Goal: Task Accomplishment & Management: Manage account settings

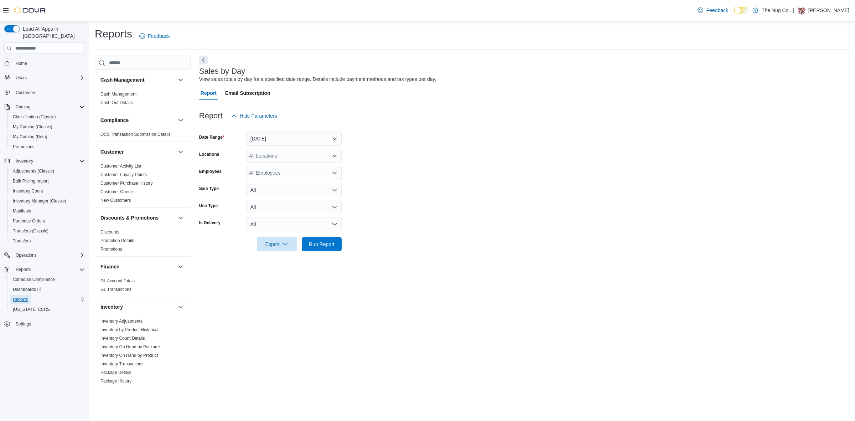
click at [18, 297] on span "Reports" at bounding box center [20, 300] width 15 height 6
click at [122, 330] on link "Inventory by Product Historical" at bounding box center [130, 329] width 58 height 5
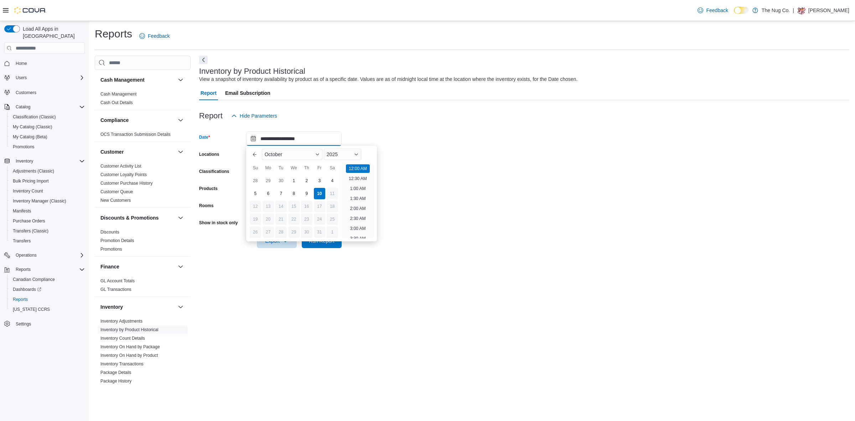
click at [321, 133] on input "**********" at bounding box center [294, 139] width 96 height 14
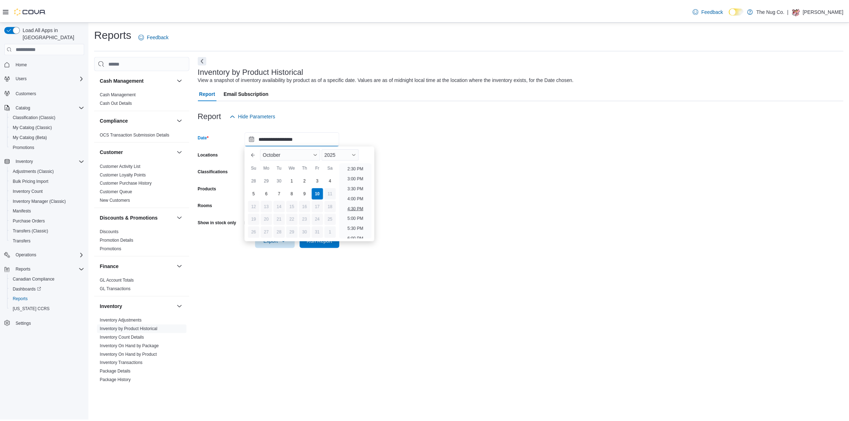
scroll to position [379, 0]
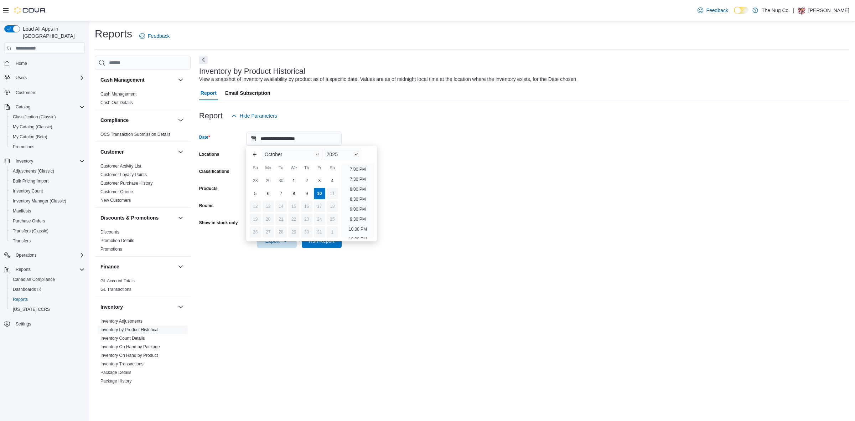
click at [354, 169] on li "7:00 PM" at bounding box center [358, 169] width 22 height 9
type input "**********"
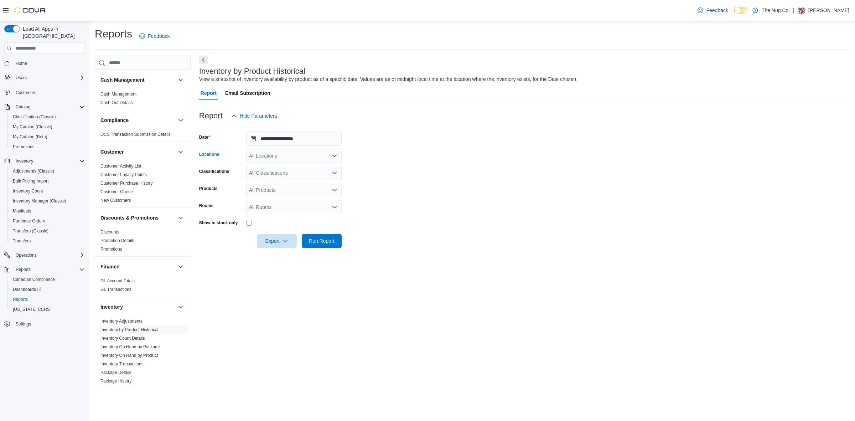
click at [255, 154] on div "All Locations" at bounding box center [294, 156] width 96 height 14
click at [285, 175] on span "[GEOGRAPHIC_DATA]" at bounding box center [288, 178] width 52 height 7
click at [210, 179] on div "Classifications" at bounding box center [221, 173] width 44 height 14
click at [259, 174] on div "All Classifications" at bounding box center [294, 173] width 96 height 14
click at [272, 205] on span "Flower" at bounding box center [269, 205] width 15 height 7
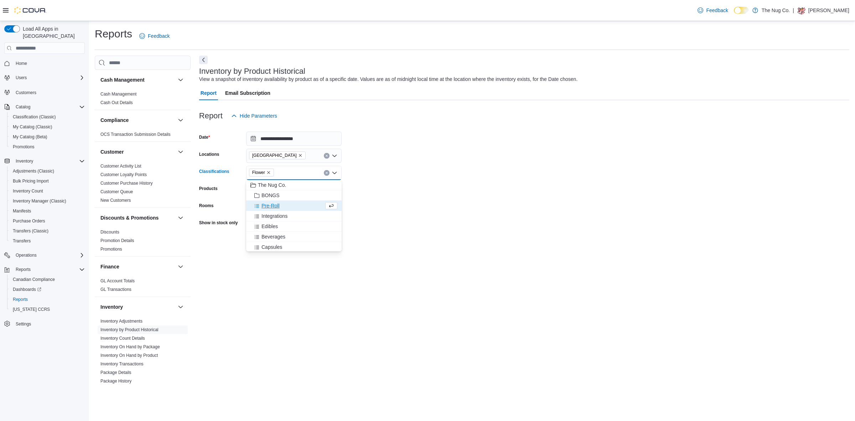
click at [272, 205] on span "Pre-Roll" at bounding box center [271, 205] width 18 height 7
click at [272, 205] on span "Integrations" at bounding box center [275, 205] width 26 height 7
click at [266, 214] on span "Edibles" at bounding box center [270, 216] width 16 height 7
click at [267, 219] on span "Beverages" at bounding box center [274, 216] width 24 height 7
click at [267, 226] on span "Capsules" at bounding box center [272, 226] width 21 height 7
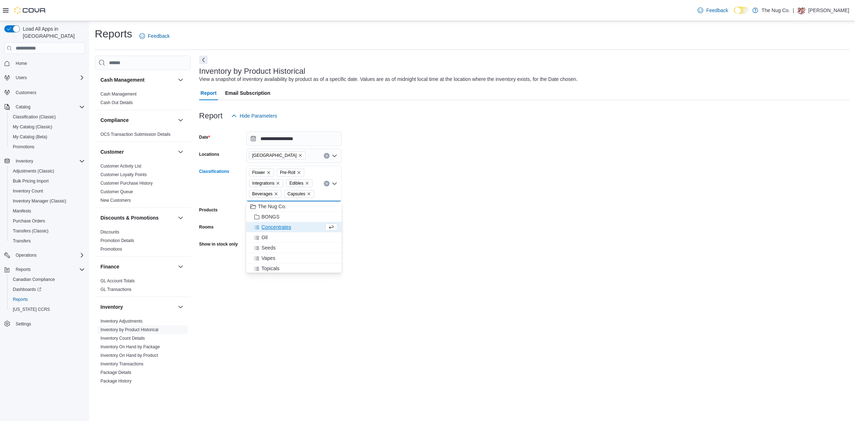
click at [268, 228] on span "Concentrates" at bounding box center [277, 226] width 30 height 7
click at [268, 259] on span "Vapes" at bounding box center [269, 258] width 14 height 7
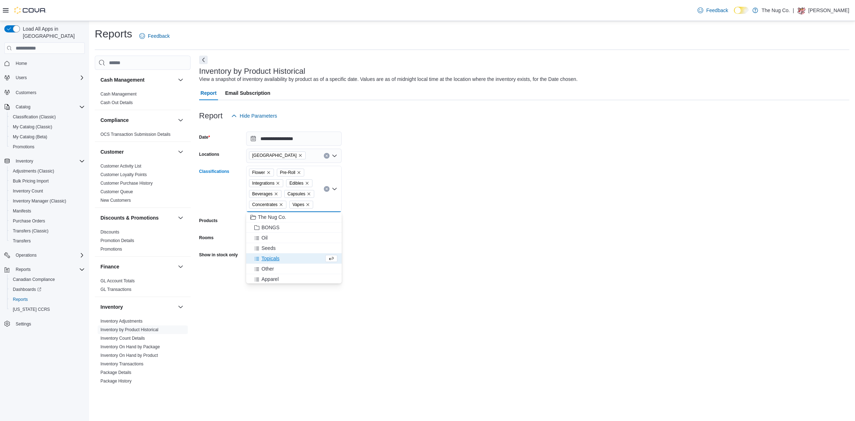
click at [268, 259] on span "Topicals" at bounding box center [271, 258] width 18 height 7
click at [392, 192] on form "**********" at bounding box center [524, 207] width 651 height 168
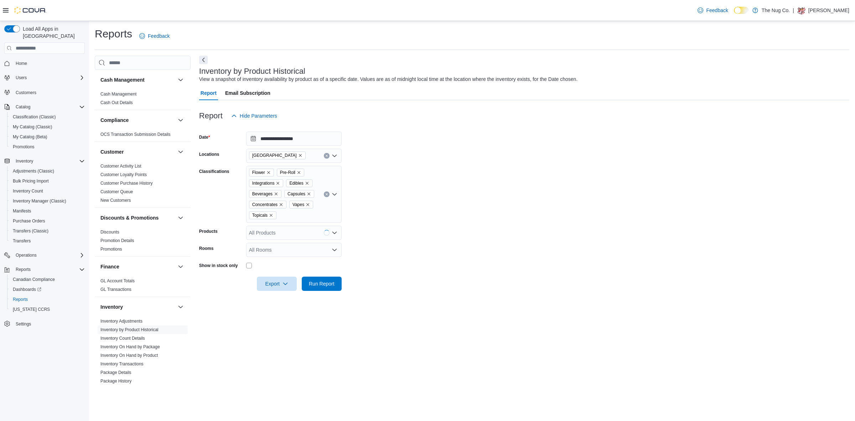
drag, startPoint x: 209, startPoint y: 217, endPoint x: 212, endPoint y: 217, distance: 3.6
click at [209, 217] on div "Classifications" at bounding box center [221, 194] width 44 height 57
click at [282, 253] on div "All Rooms" at bounding box center [294, 250] width 96 height 14
click at [312, 273] on span "[GEOGRAPHIC_DATA] - Sales Floor" at bounding box center [294, 271] width 87 height 7
click at [494, 239] on form "**********" at bounding box center [524, 207] width 651 height 168
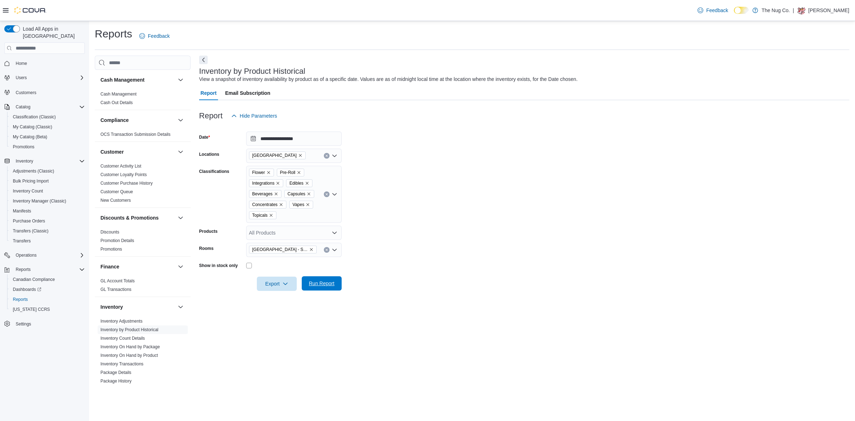
click at [323, 282] on span "Run Report" at bounding box center [322, 283] width 26 height 7
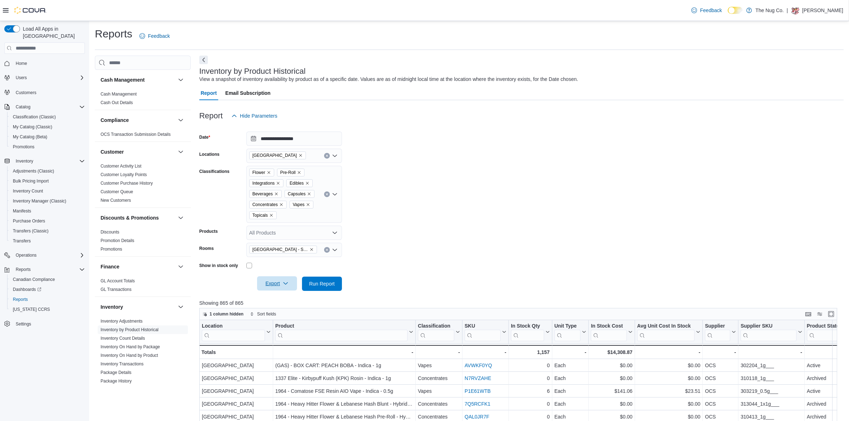
click at [272, 286] on span "Export" at bounding box center [276, 283] width 31 height 14
click at [277, 295] on span "Export to Excel" at bounding box center [278, 298] width 32 height 6
click at [420, 70] on div "Inventory by Product Historical View a snapshot of inventory availability by pr…" at bounding box center [519, 75] width 641 height 16
click at [328, 250] on icon "Clear input" at bounding box center [326, 249] width 3 height 3
click at [378, 237] on form "**********" at bounding box center [521, 207] width 644 height 168
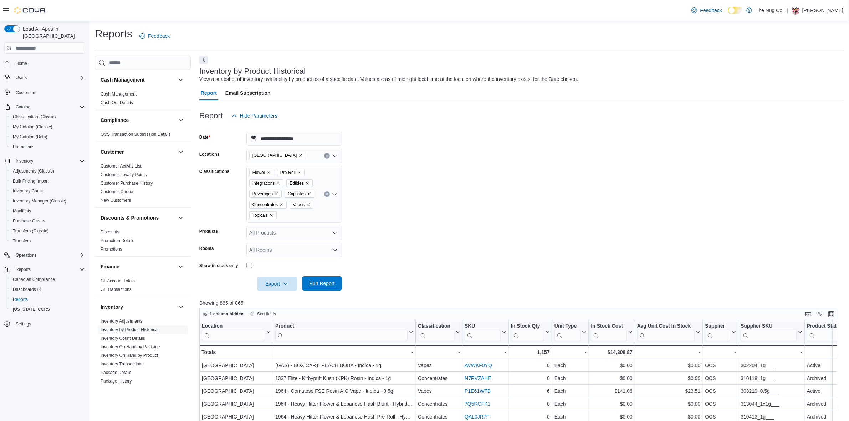
click at [320, 277] on span "Run Report" at bounding box center [321, 283] width 31 height 14
click at [272, 281] on span "Export" at bounding box center [276, 283] width 31 height 14
click at [277, 297] on span "Export to Excel" at bounding box center [278, 298] width 32 height 6
click at [504, 182] on form "**********" at bounding box center [521, 207] width 644 height 168
click at [418, 245] on form "**********" at bounding box center [521, 207] width 644 height 168
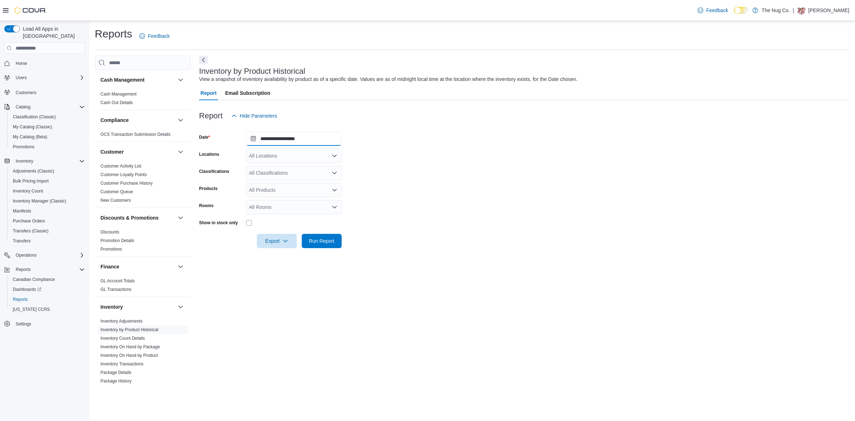
click at [327, 132] on input "**********" at bounding box center [294, 139] width 96 height 14
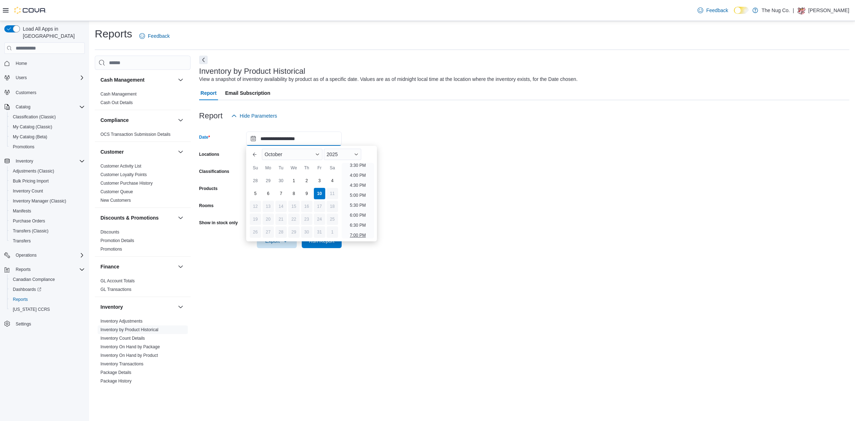
scroll to position [334, 0]
click at [361, 211] on li "7:00 PM" at bounding box center [358, 214] width 22 height 9
type input "**********"
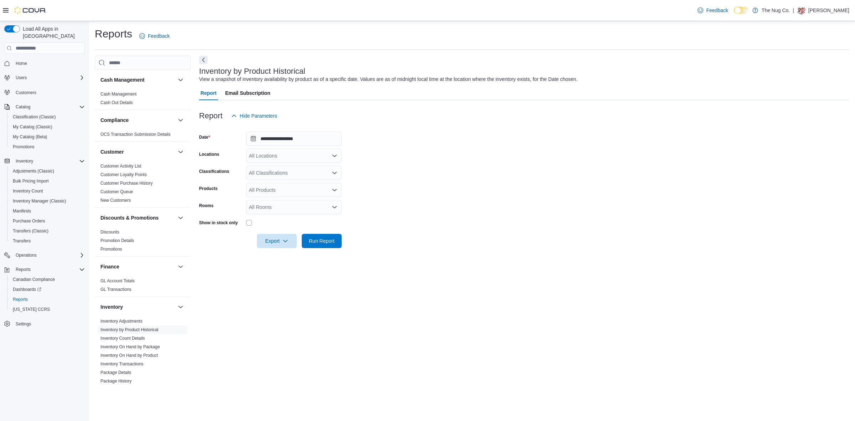
click at [283, 158] on div "All Locations" at bounding box center [294, 156] width 96 height 14
click at [273, 176] on span "[GEOGRAPHIC_DATA]" at bounding box center [288, 178] width 52 height 7
click at [401, 148] on form "**********" at bounding box center [524, 185] width 651 height 125
click at [281, 173] on div "All Classifications" at bounding box center [294, 173] width 96 height 14
click at [269, 206] on span "Flower" at bounding box center [269, 205] width 15 height 7
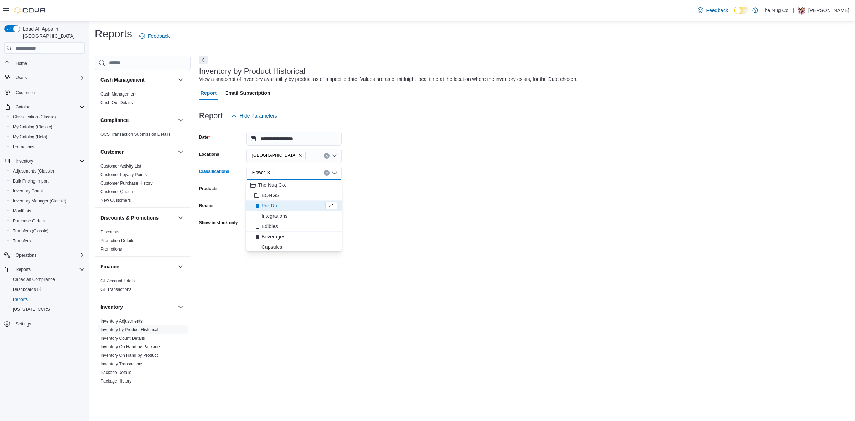
click at [269, 208] on span "Pre-Roll" at bounding box center [271, 205] width 18 height 7
click at [270, 206] on span "Integrations" at bounding box center [275, 205] width 26 height 7
click at [268, 216] on span "Edibles" at bounding box center [270, 216] width 16 height 7
click at [270, 216] on span "Beverages" at bounding box center [274, 216] width 24 height 7
click at [268, 225] on span "Capsules" at bounding box center [272, 226] width 21 height 7
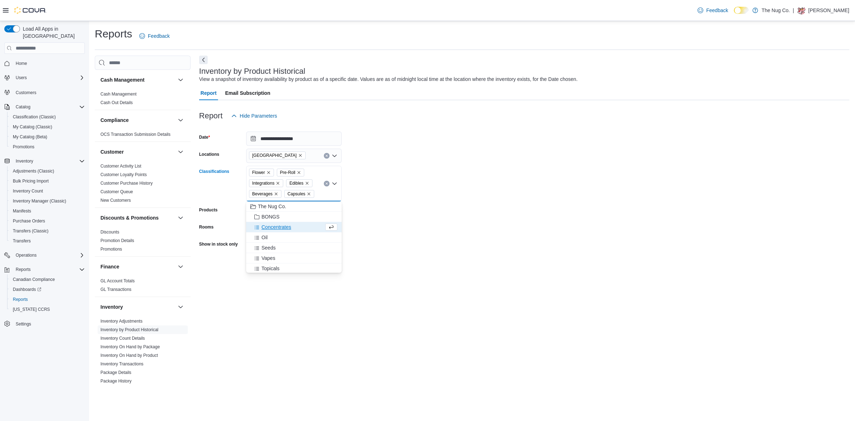
click at [271, 228] on span "Concentrates" at bounding box center [277, 226] width 30 height 7
click at [265, 238] on span "Oil" at bounding box center [265, 237] width 6 height 7
click at [269, 248] on span "Vapes" at bounding box center [269, 248] width 14 height 7
click at [269, 259] on span "Topicals" at bounding box center [271, 258] width 18 height 7
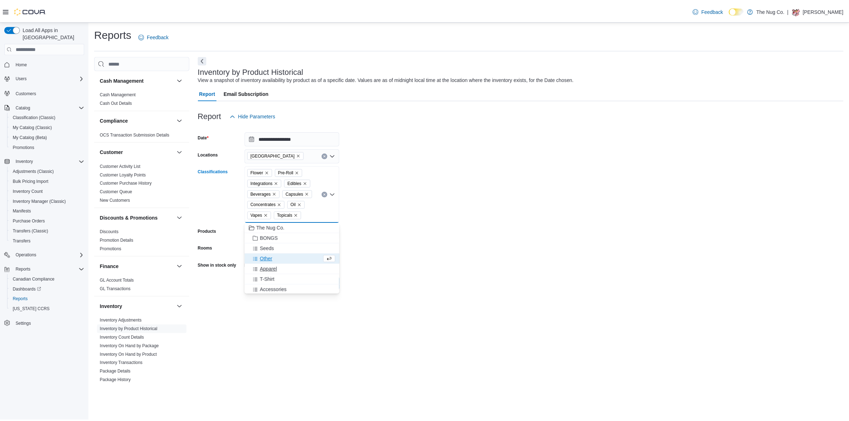
scroll to position [11, 0]
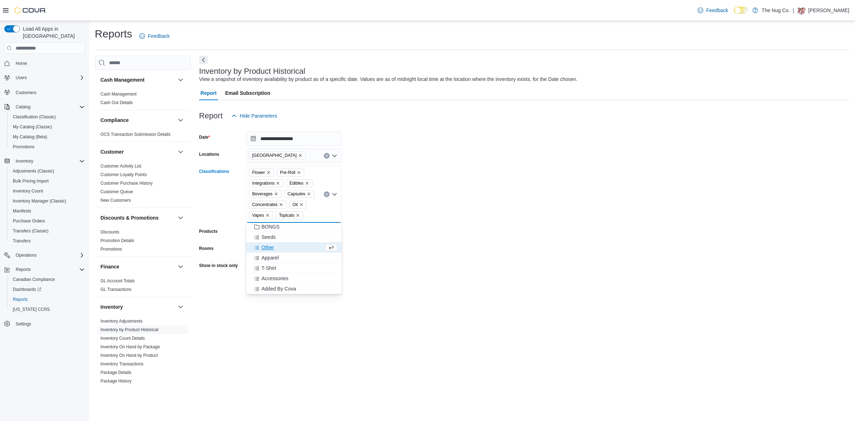
click at [428, 175] on form "**********" at bounding box center [524, 207] width 651 height 168
click at [291, 252] on div "All Rooms" at bounding box center [294, 250] width 96 height 14
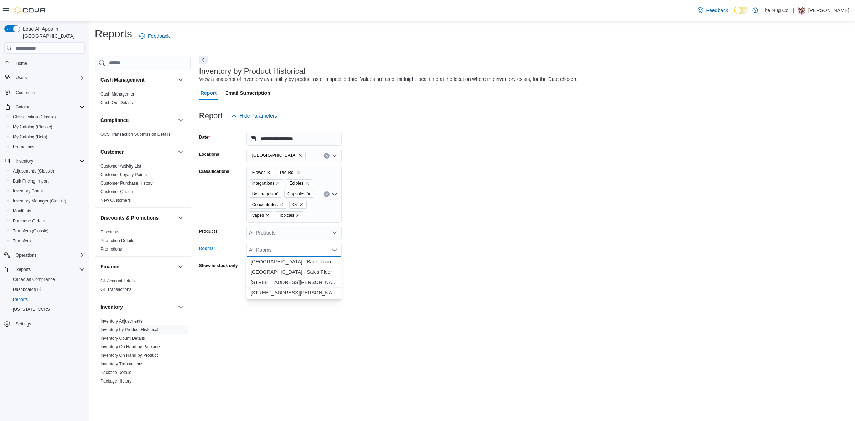
click at [319, 270] on span "[GEOGRAPHIC_DATA] - Sales Floor" at bounding box center [294, 271] width 87 height 7
click at [206, 274] on div at bounding box center [524, 274] width 651 height 6
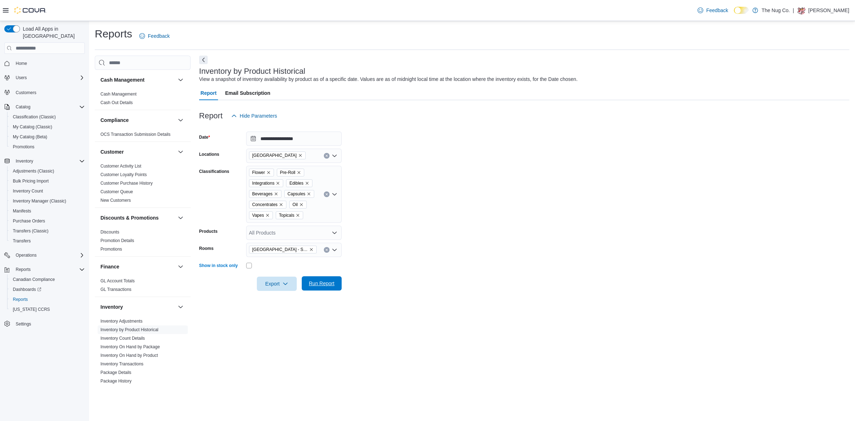
click at [327, 281] on span "Run Report" at bounding box center [322, 283] width 26 height 7
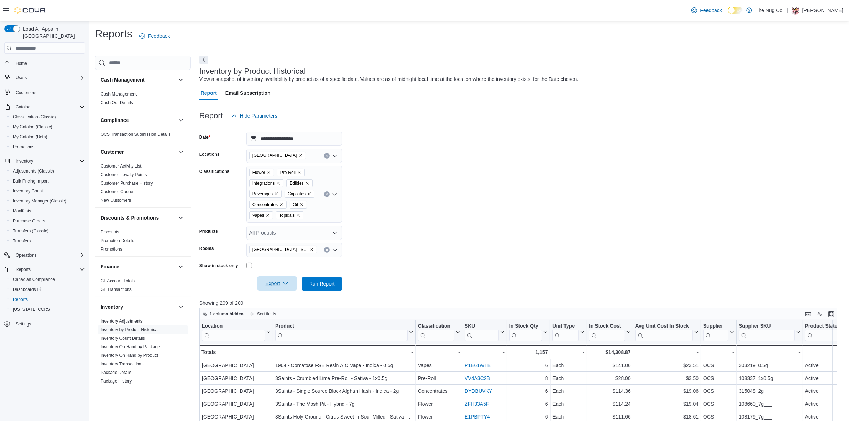
click at [274, 282] on span "Export" at bounding box center [276, 283] width 31 height 14
click at [277, 299] on span "Export to Excel" at bounding box center [278, 298] width 32 height 6
click at [327, 250] on icon "Clear input" at bounding box center [327, 250] width 2 height 2
click at [390, 195] on form "**********" at bounding box center [521, 207] width 644 height 168
click at [321, 284] on span "Run Report" at bounding box center [322, 283] width 26 height 7
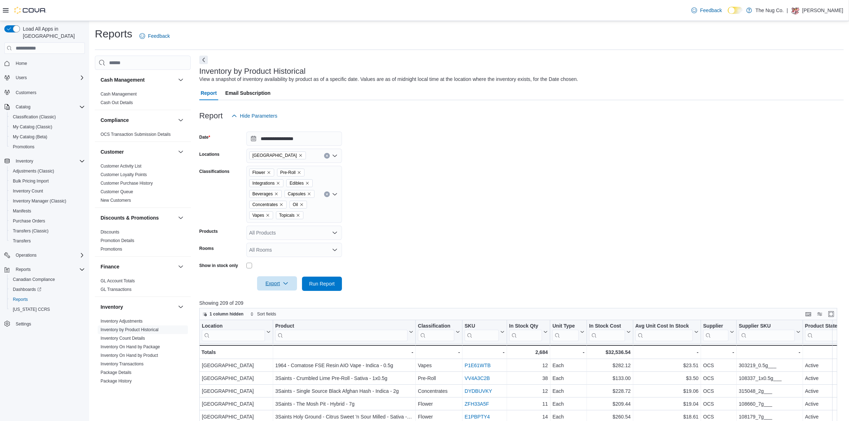
click at [270, 283] on span "Export" at bounding box center [276, 283] width 31 height 14
click at [273, 299] on span "Export to Excel" at bounding box center [278, 298] width 32 height 6
click at [474, 189] on form "**********" at bounding box center [521, 207] width 644 height 168
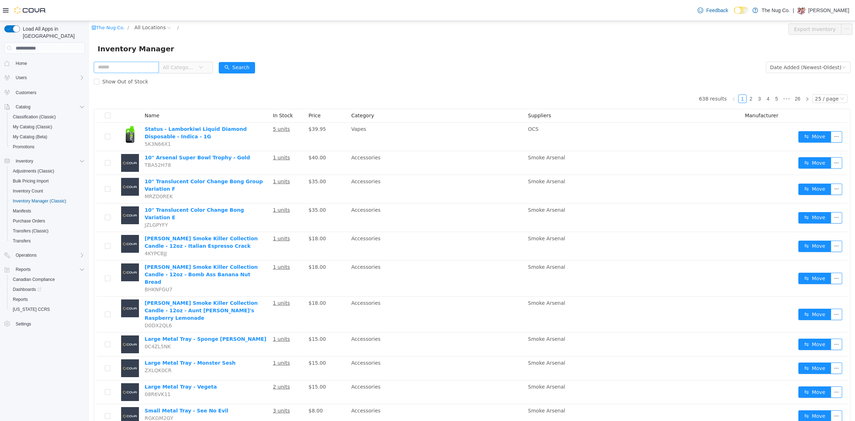
click at [126, 67] on input "text" at bounding box center [126, 67] width 65 height 11
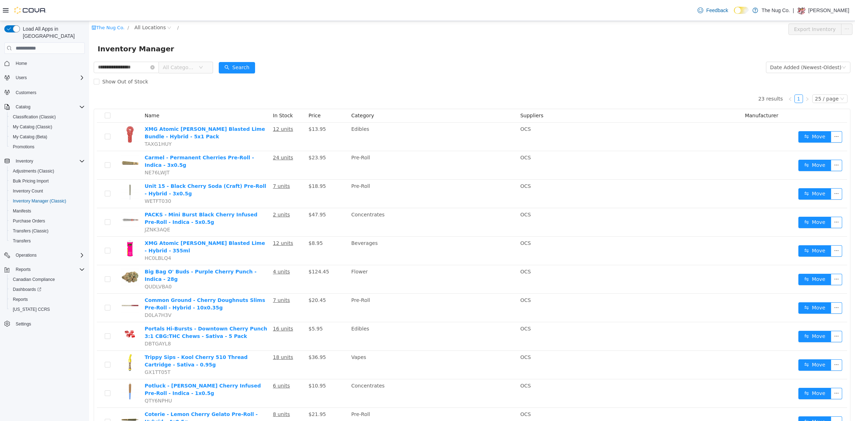
type input "**********"
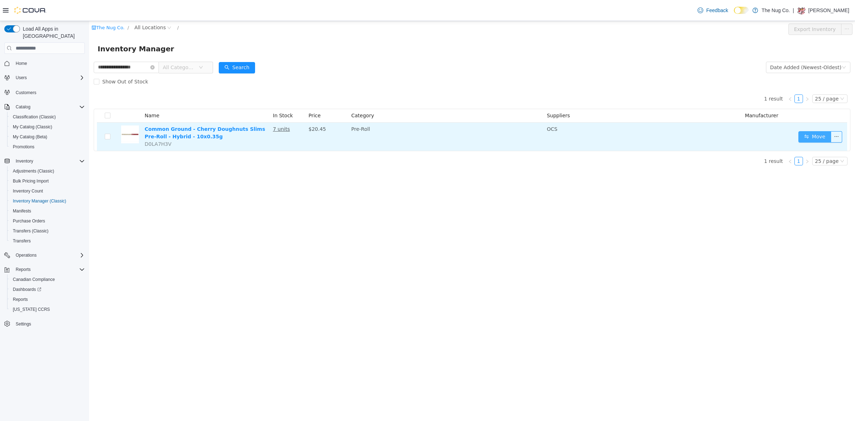
click at [820, 138] on button "Move" at bounding box center [815, 136] width 33 height 11
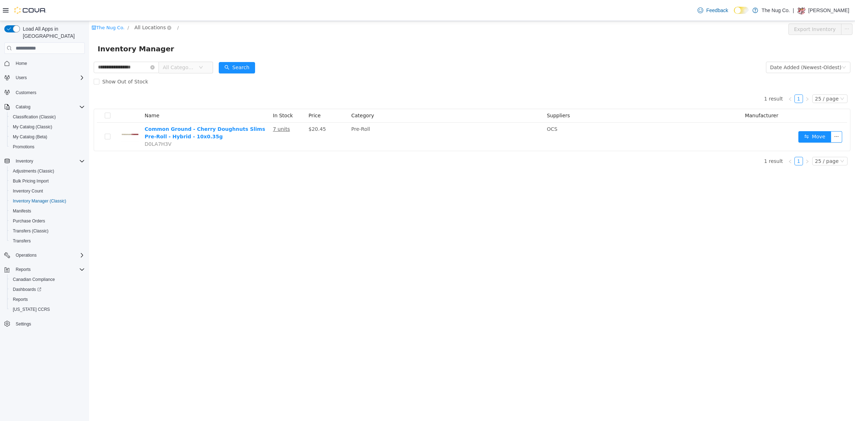
click at [140, 30] on span "All Locations" at bounding box center [149, 28] width 31 height 8
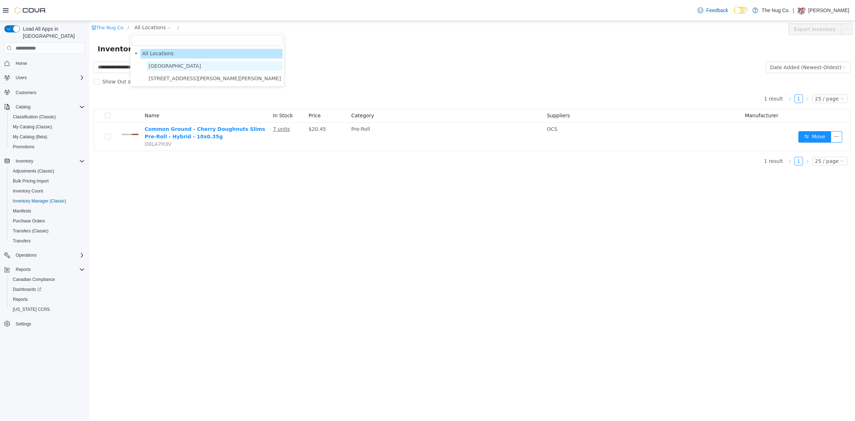
click at [159, 65] on span "[GEOGRAPHIC_DATA]" at bounding box center [175, 66] width 52 height 6
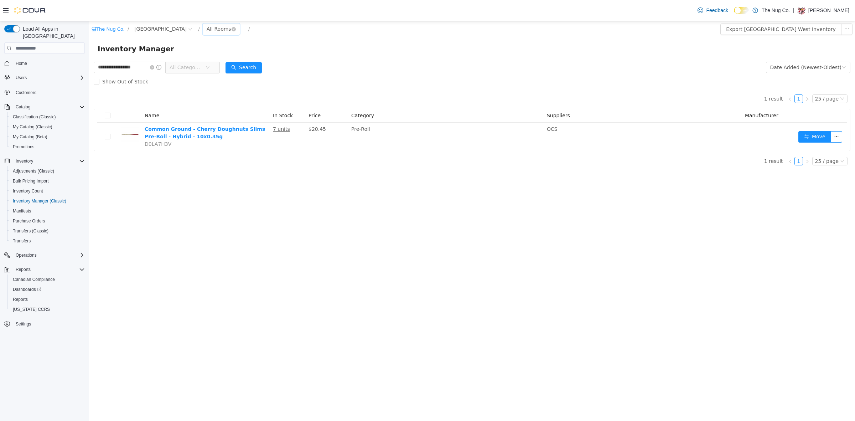
click at [213, 27] on div "All Rooms" at bounding box center [219, 29] width 25 height 11
click at [221, 55] on li "Sales Floor" at bounding box center [225, 54] width 43 height 11
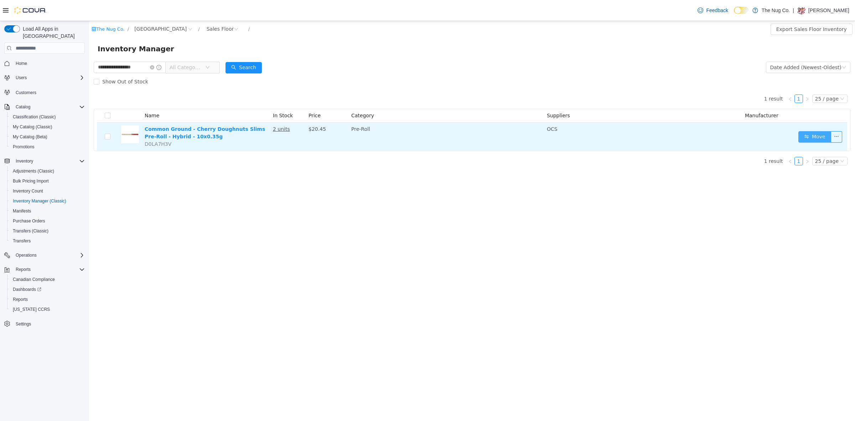
click at [817, 134] on button "Move" at bounding box center [815, 136] width 33 height 11
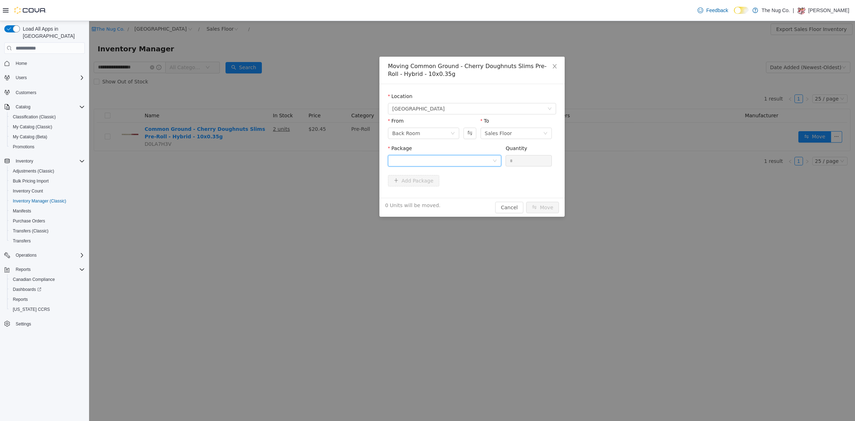
click at [490, 158] on div at bounding box center [442, 160] width 100 height 11
click at [438, 195] on li "F25F0147 Quantity : 5 Units" at bounding box center [444, 190] width 113 height 19
click at [516, 160] on input "*" at bounding box center [529, 160] width 46 height 11
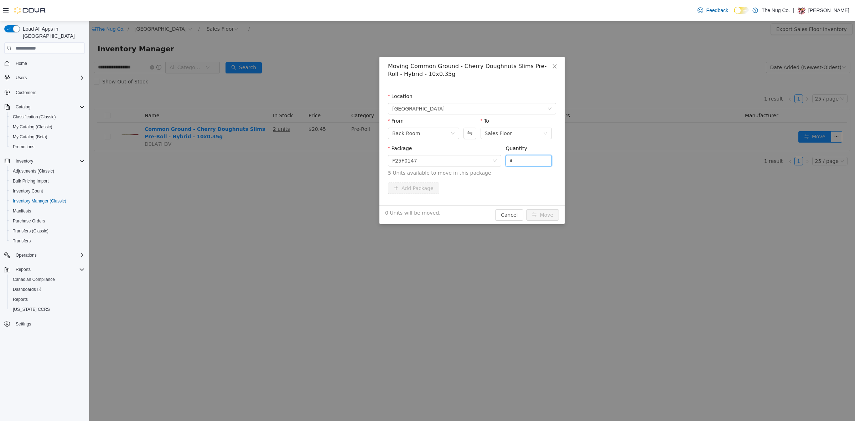
drag, startPoint x: 516, startPoint y: 160, endPoint x: 523, endPoint y: 170, distance: 12.4
click at [517, 160] on input "*" at bounding box center [529, 160] width 46 height 11
type input "*"
click at [541, 215] on button "Move" at bounding box center [542, 214] width 33 height 11
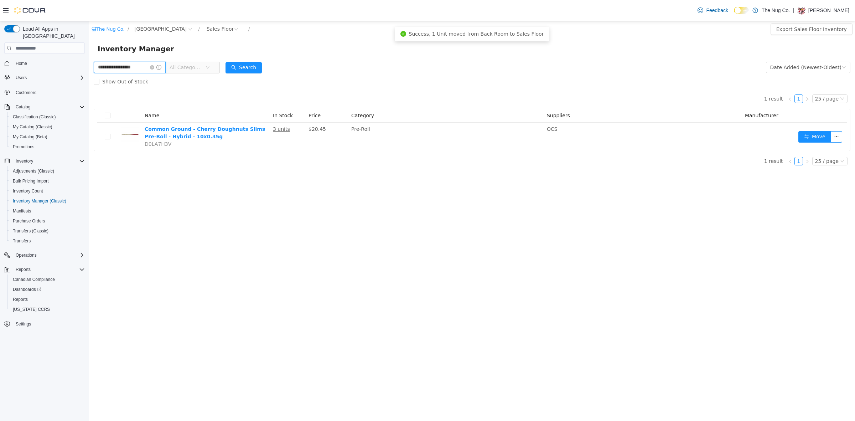
drag, startPoint x: 143, startPoint y: 66, endPoint x: 133, endPoint y: 86, distance: 21.7
click at [89, 66] on html "**********" at bounding box center [472, 221] width 766 height 400
type input "**********"
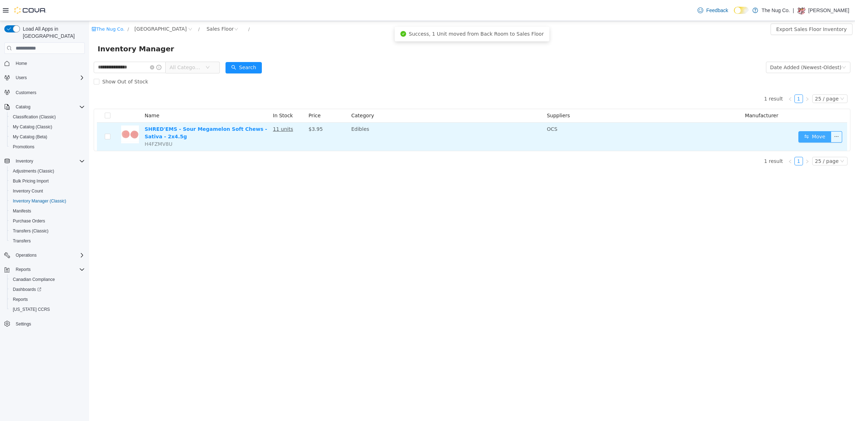
click at [820, 133] on button "Move" at bounding box center [815, 136] width 33 height 11
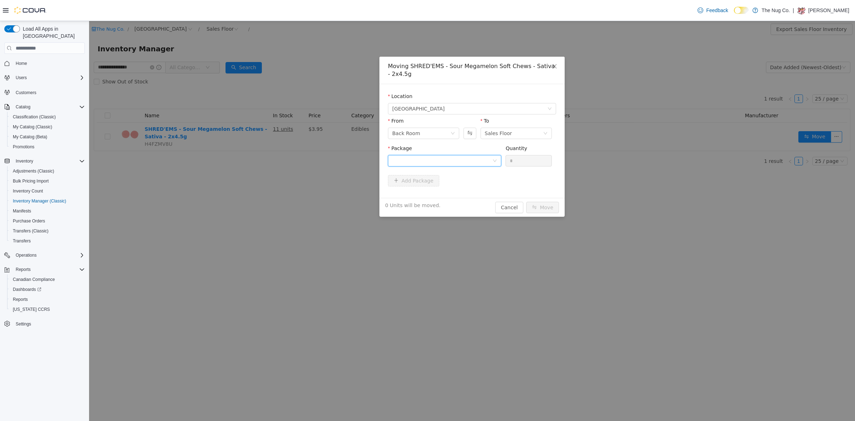
click at [472, 161] on div at bounding box center [442, 160] width 100 height 11
click at [432, 188] on li "20453250805 Quantity : 23 Units" at bounding box center [444, 190] width 113 height 19
click at [523, 157] on input "*" at bounding box center [529, 160] width 46 height 11
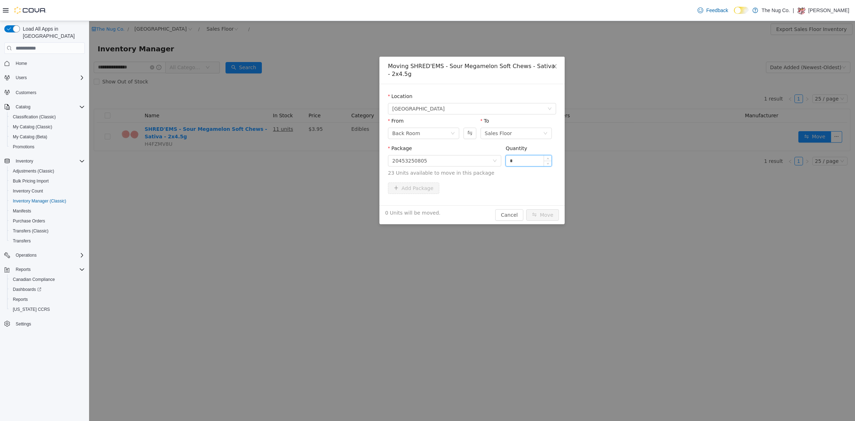
click at [523, 156] on input "*" at bounding box center [529, 160] width 46 height 11
type input "*"
click at [546, 213] on button "Move" at bounding box center [542, 214] width 33 height 11
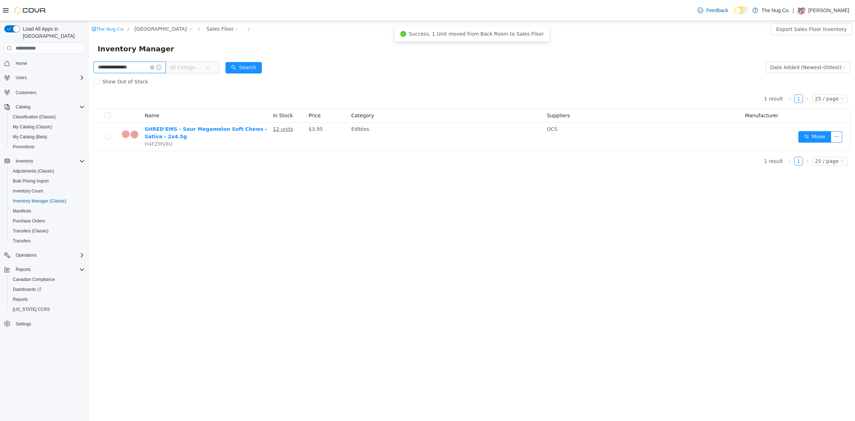
drag, startPoint x: 139, startPoint y: 64, endPoint x: 22, endPoint y: 54, distance: 117.3
click at [89, 54] on html "**********" at bounding box center [472, 221] width 766 height 400
type input "********"
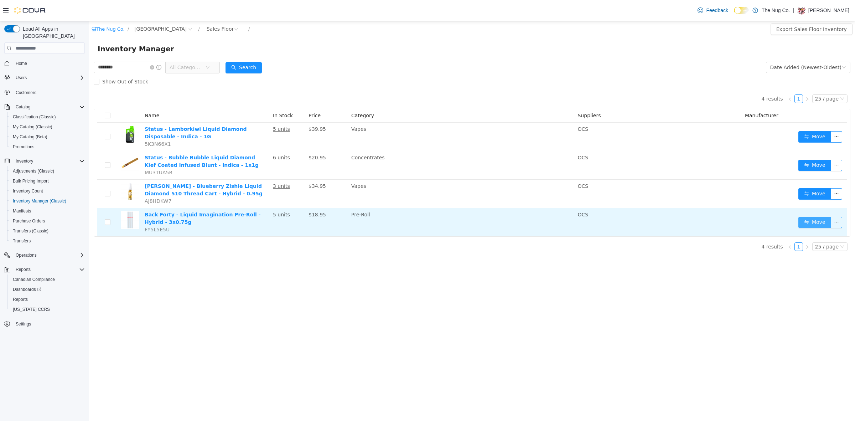
click at [822, 221] on button "Move" at bounding box center [815, 222] width 33 height 11
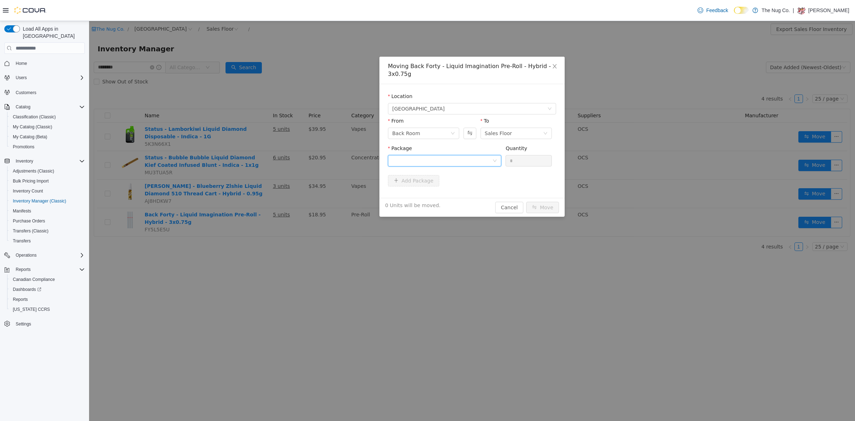
click at [457, 157] on div at bounding box center [442, 160] width 100 height 11
click at [425, 188] on li "30604680-04 Quantity : 9 Units" at bounding box center [444, 190] width 113 height 19
click at [516, 163] on input "*" at bounding box center [529, 160] width 46 height 11
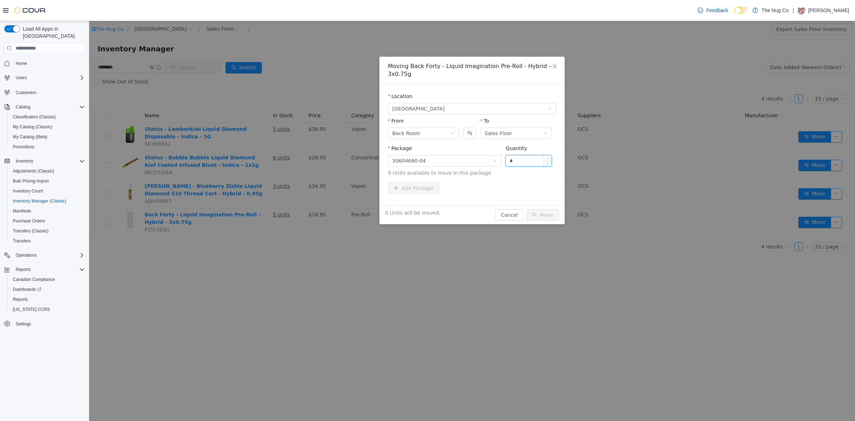
click at [516, 163] on input "*" at bounding box center [529, 160] width 46 height 11
type input "*"
click at [555, 215] on button "Move" at bounding box center [542, 214] width 33 height 11
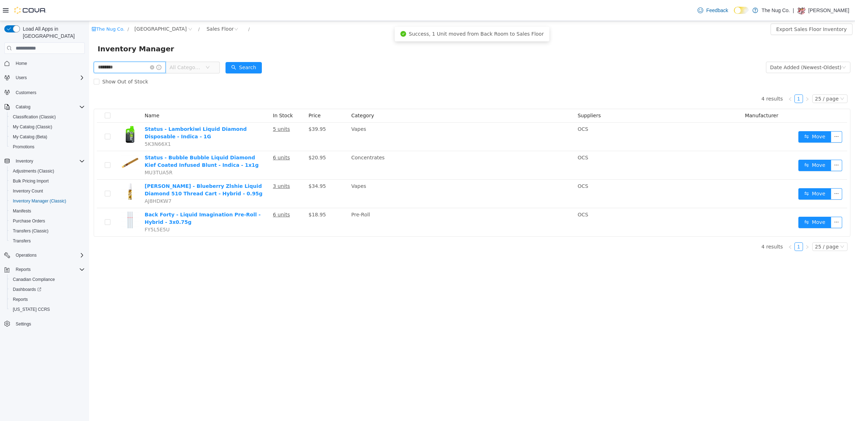
drag, startPoint x: 120, startPoint y: 70, endPoint x: 0, endPoint y: 69, distance: 119.8
click at [89, 69] on html "The Nug Co. / 1213 Dundas Street West / Sales Floor / Export Sales Floor Invent…" at bounding box center [472, 221] width 766 height 400
type input "**********"
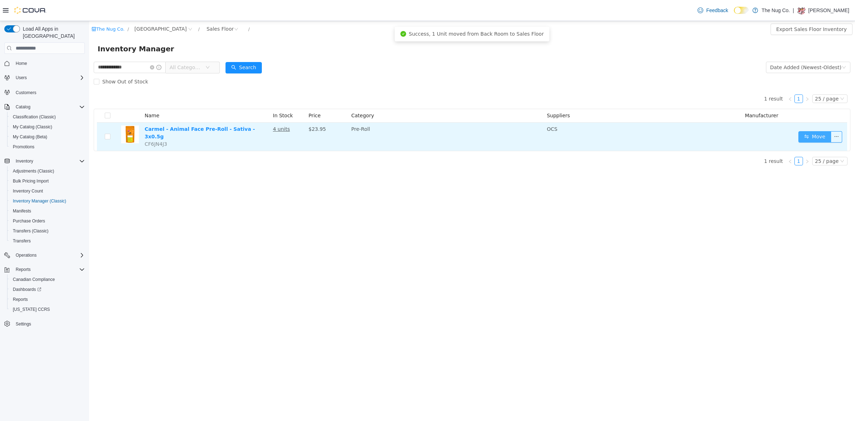
click at [824, 133] on button "Move" at bounding box center [815, 136] width 33 height 11
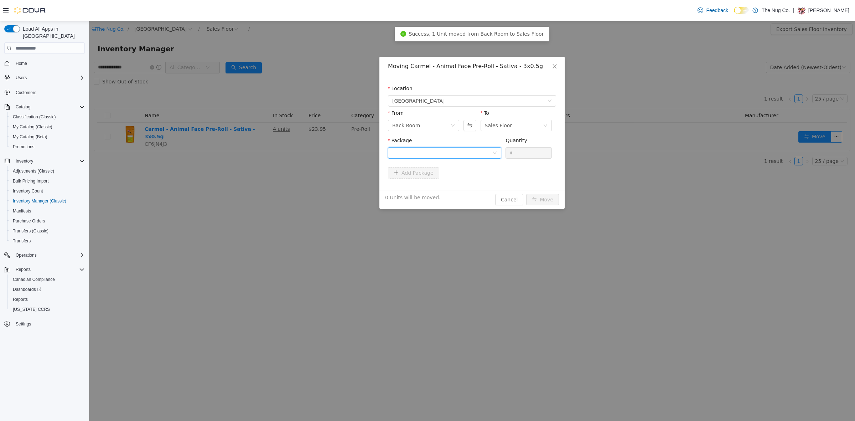
click at [459, 152] on div at bounding box center [442, 153] width 100 height 11
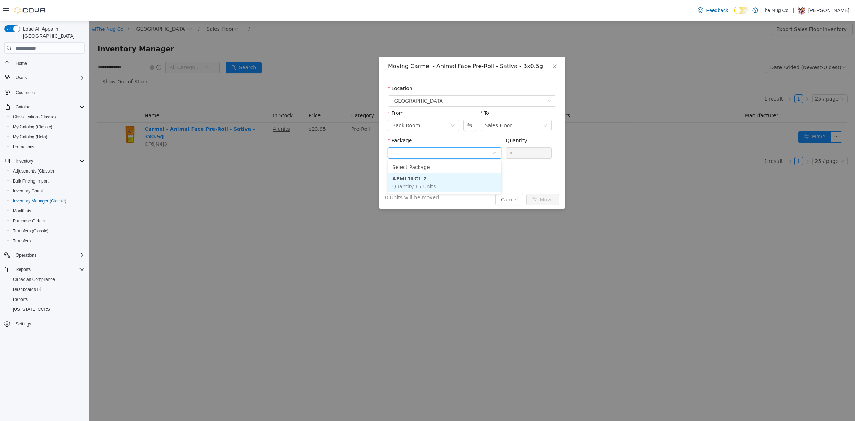
click at [414, 190] on li "AFML1LC1-2 Quantity : 15 Units" at bounding box center [444, 182] width 113 height 19
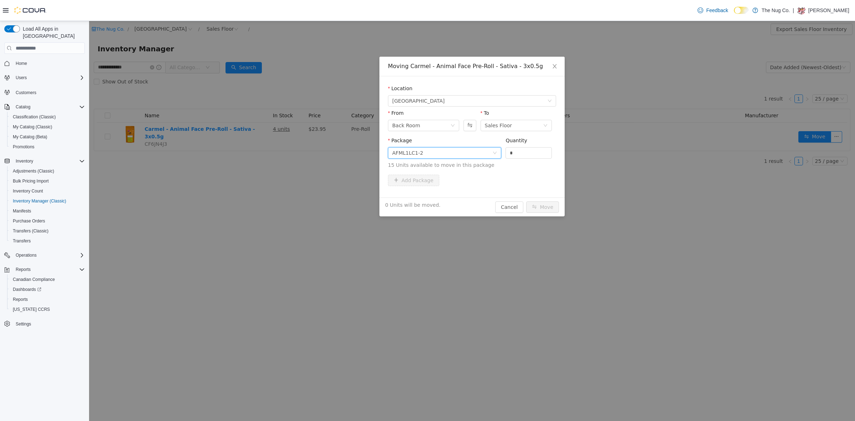
click at [510, 159] on div "Quantity *" at bounding box center [529, 149] width 46 height 25
click at [513, 156] on input "*" at bounding box center [529, 153] width 46 height 11
type input "*"
click at [546, 206] on button "Move" at bounding box center [542, 206] width 33 height 11
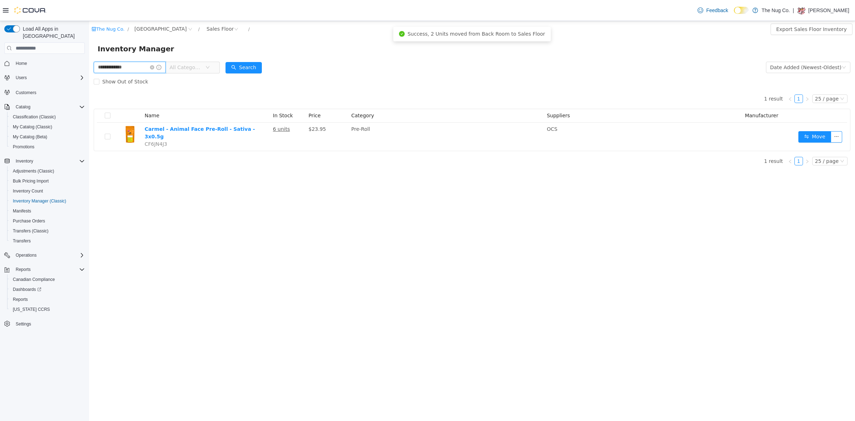
click at [137, 72] on input "**********" at bounding box center [130, 67] width 72 height 11
type input "*********"
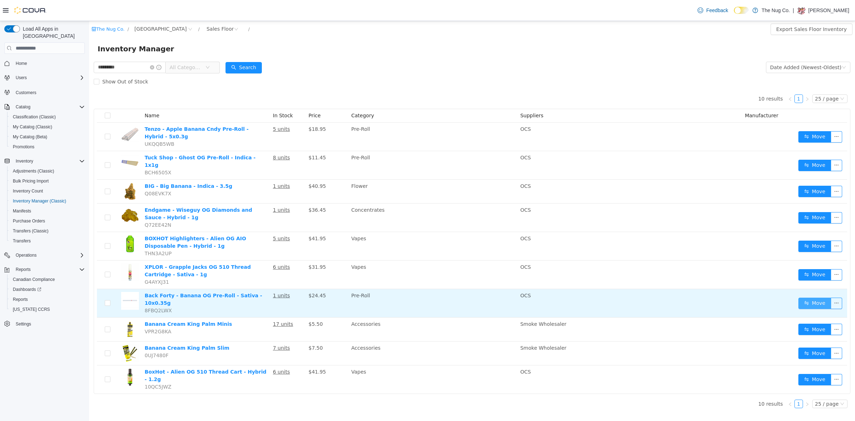
click at [820, 298] on button "Move" at bounding box center [815, 303] width 33 height 11
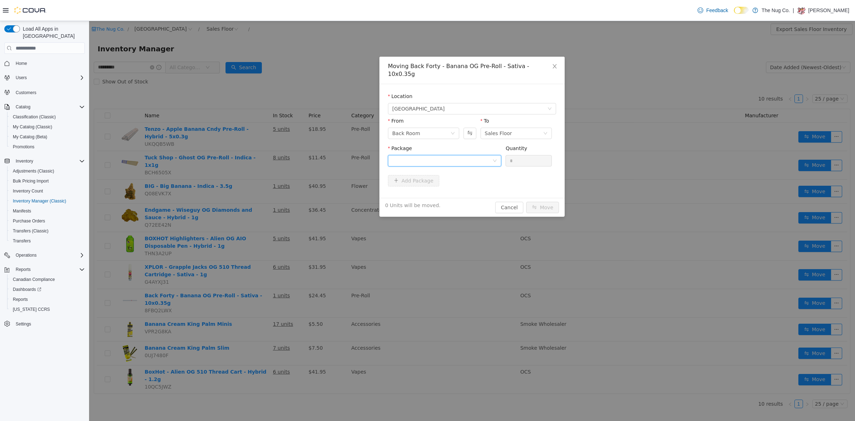
click at [466, 155] on div at bounding box center [442, 160] width 100 height 11
click at [446, 179] on li "30604290-01 Quantity : 22 Units" at bounding box center [444, 182] width 113 height 19
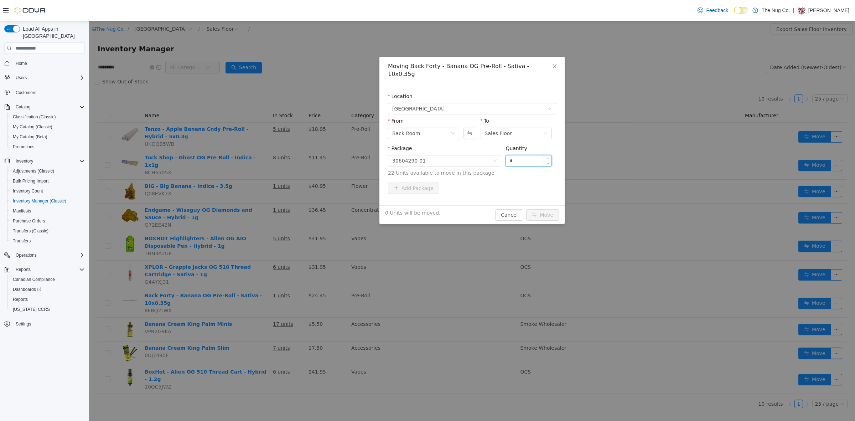
click at [523, 155] on input "*" at bounding box center [529, 160] width 46 height 11
type input "*"
drag, startPoint x: 540, startPoint y: 209, endPoint x: 542, endPoint y: 202, distance: 7.0
click at [540, 209] on button "Move" at bounding box center [542, 214] width 33 height 11
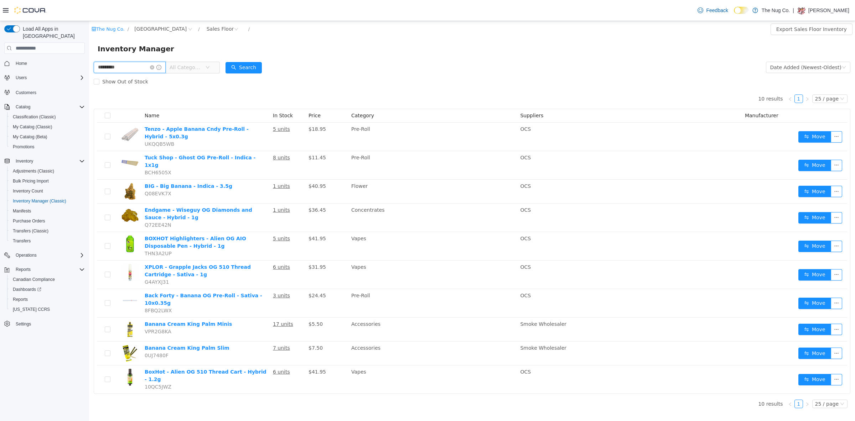
drag, startPoint x: 118, startPoint y: 68, endPoint x: 65, endPoint y: 79, distance: 53.9
click at [89, 79] on html "The Nug Co. / 1213 Dundas Street West / Sales Floor / Export Sales Floor Invent…" at bounding box center [472, 221] width 766 height 400
type input "**********"
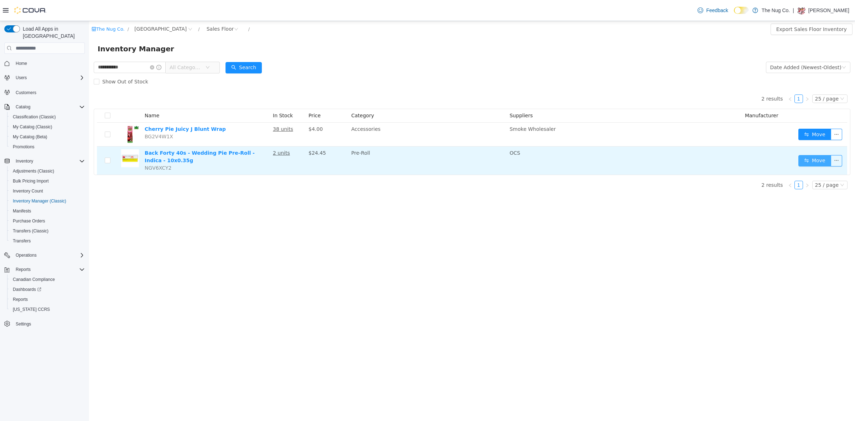
click at [809, 161] on button "Move" at bounding box center [815, 160] width 33 height 11
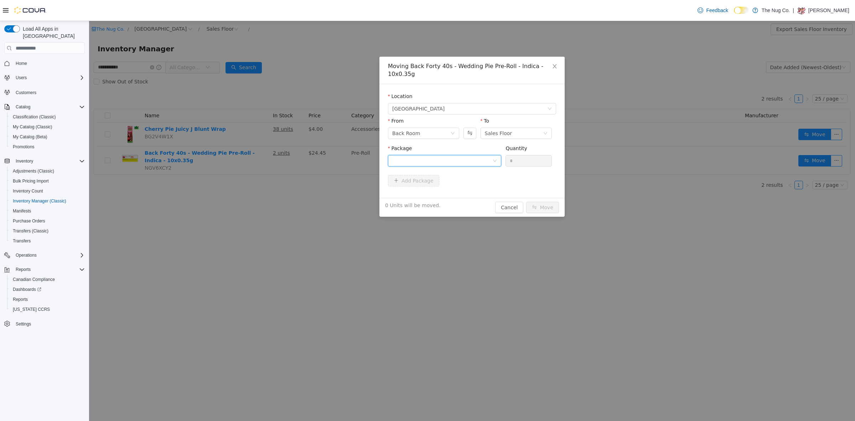
click at [483, 158] on div at bounding box center [442, 160] width 100 height 11
drag, startPoint x: 418, startPoint y: 188, endPoint x: 433, endPoint y: 184, distance: 15.5
click at [421, 188] on strong "30604640-02" at bounding box center [410, 187] width 37 height 6
click at [520, 153] on div "Quantity" at bounding box center [529, 150] width 46 height 10
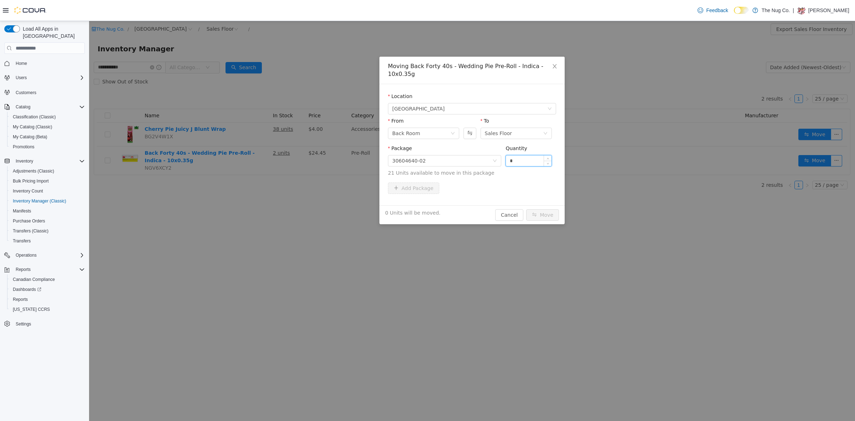
click at [520, 159] on input "*" at bounding box center [529, 160] width 46 height 11
type input "*"
click at [544, 212] on button "Move" at bounding box center [542, 214] width 33 height 11
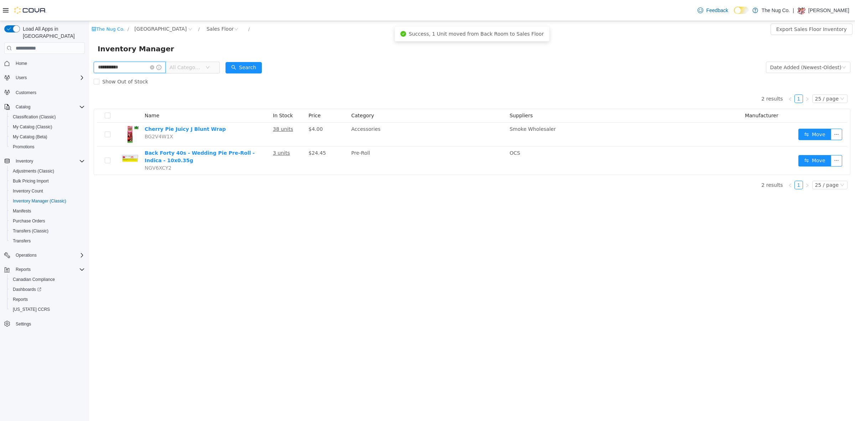
click at [142, 68] on input "**********" at bounding box center [130, 67] width 72 height 11
type input "********"
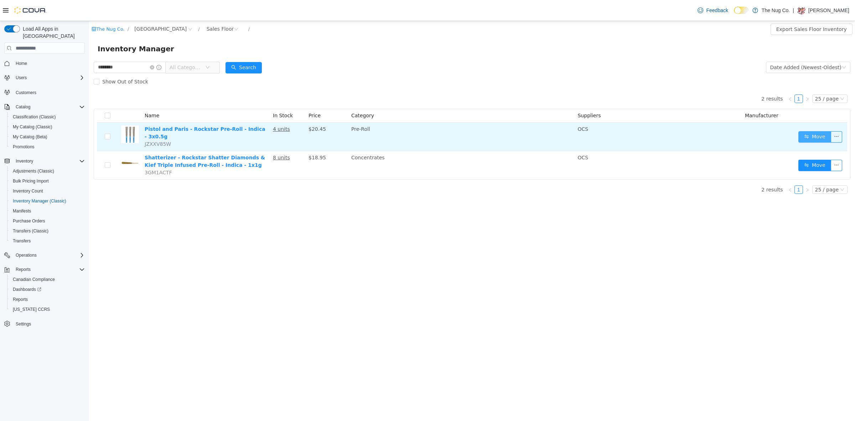
click at [818, 131] on button "Move" at bounding box center [815, 136] width 33 height 11
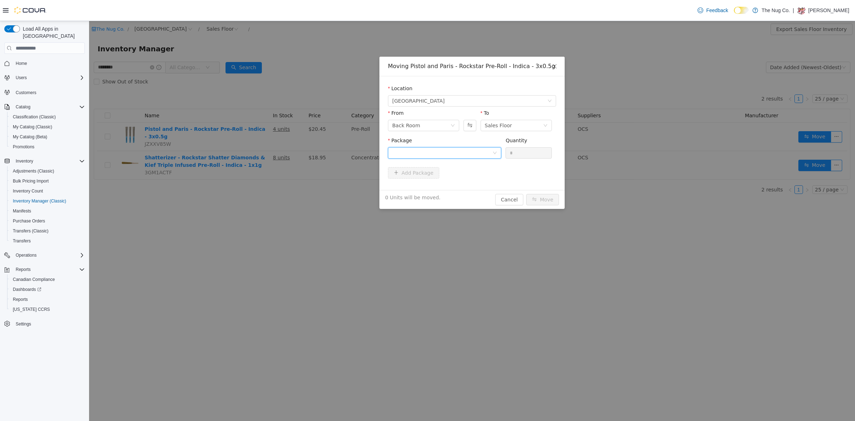
click at [425, 154] on div at bounding box center [442, 153] width 100 height 11
click at [426, 181] on li "RS0525001 Quantity : 3 Units" at bounding box center [444, 182] width 113 height 19
click at [520, 156] on input "*" at bounding box center [529, 153] width 46 height 11
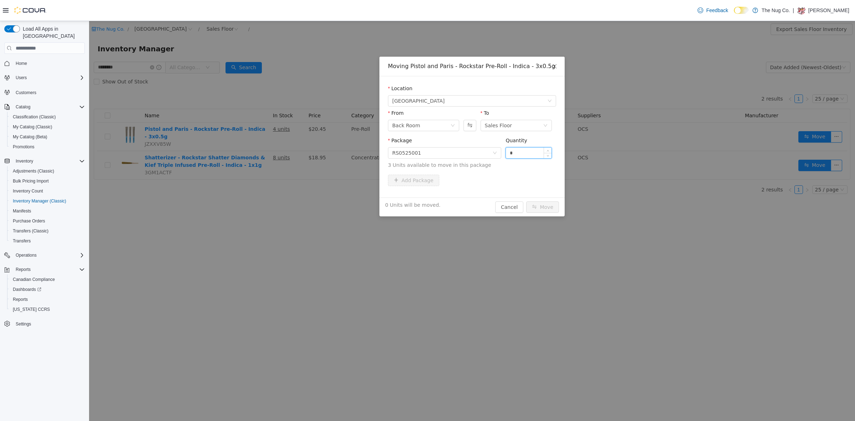
click at [520, 156] on input "*" at bounding box center [529, 153] width 46 height 11
type input "*"
drag, startPoint x: 542, startPoint y: 211, endPoint x: 535, endPoint y: 202, distance: 11.5
click at [538, 209] on button "Move" at bounding box center [542, 206] width 33 height 11
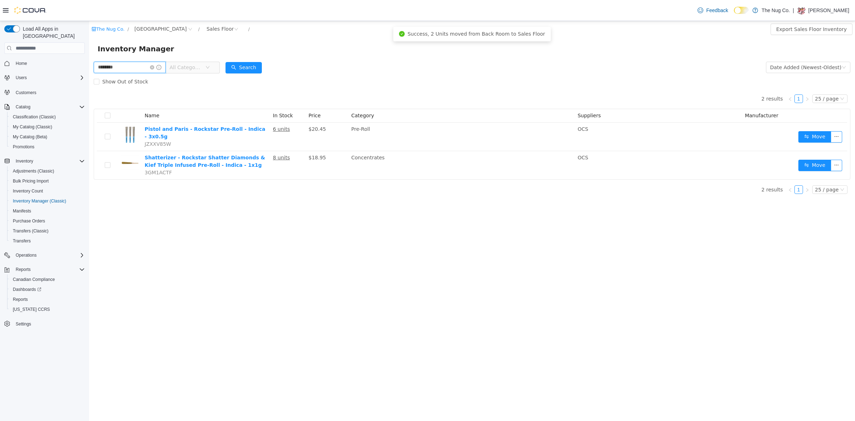
drag, startPoint x: 120, startPoint y: 68, endPoint x: 66, endPoint y: 67, distance: 54.2
click at [89, 67] on html "The Nug Co. / 1213 Dundas Street West / Sales Floor / Export Sales Floor Invent…" at bounding box center [472, 221] width 766 height 400
type input "**********"
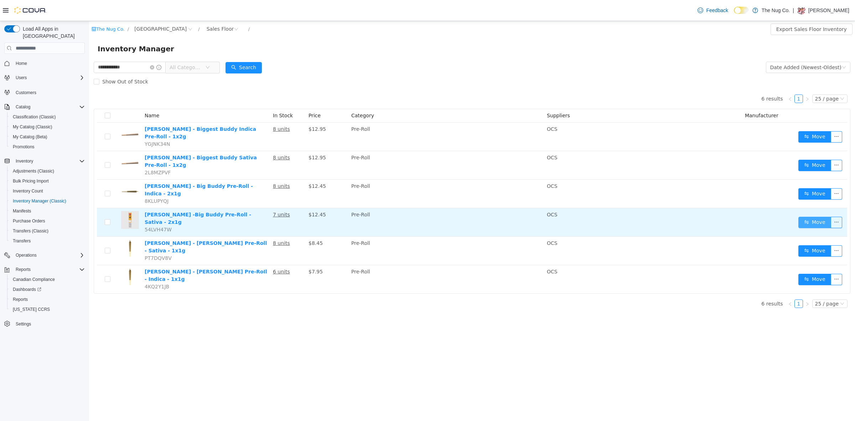
click at [813, 217] on button "Move" at bounding box center [815, 222] width 33 height 11
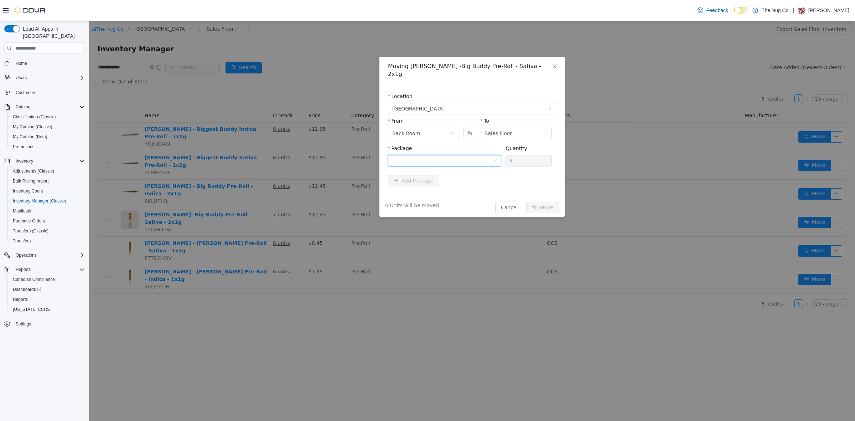
click at [446, 158] on div at bounding box center [442, 160] width 100 height 11
click at [444, 181] on li "PR115571 Quantity : 14 Units" at bounding box center [444, 182] width 113 height 19
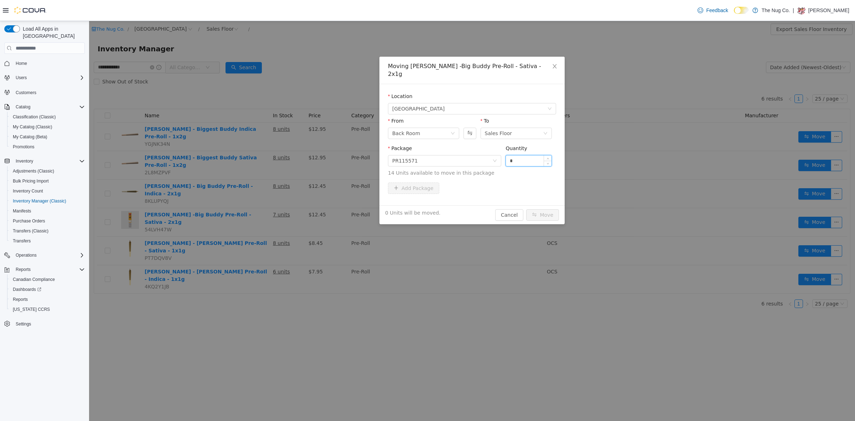
click at [516, 155] on input "*" at bounding box center [529, 160] width 46 height 11
type input "*"
click at [551, 209] on button "Move" at bounding box center [542, 214] width 33 height 11
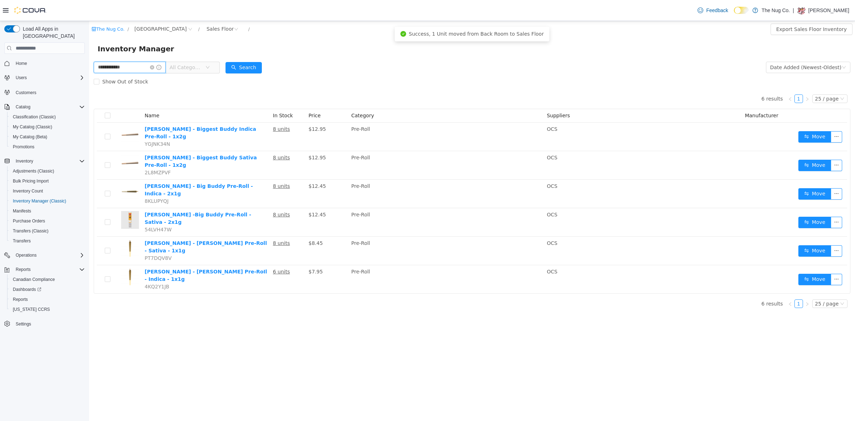
drag, startPoint x: 119, startPoint y: 67, endPoint x: 16, endPoint y: 72, distance: 102.4
click at [89, 72] on html "**********" at bounding box center [472, 221] width 766 height 400
type input "*******"
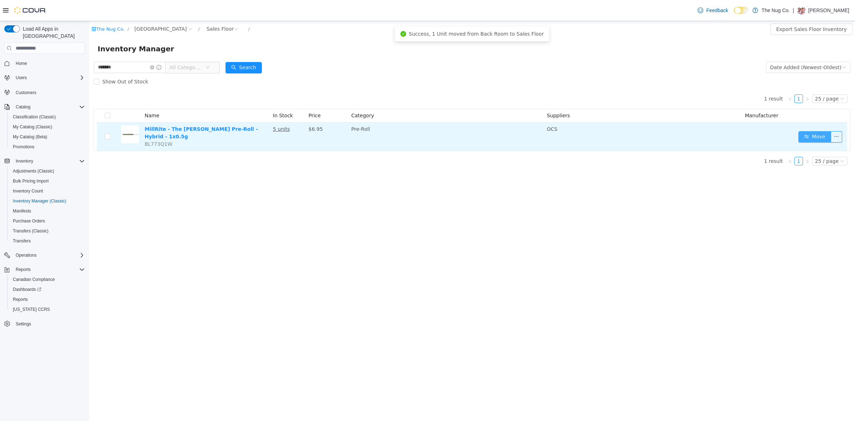
click at [817, 133] on button "Move" at bounding box center [815, 136] width 33 height 11
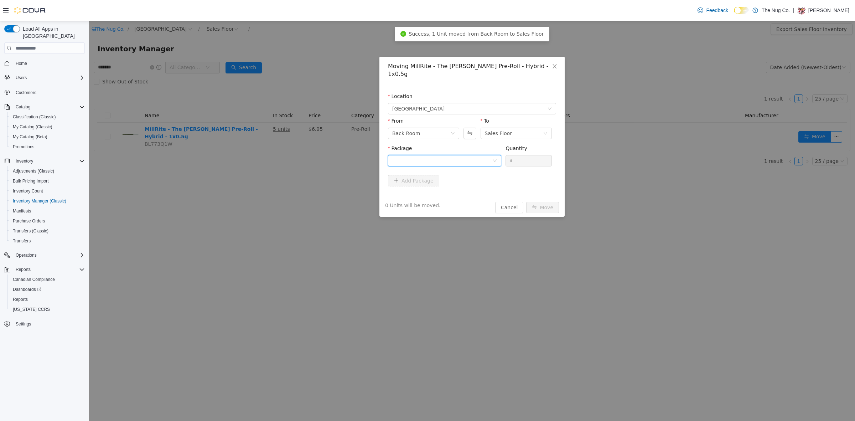
click at [471, 155] on div at bounding box center [442, 160] width 100 height 11
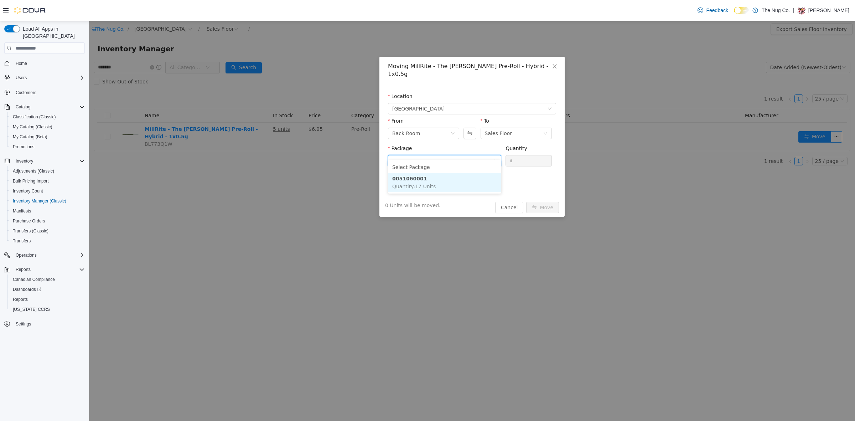
click at [423, 179] on li "0051060001 Quantity : 17 Units" at bounding box center [444, 182] width 113 height 19
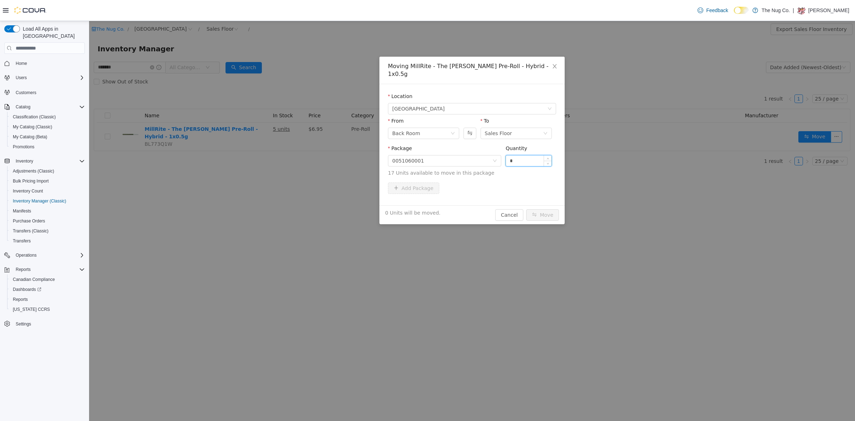
click at [516, 155] on input "*" at bounding box center [529, 160] width 46 height 11
type input "*"
click at [544, 211] on button "Move" at bounding box center [542, 214] width 33 height 11
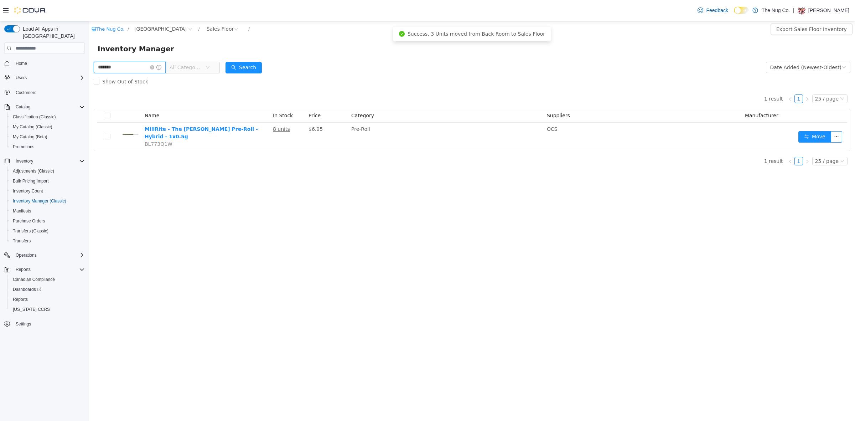
click at [145, 69] on input "*******" at bounding box center [130, 67] width 72 height 11
type input "**********"
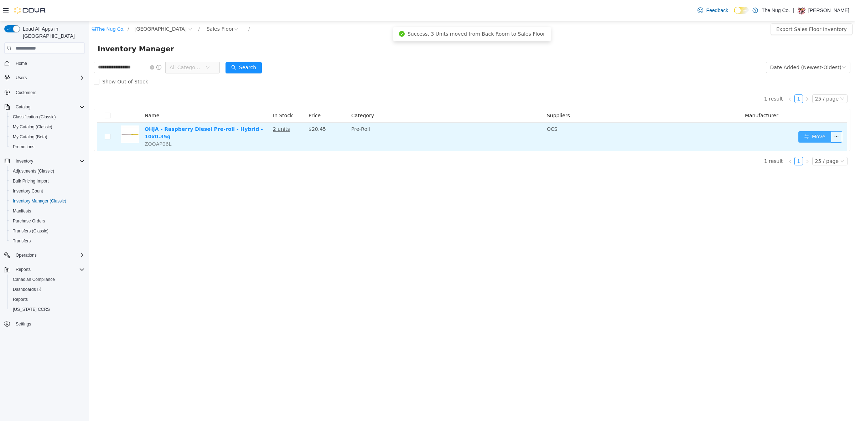
click at [810, 138] on button "Move" at bounding box center [815, 136] width 33 height 11
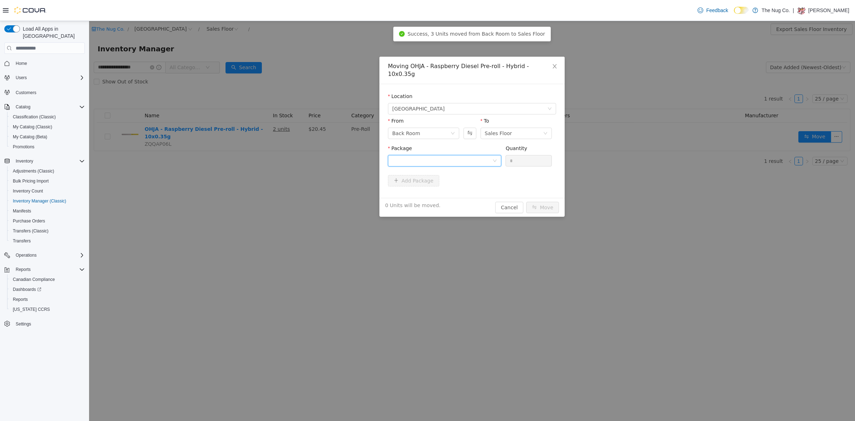
click at [453, 155] on div at bounding box center [442, 160] width 100 height 11
click at [439, 190] on li "LOT-BDC-11691 Quantity : 9 Units" at bounding box center [444, 182] width 113 height 19
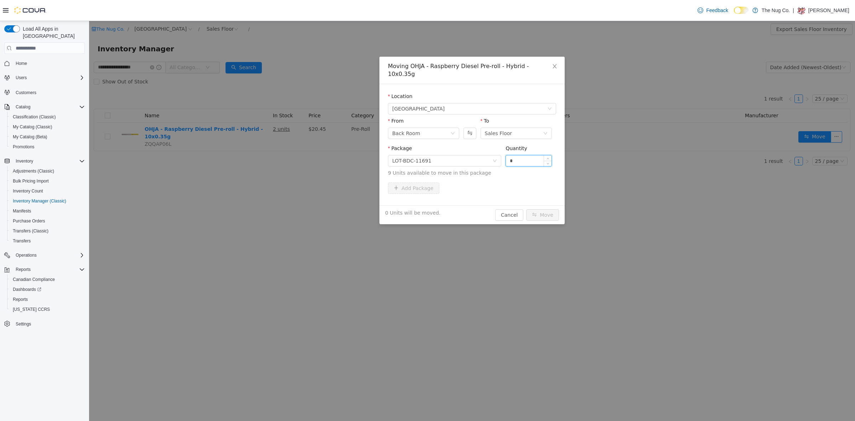
click at [521, 155] on input "*" at bounding box center [529, 160] width 46 height 11
type input "*"
drag, startPoint x: 546, startPoint y: 206, endPoint x: 543, endPoint y: 198, distance: 8.6
click at [544, 205] on div "1 Unit will be moved. Cancel Move" at bounding box center [472, 214] width 185 height 19
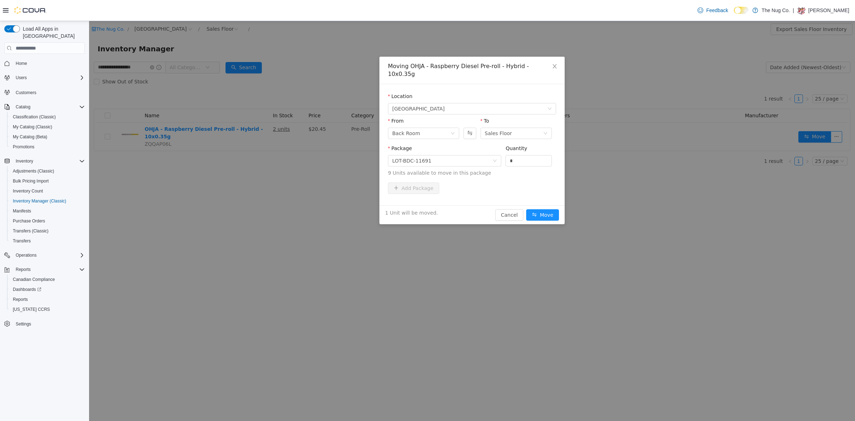
click at [538, 205] on div "1 Unit will be moved. Cancel Move" at bounding box center [472, 214] width 185 height 19
click at [541, 209] on button "Move" at bounding box center [542, 214] width 33 height 11
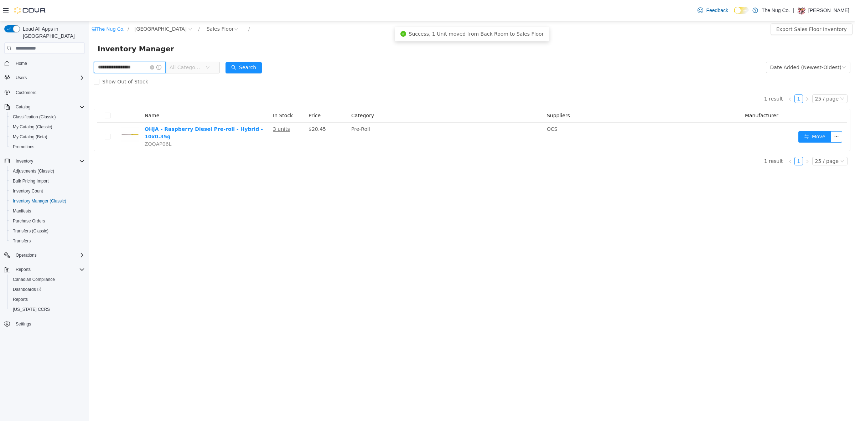
click at [146, 67] on input "**********" at bounding box center [130, 67] width 72 height 11
drag, startPoint x: 146, startPoint y: 67, endPoint x: 139, endPoint y: 84, distance: 18.5
click at [146, 67] on input "**********" at bounding box center [130, 67] width 72 height 11
type input "*******"
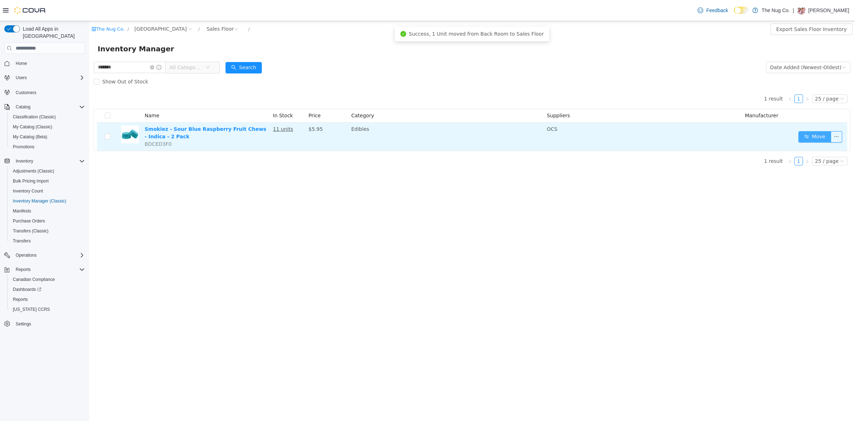
click at [807, 133] on button "Move" at bounding box center [815, 136] width 33 height 11
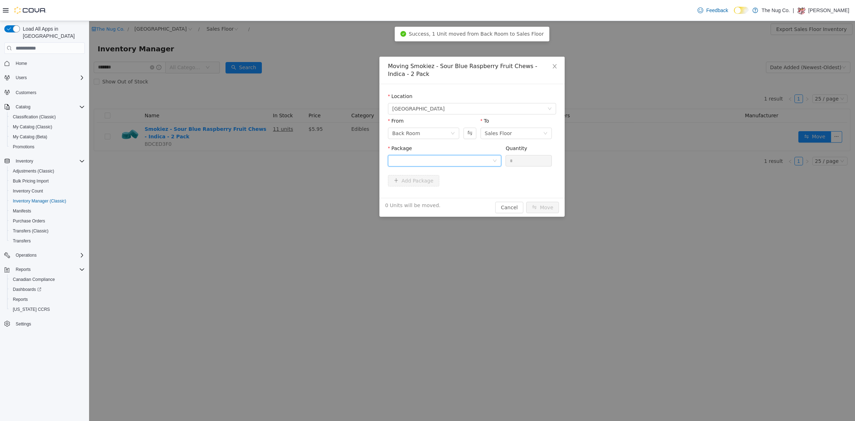
click at [456, 163] on div at bounding box center [442, 160] width 100 height 11
click at [441, 189] on li "SZBR14AL25B2 Quantity : 13 Units" at bounding box center [444, 190] width 113 height 19
click at [531, 154] on div "Quantity" at bounding box center [529, 150] width 46 height 10
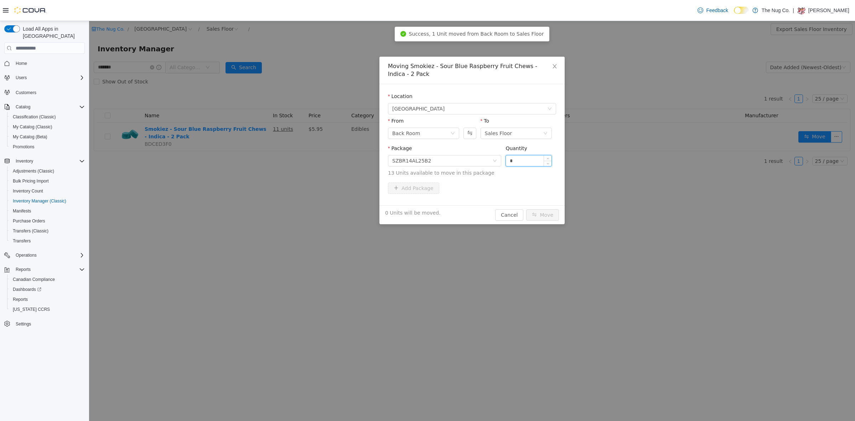
click at [530, 156] on input "*" at bounding box center [529, 160] width 46 height 11
type input "*"
click at [548, 215] on button "Move" at bounding box center [542, 214] width 33 height 11
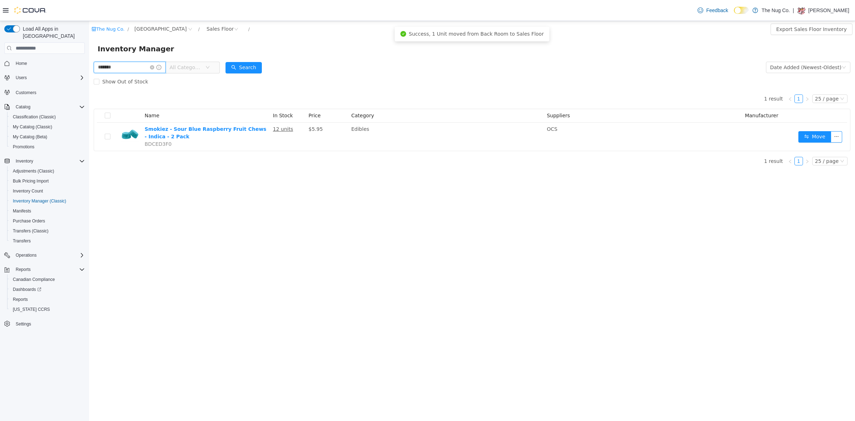
click at [152, 66] on input "*******" at bounding box center [130, 67] width 72 height 11
type input "*******"
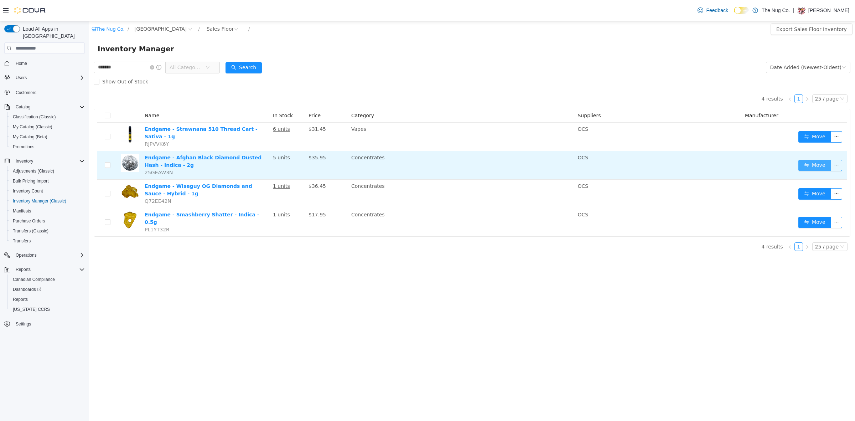
click at [818, 162] on button "Move" at bounding box center [815, 165] width 33 height 11
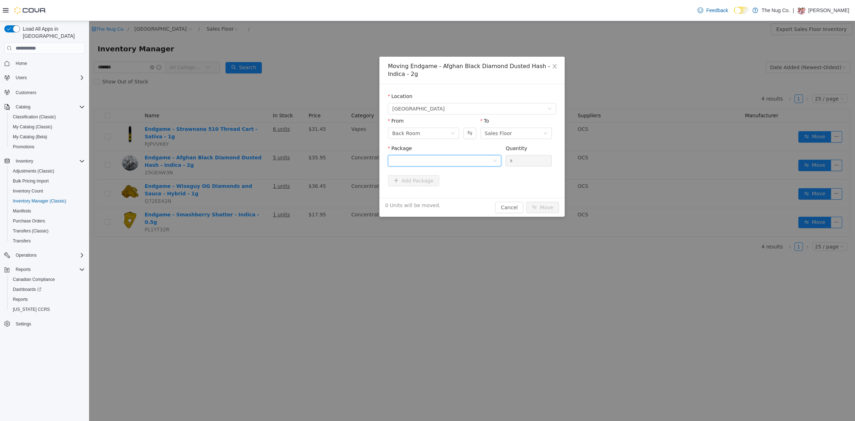
click at [427, 156] on div at bounding box center [442, 160] width 100 height 11
click at [421, 192] on span "Quantity : 5 Units" at bounding box center [412, 194] width 40 height 6
click at [519, 160] on input "*" at bounding box center [529, 160] width 46 height 11
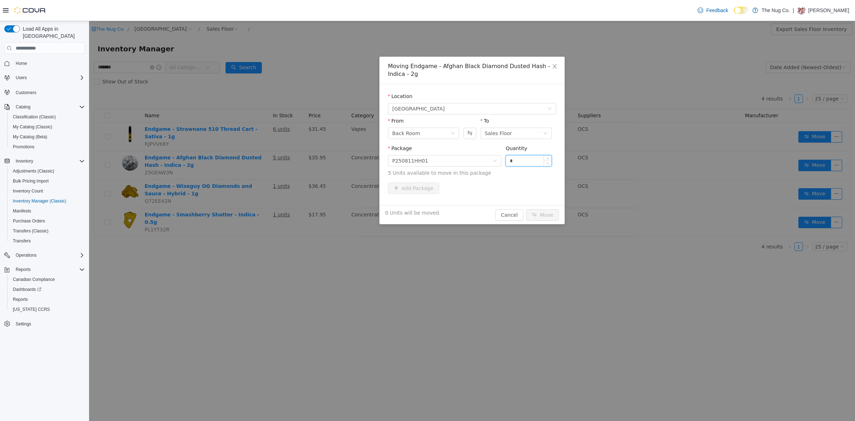
click at [519, 160] on input "*" at bounding box center [529, 160] width 46 height 11
type input "*"
click at [542, 219] on button "Move" at bounding box center [542, 214] width 33 height 11
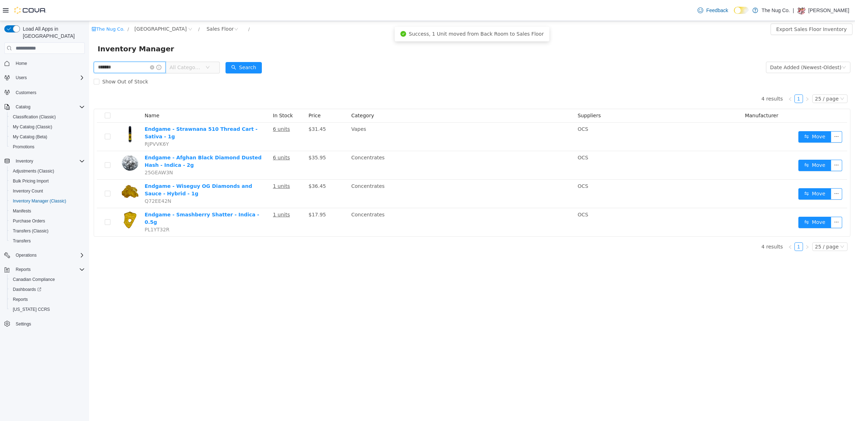
drag, startPoint x: 121, startPoint y: 67, endPoint x: 29, endPoint y: 74, distance: 92.9
click at [89, 74] on html "The Nug Co. / 1213 Dundas Street West / Sales Floor / Export Sales Floor Invent…" at bounding box center [472, 221] width 766 height 400
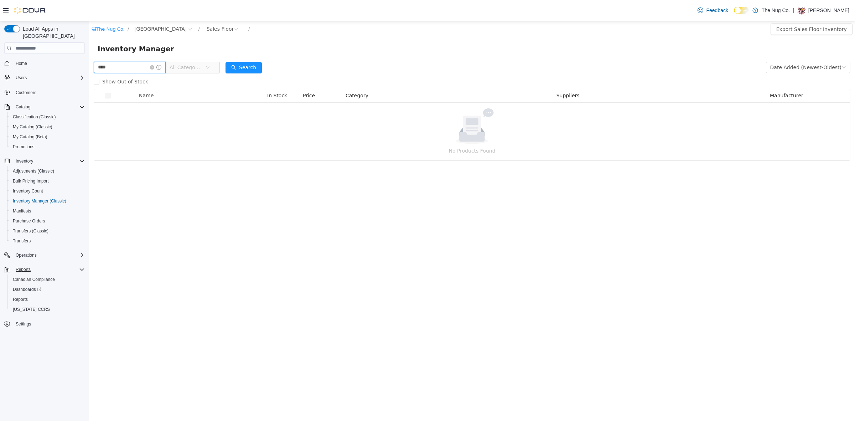
type input "****"
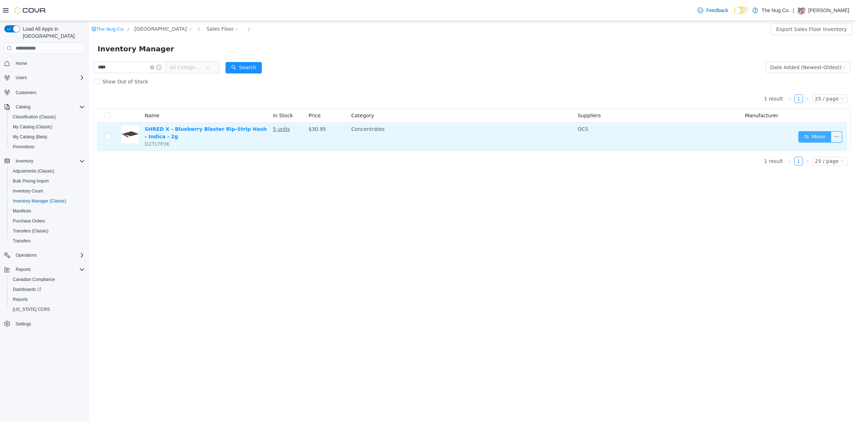
click at [827, 136] on button "Move" at bounding box center [815, 136] width 33 height 11
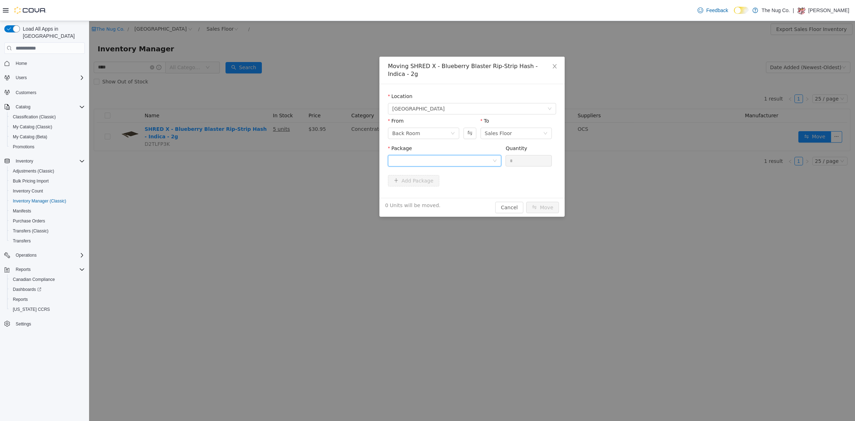
click at [443, 155] on div at bounding box center [442, 160] width 100 height 11
click at [439, 180] on li "13611250725 Quantity : 24 Units" at bounding box center [444, 182] width 113 height 19
click at [524, 155] on input "*" at bounding box center [529, 160] width 46 height 11
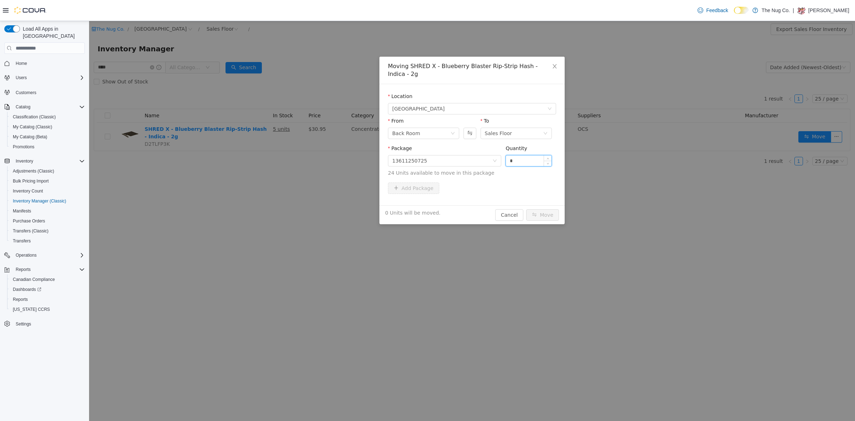
click at [524, 155] on input "*" at bounding box center [529, 160] width 46 height 11
type input "*"
click at [545, 209] on button "Move" at bounding box center [542, 214] width 33 height 11
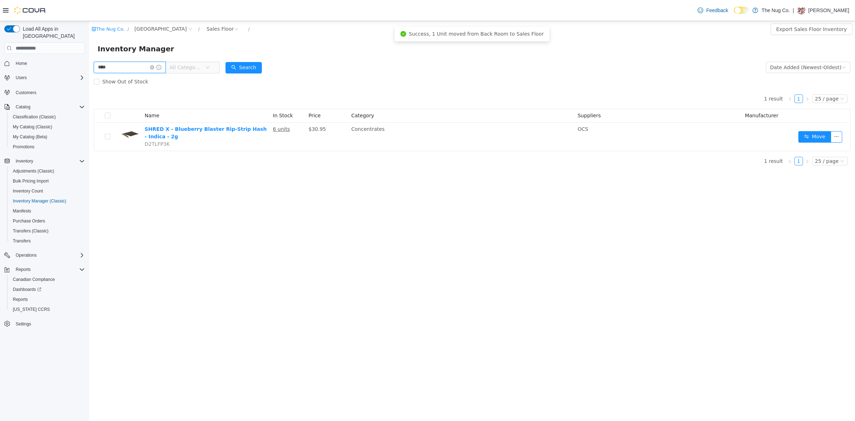
drag, startPoint x: 122, startPoint y: 72, endPoint x: 0, endPoint y: 107, distance: 126.6
click at [89, 107] on html "The Nug Co. / 1213 Dundas Street West / Sales Floor / Export Sales Floor Invent…" at bounding box center [472, 221] width 766 height 400
type input "**********"
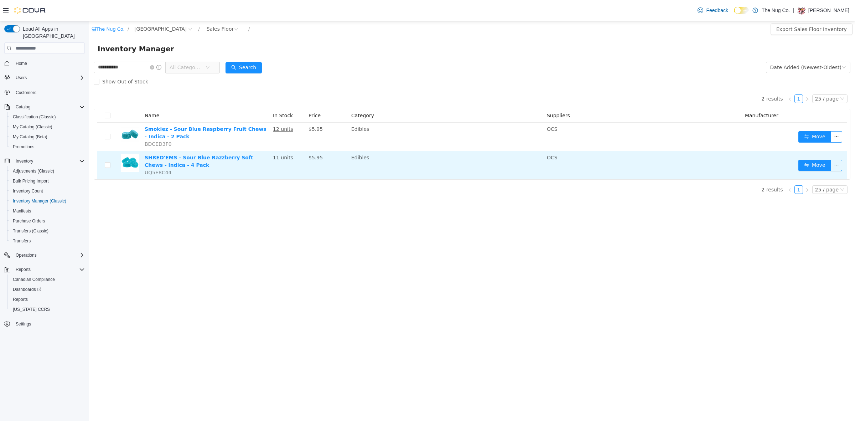
click at [817, 172] on td "Move" at bounding box center [822, 165] width 52 height 28
click at [818, 165] on button "Move" at bounding box center [815, 165] width 33 height 11
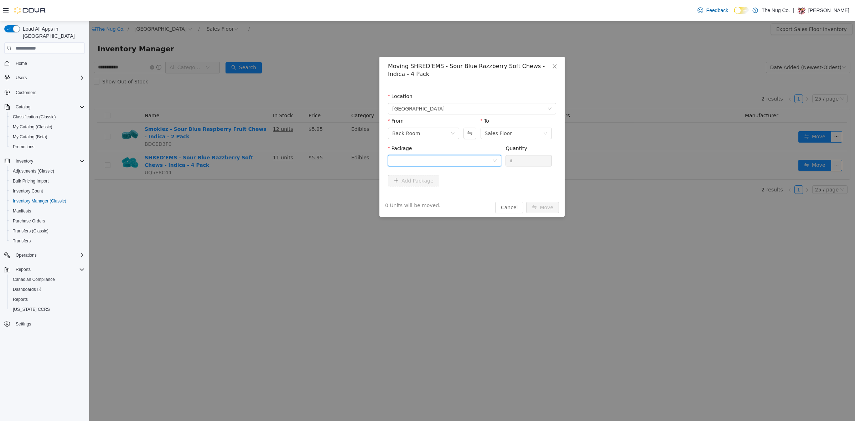
click at [430, 158] on div at bounding box center [442, 160] width 100 height 11
click at [424, 190] on li "20550250714 Quantity : 10 Units" at bounding box center [444, 190] width 113 height 19
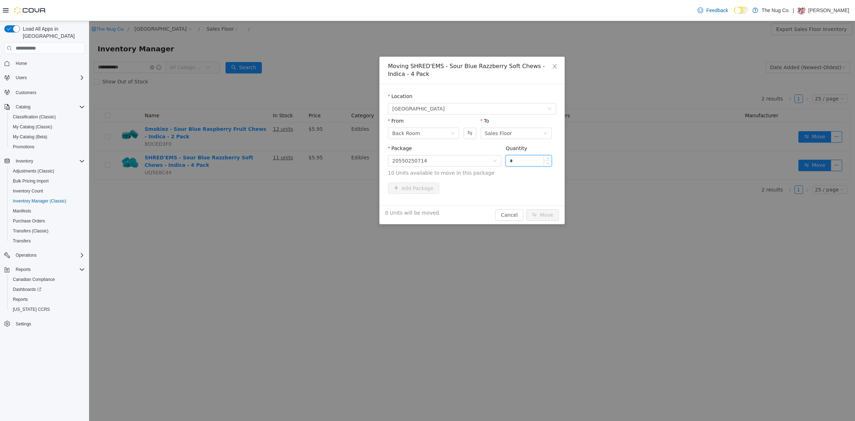
click at [535, 164] on input "*" at bounding box center [529, 160] width 46 height 11
type input "*"
click at [546, 209] on div "1 Unit will be moved. Cancel Move" at bounding box center [472, 214] width 185 height 19
click at [548, 215] on button "Move" at bounding box center [542, 214] width 33 height 11
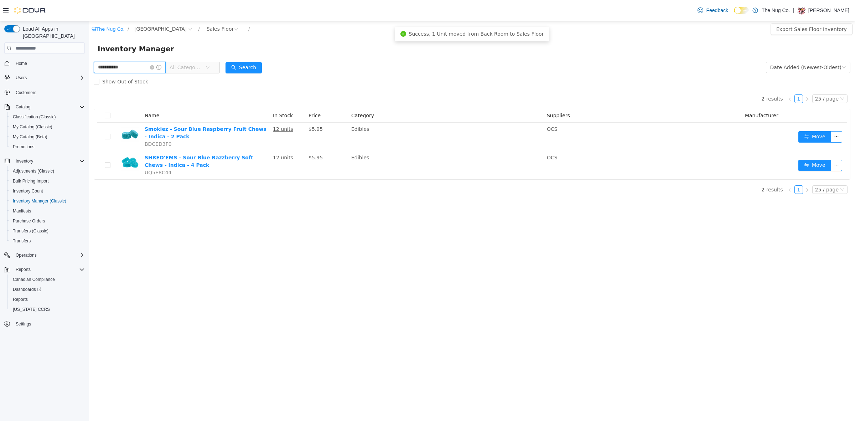
drag, startPoint x: 108, startPoint y: 66, endPoint x: 0, endPoint y: 90, distance: 110.3
click at [89, 90] on html "**********" at bounding box center [472, 221] width 766 height 400
type input "**********"
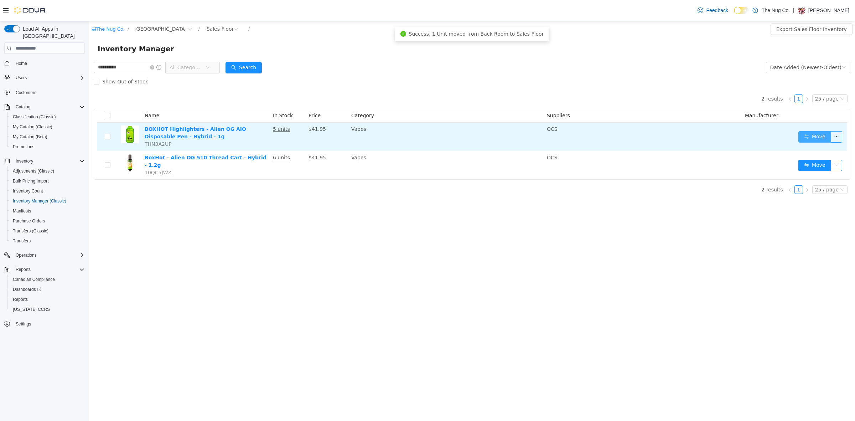
click at [820, 135] on button "Move" at bounding box center [815, 136] width 33 height 11
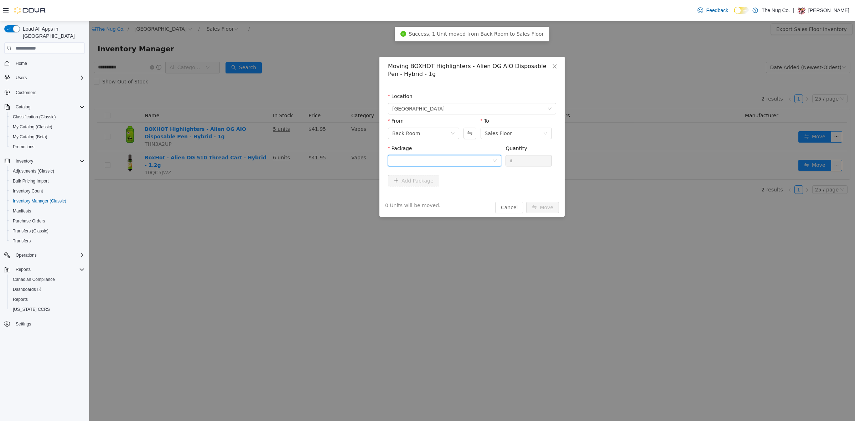
click at [453, 163] on div at bounding box center [442, 160] width 100 height 11
click at [446, 192] on li "ME250011208 Quantity : 10 Units" at bounding box center [444, 190] width 113 height 19
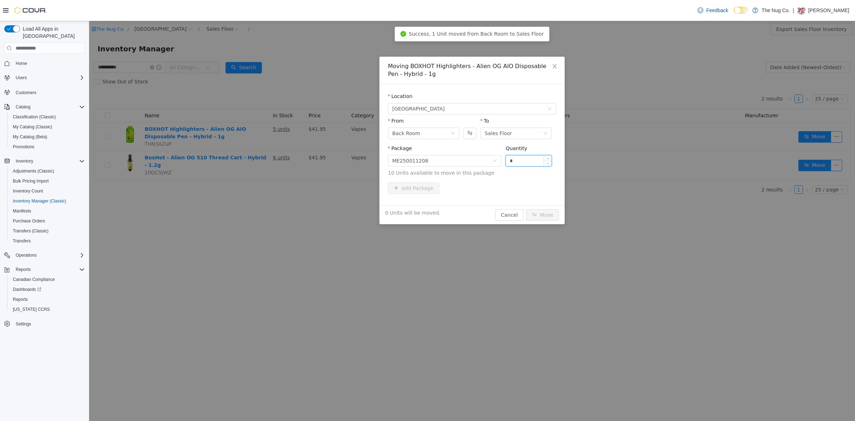
click at [521, 163] on input "*" at bounding box center [529, 160] width 46 height 11
type input "*"
drag, startPoint x: 534, startPoint y: 213, endPoint x: 535, endPoint y: 207, distance: 5.7
click at [534, 210] on button "Move" at bounding box center [542, 214] width 33 height 11
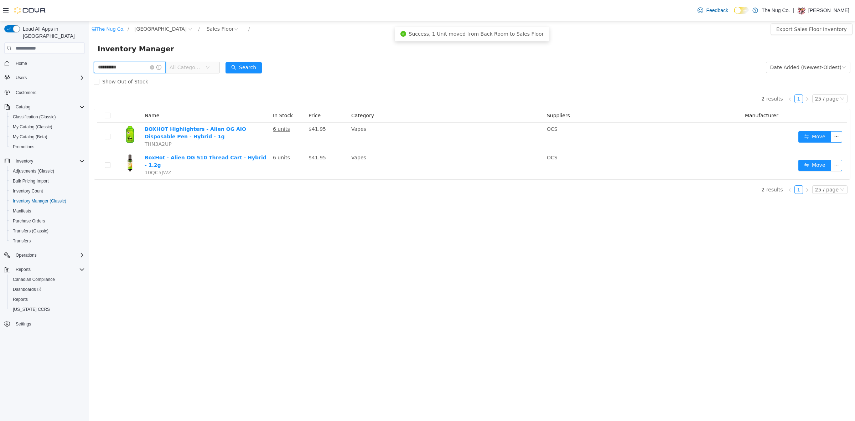
click at [140, 69] on input "**********" at bounding box center [130, 67] width 72 height 11
type input "**********"
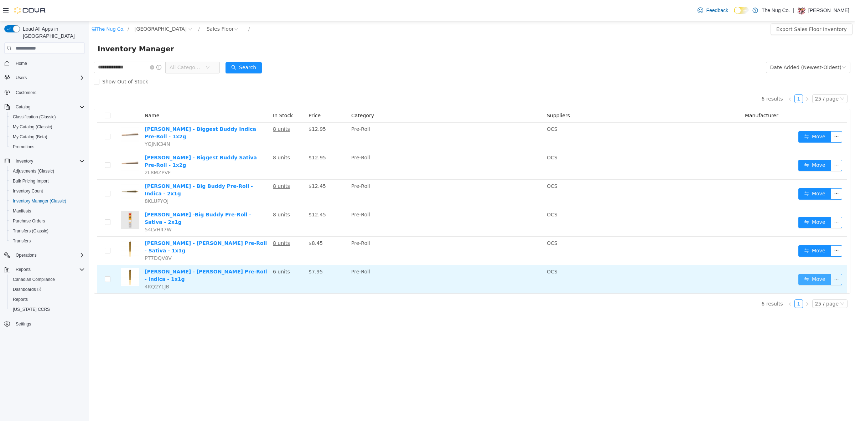
click at [814, 274] on button "Move" at bounding box center [815, 279] width 33 height 11
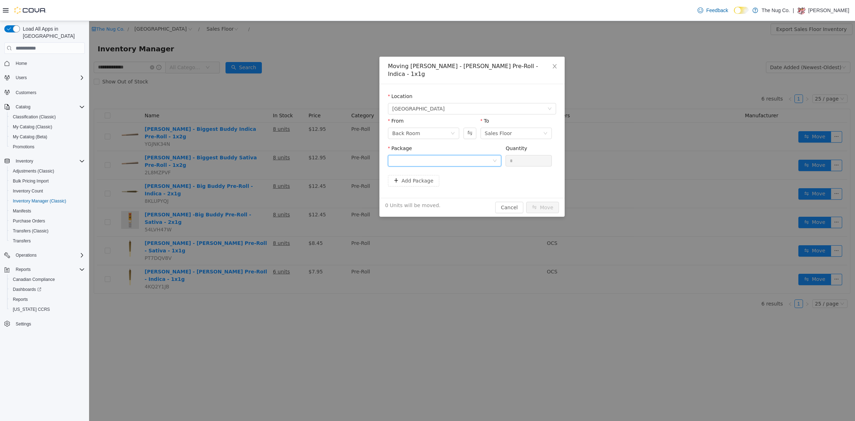
click at [411, 155] on div at bounding box center [442, 160] width 100 height 11
click at [414, 184] on span "Quantity : 11 Units" at bounding box center [413, 187] width 43 height 6
click at [511, 155] on input "*" at bounding box center [529, 160] width 46 height 11
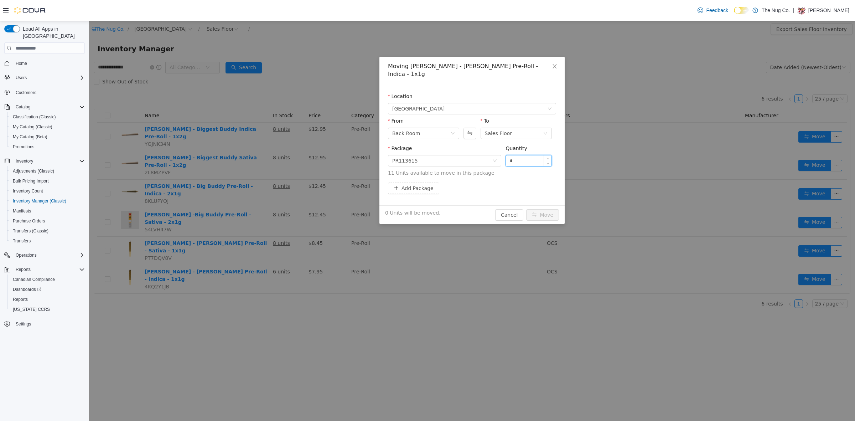
click at [511, 155] on input "*" at bounding box center [529, 160] width 46 height 11
type input "*"
click at [536, 209] on button "Move" at bounding box center [542, 214] width 33 height 11
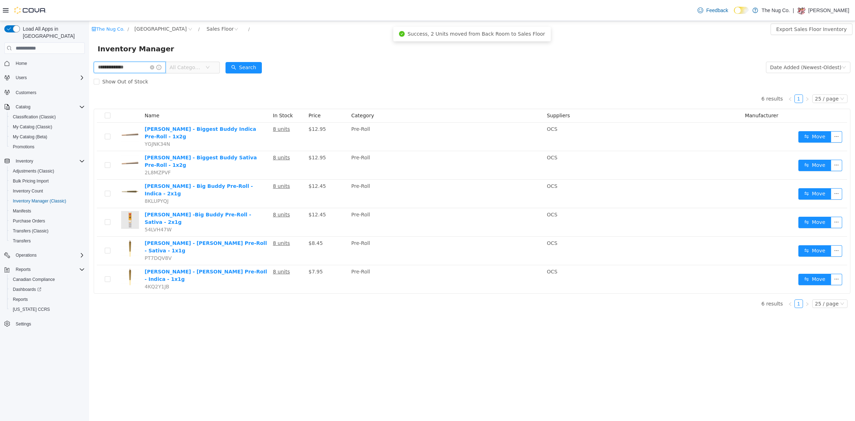
drag, startPoint x: 143, startPoint y: 64, endPoint x: 50, endPoint y: 68, distance: 93.1
click at [89, 68] on html "**********" at bounding box center [472, 221] width 766 height 400
type input "*****"
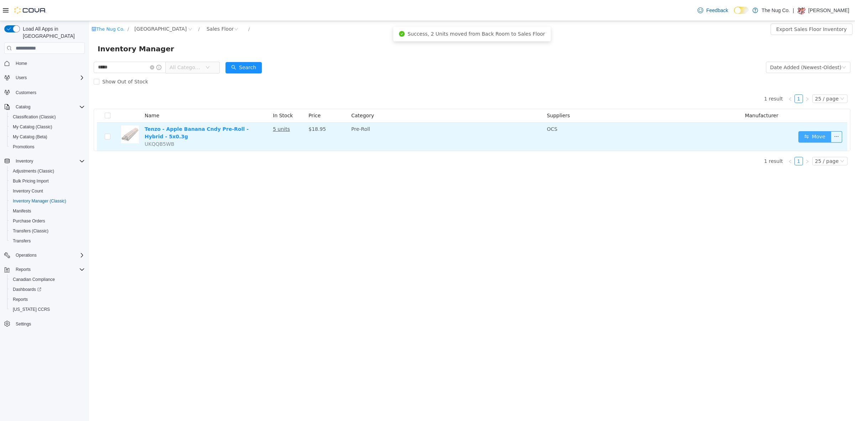
click at [804, 133] on button "Move" at bounding box center [815, 136] width 33 height 11
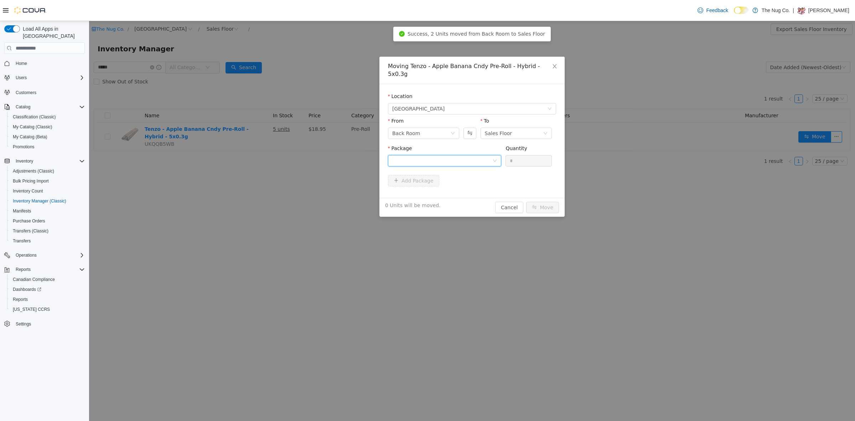
click at [430, 155] on div at bounding box center [442, 160] width 100 height 11
drag, startPoint x: 427, startPoint y: 183, endPoint x: 474, endPoint y: 169, distance: 49.8
click at [427, 184] on span "Quantity : 23 Units" at bounding box center [413, 187] width 43 height 6
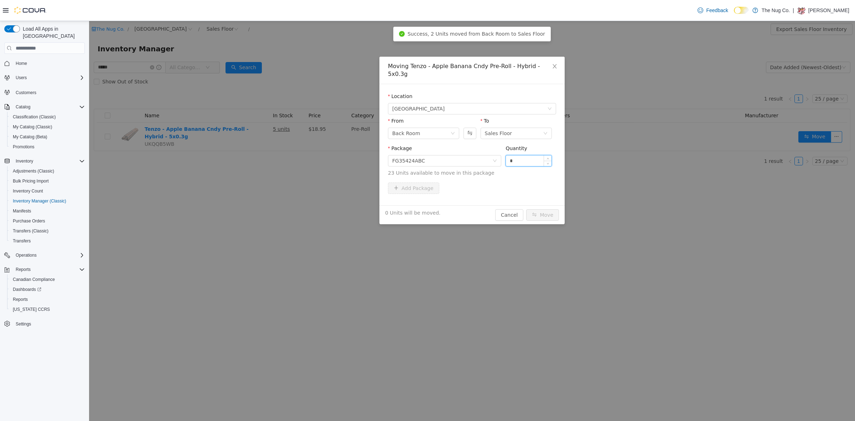
click at [532, 156] on input "*" at bounding box center [529, 160] width 46 height 11
type input "*"
click at [549, 209] on button "Move" at bounding box center [542, 214] width 33 height 11
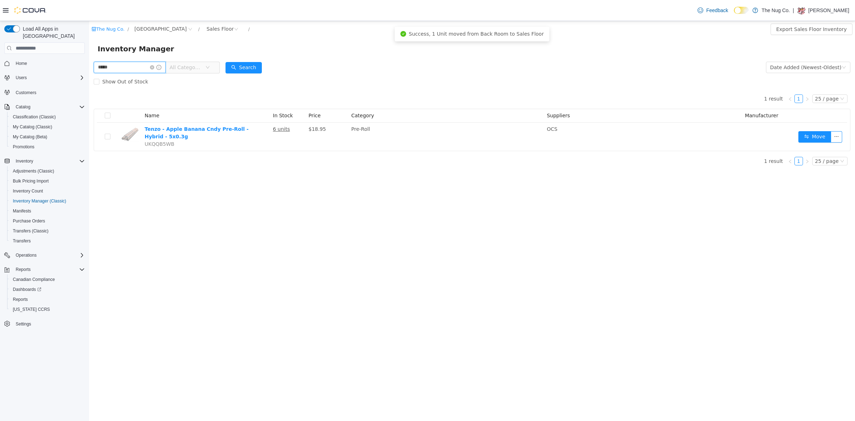
click at [122, 66] on input "*****" at bounding box center [130, 67] width 72 height 11
click at [122, 67] on input "*****" at bounding box center [130, 67] width 72 height 11
type input "*********"
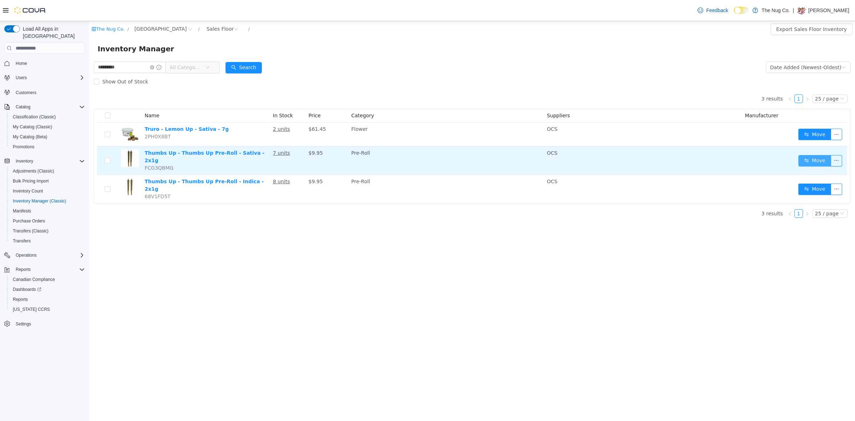
click at [819, 155] on button "Move" at bounding box center [815, 160] width 33 height 11
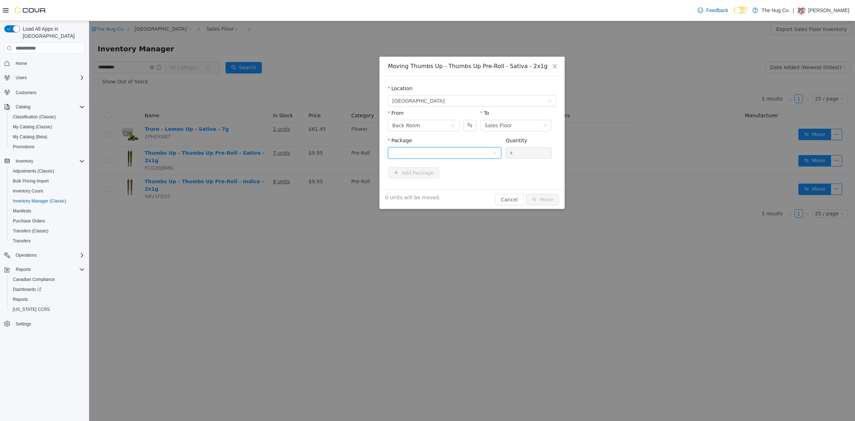
click at [452, 154] on div at bounding box center [442, 153] width 100 height 11
click at [438, 179] on li "H240TCO-PR1 Quantity : 16 Units" at bounding box center [444, 182] width 113 height 19
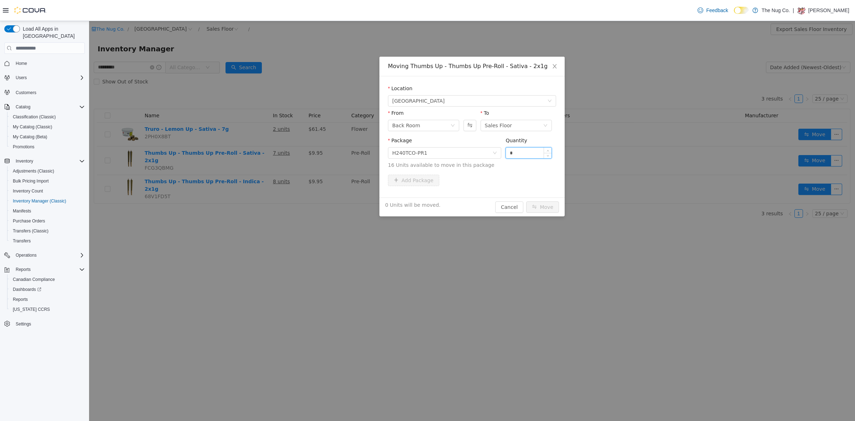
click at [527, 150] on input "*" at bounding box center [529, 153] width 46 height 11
type input "*"
click at [544, 205] on button "Move" at bounding box center [542, 206] width 33 height 11
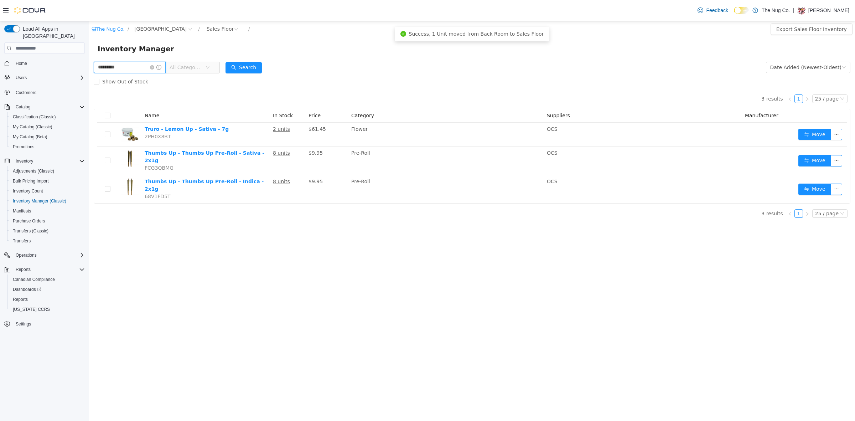
drag, startPoint x: 129, startPoint y: 67, endPoint x: 0, endPoint y: 78, distance: 129.5
click at [89, 78] on html "The Nug Co. / 1213 Dundas Street West / Sales Floor / Export Sales Floor Invent…" at bounding box center [472, 221] width 766 height 400
type input "**********"
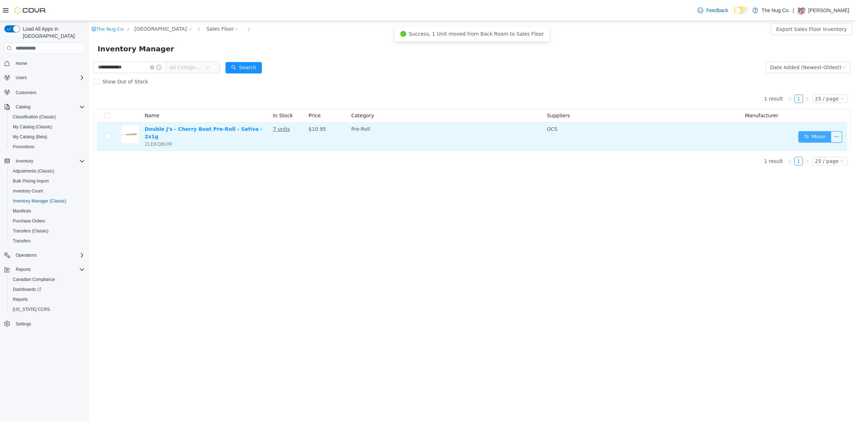
click at [801, 135] on button "Move" at bounding box center [815, 136] width 33 height 11
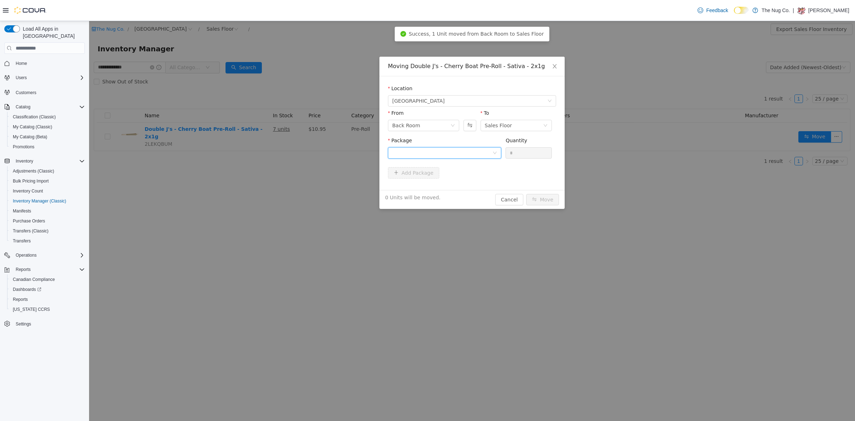
click at [429, 154] on div at bounding box center [442, 153] width 100 height 11
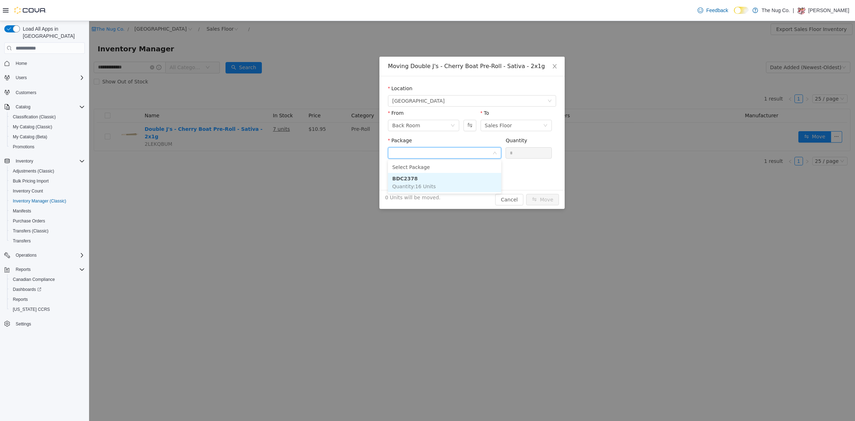
drag, startPoint x: 423, startPoint y: 177, endPoint x: 422, endPoint y: 188, distance: 11.1
click at [422, 188] on li "BDC2378 Quantity : 16 Units" at bounding box center [444, 182] width 113 height 19
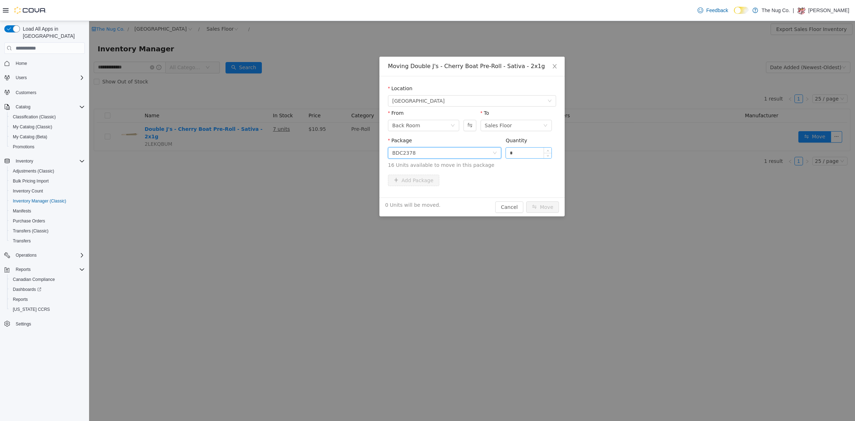
click at [524, 157] on input "*" at bounding box center [529, 153] width 46 height 11
type input "*"
click at [542, 206] on button "Move" at bounding box center [542, 206] width 33 height 11
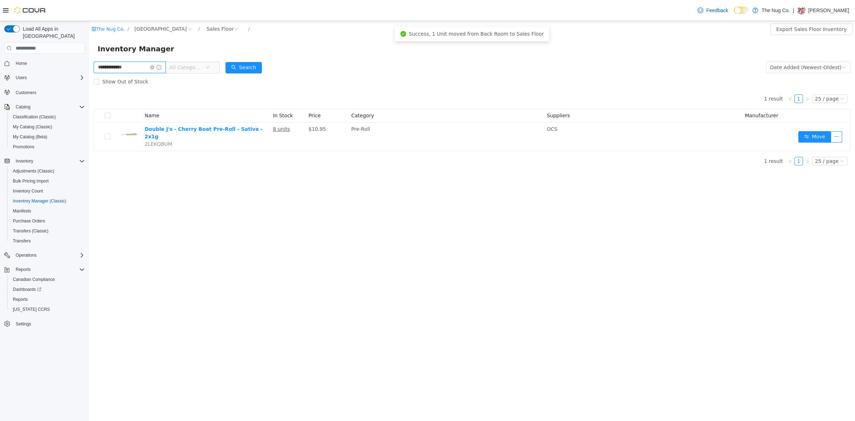
drag, startPoint x: 132, startPoint y: 65, endPoint x: 1, endPoint y: 79, distance: 132.0
click at [89, 79] on html "**********" at bounding box center [472, 221] width 766 height 400
type input "**********"
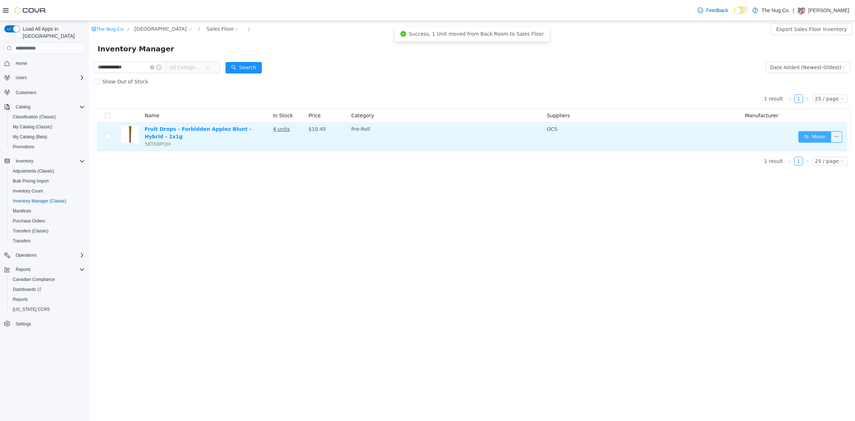
click at [813, 135] on button "Move" at bounding box center [815, 136] width 33 height 11
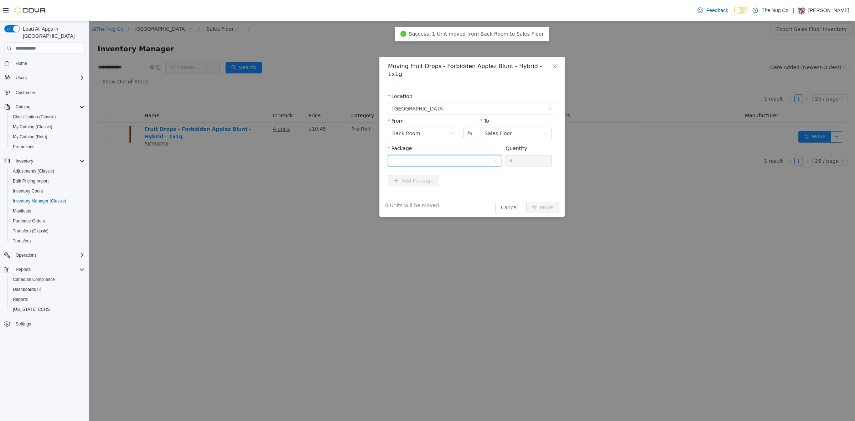
click at [410, 155] on div at bounding box center [442, 160] width 100 height 11
drag, startPoint x: 408, startPoint y: 184, endPoint x: 487, endPoint y: 165, distance: 80.6
click at [409, 184] on span "Quantity : 5 Units" at bounding box center [412, 187] width 40 height 6
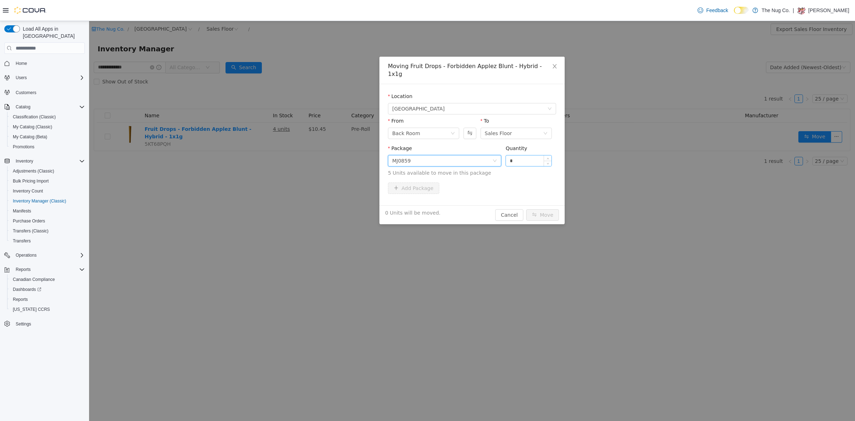
click at [538, 155] on input "*" at bounding box center [529, 160] width 46 height 11
type input "*"
click at [538, 209] on button "Move" at bounding box center [542, 214] width 33 height 11
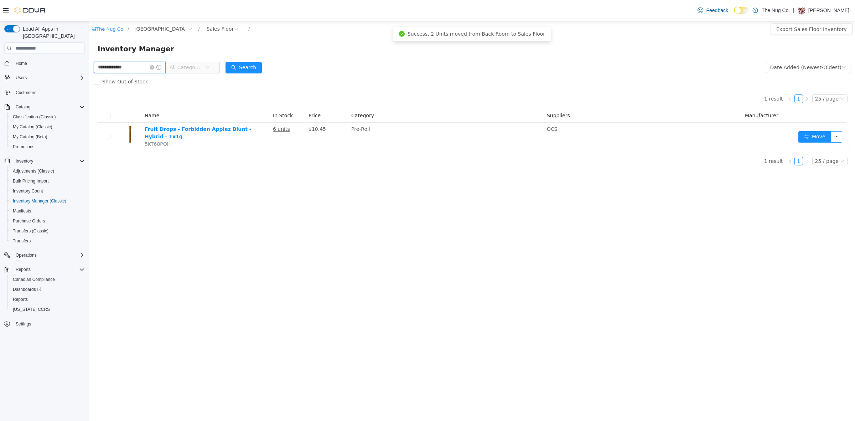
drag, startPoint x: 129, startPoint y: 65, endPoint x: 0, endPoint y: 101, distance: 134.3
click at [89, 101] on html "**********" at bounding box center [472, 221] width 766 height 400
type input "**********"
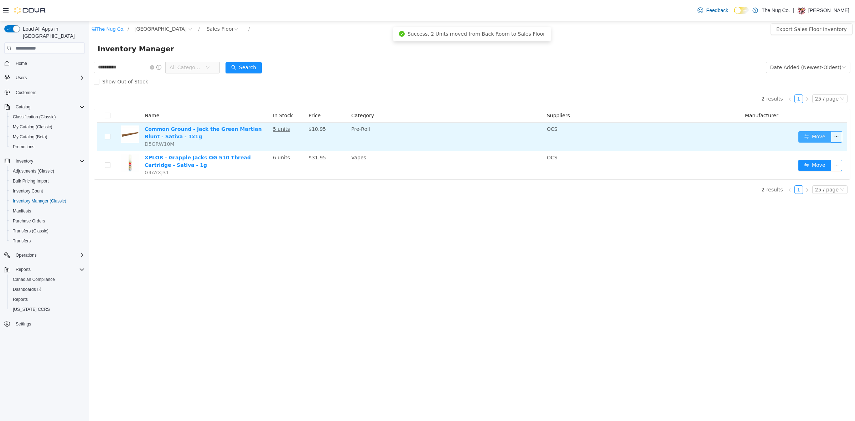
click at [814, 139] on button "Move" at bounding box center [815, 136] width 33 height 11
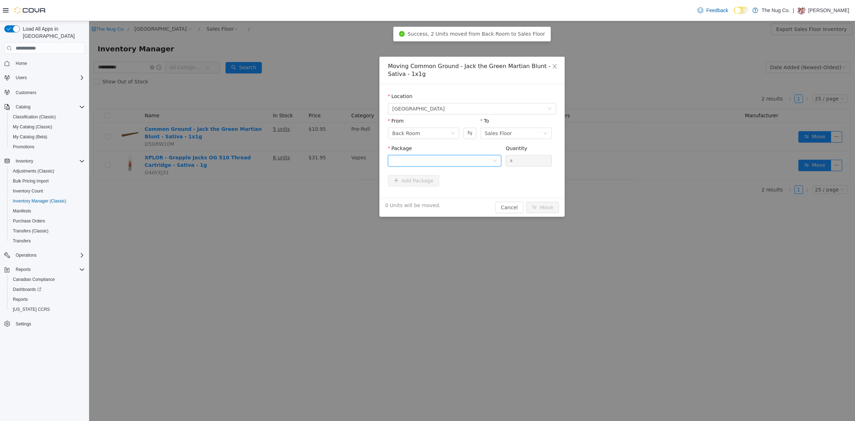
click at [443, 166] on div at bounding box center [442, 160] width 100 height 11
click at [441, 163] on input "Package" at bounding box center [442, 161] width 100 height 11
click at [431, 197] on li "F25F0111 Quantity : 2 Units" at bounding box center [444, 190] width 113 height 19
click at [523, 161] on input "*" at bounding box center [529, 160] width 46 height 11
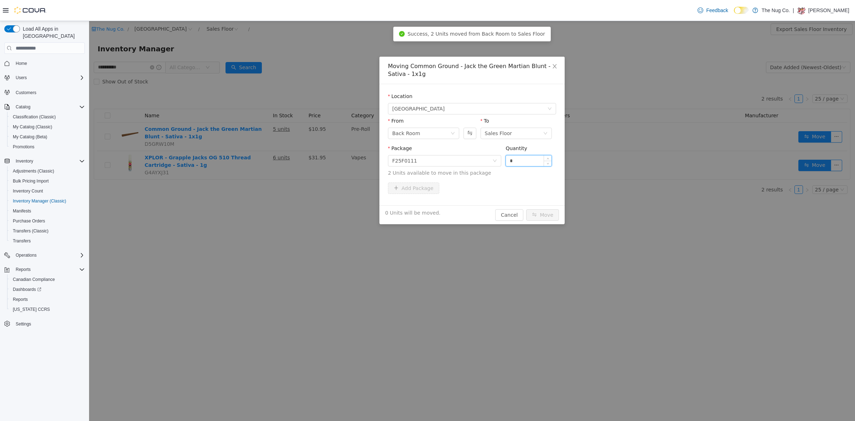
click at [523, 161] on input "*" at bounding box center [529, 160] width 46 height 11
type input "*"
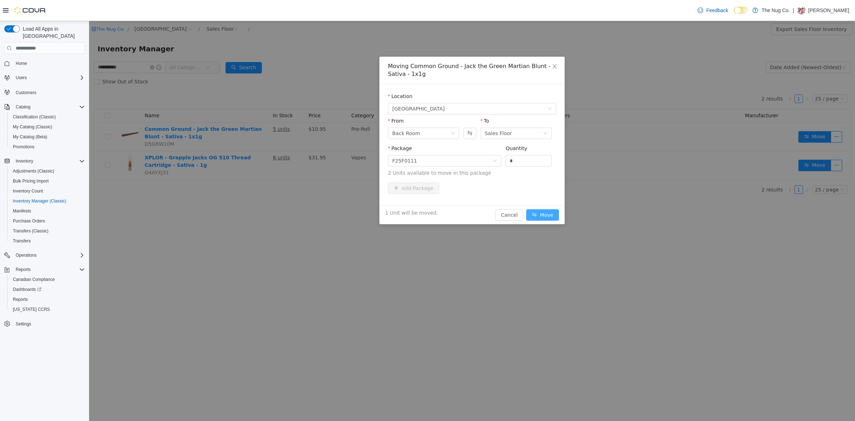
click at [549, 218] on button "Move" at bounding box center [542, 214] width 33 height 11
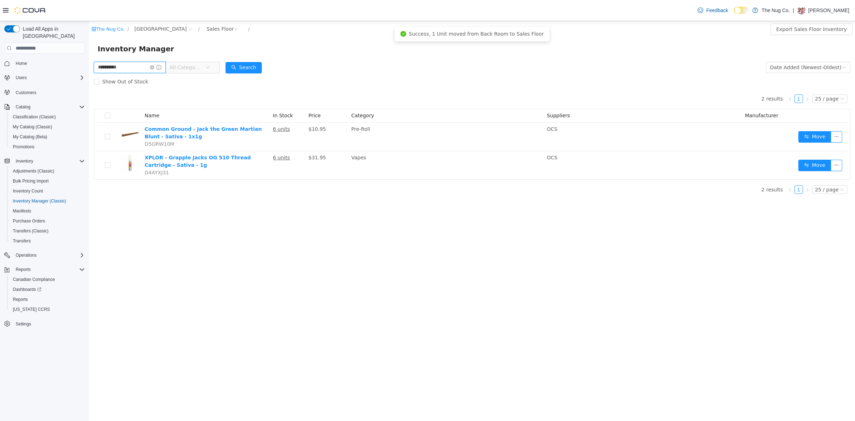
drag, startPoint x: 117, startPoint y: 67, endPoint x: 31, endPoint y: 79, distance: 86.8
click at [89, 79] on html "**********" at bounding box center [472, 221] width 766 height 400
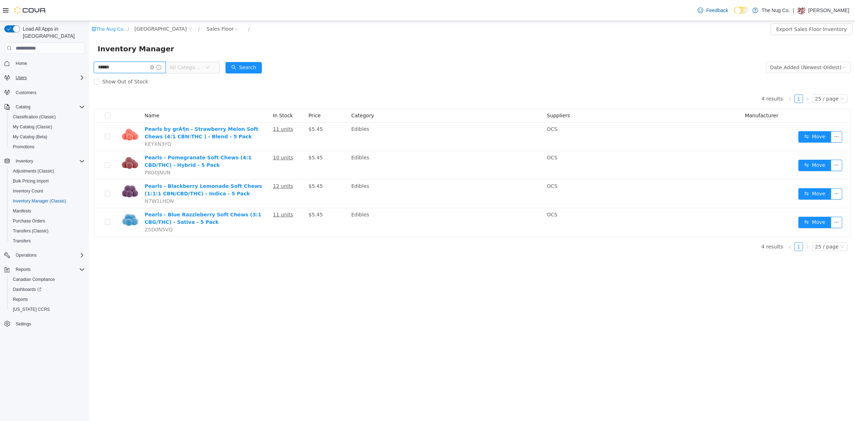
type input "******"
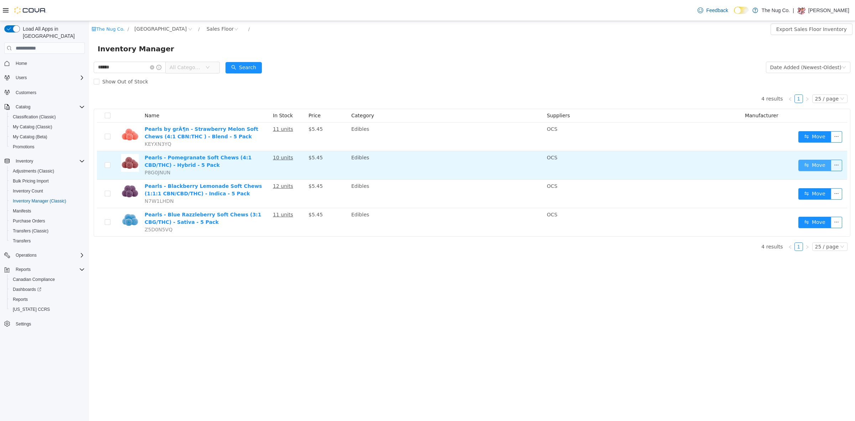
click at [817, 167] on button "Move" at bounding box center [815, 165] width 33 height 11
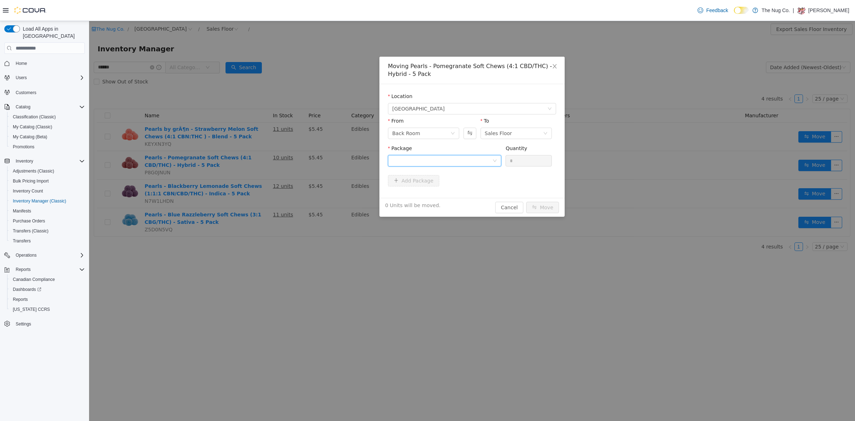
click at [416, 158] on div at bounding box center [442, 160] width 100 height 11
click at [416, 194] on span "Quantity : 12 Units" at bounding box center [413, 194] width 43 height 6
click at [521, 161] on input "*" at bounding box center [529, 160] width 46 height 11
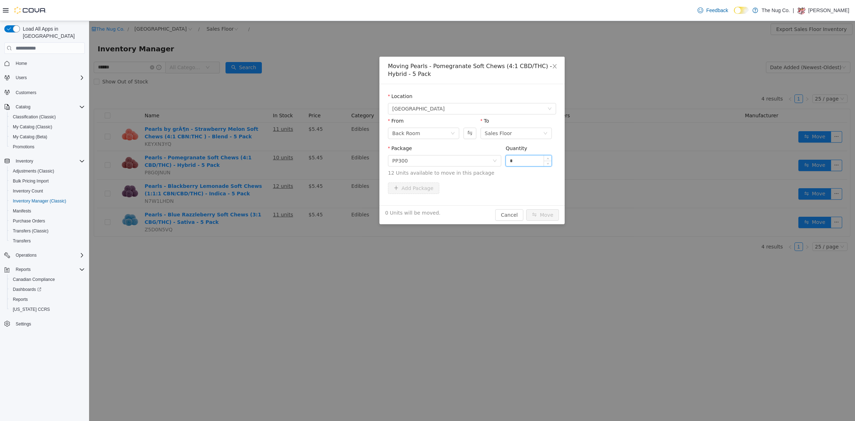
click at [521, 161] on input "*" at bounding box center [529, 160] width 46 height 11
type input "*"
click at [545, 210] on button "Move" at bounding box center [542, 214] width 33 height 11
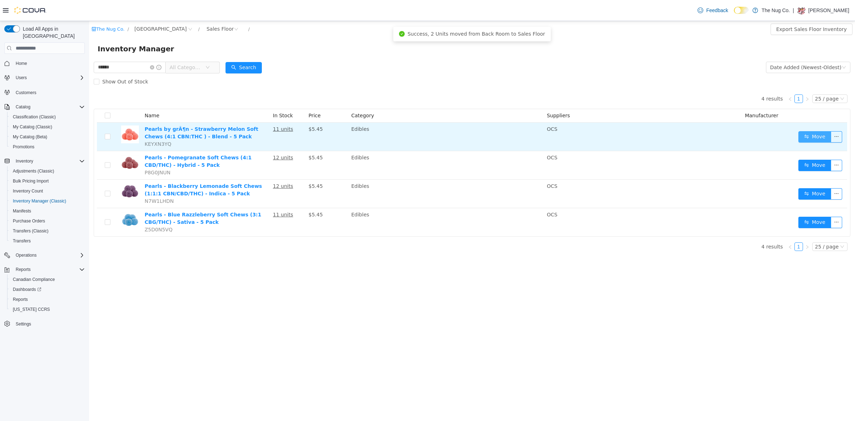
click at [816, 133] on button "Move" at bounding box center [815, 136] width 33 height 11
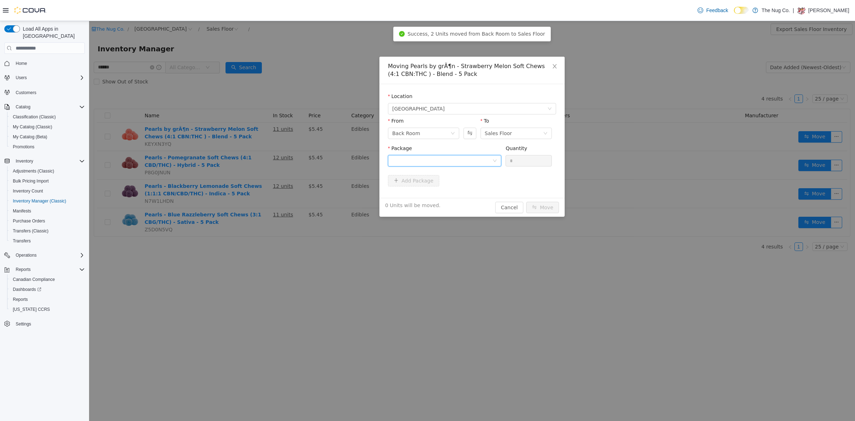
click at [422, 161] on div at bounding box center [442, 160] width 100 height 11
click at [407, 194] on span "Quantity : 11 Units" at bounding box center [413, 194] width 43 height 6
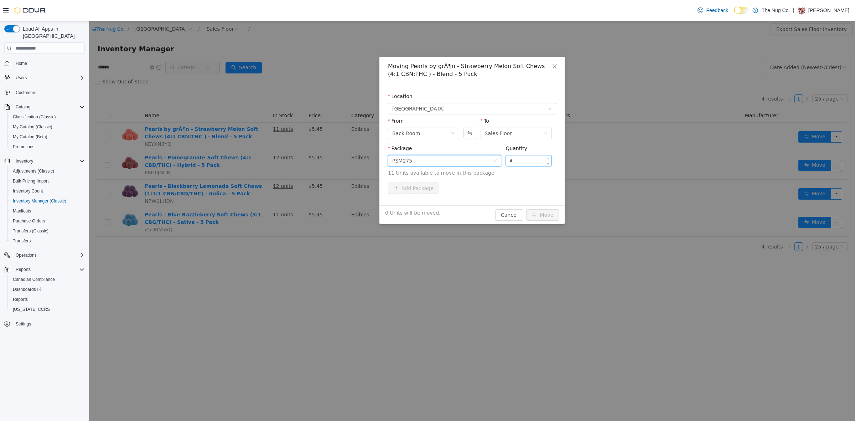
click at [528, 158] on input "*" at bounding box center [529, 160] width 46 height 11
type input "*"
click at [546, 209] on div "1 Unit will be moved. Cancel Move" at bounding box center [472, 214] width 185 height 19
click at [550, 214] on button "Move" at bounding box center [542, 214] width 33 height 11
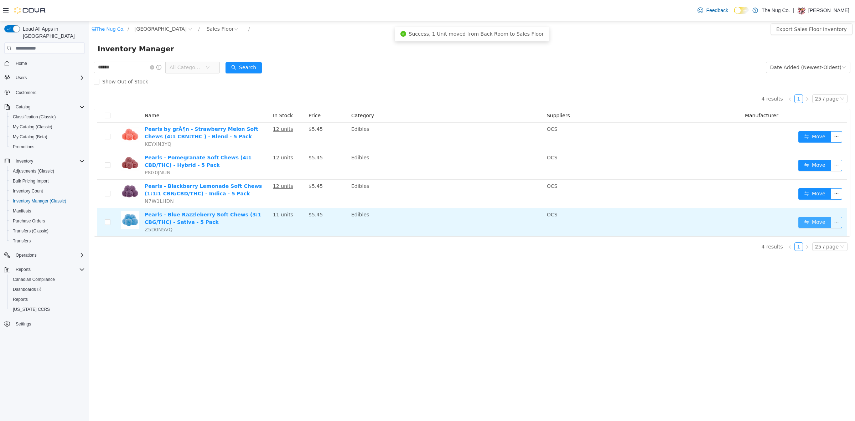
click at [823, 222] on button "Move" at bounding box center [815, 222] width 33 height 11
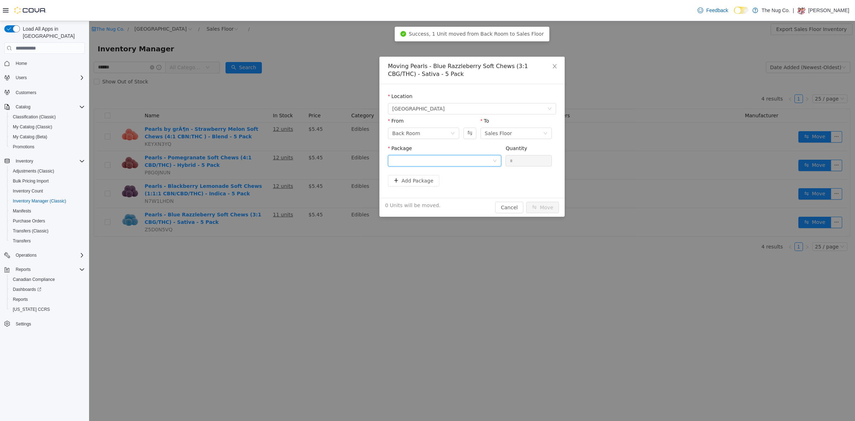
click at [447, 163] on div at bounding box center [442, 160] width 100 height 11
click at [425, 191] on span "Quantity : 1 Unit" at bounding box center [411, 194] width 38 height 6
click at [524, 159] on input "*" at bounding box center [529, 160] width 46 height 11
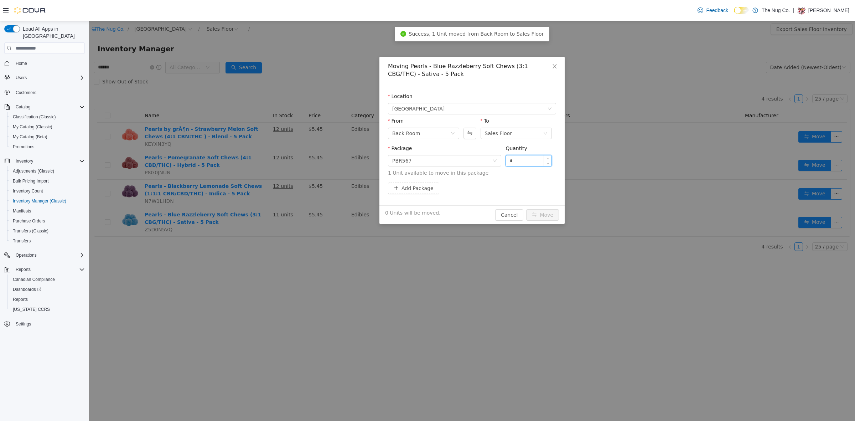
click at [524, 159] on input "*" at bounding box center [529, 160] width 46 height 11
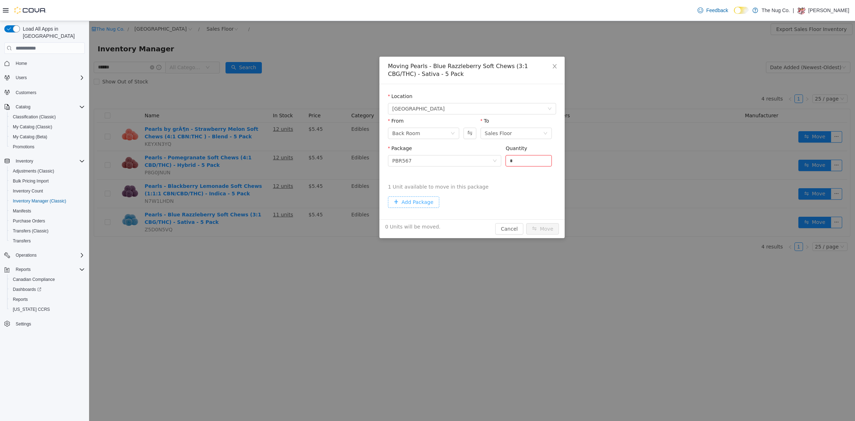
click at [416, 190] on form "Location 1213 Dundas Street West From Back Room To Sales Floor Package PBR567 Q…" at bounding box center [472, 152] width 168 height 118
click at [419, 160] on div "PBR567" at bounding box center [442, 160] width 100 height 11
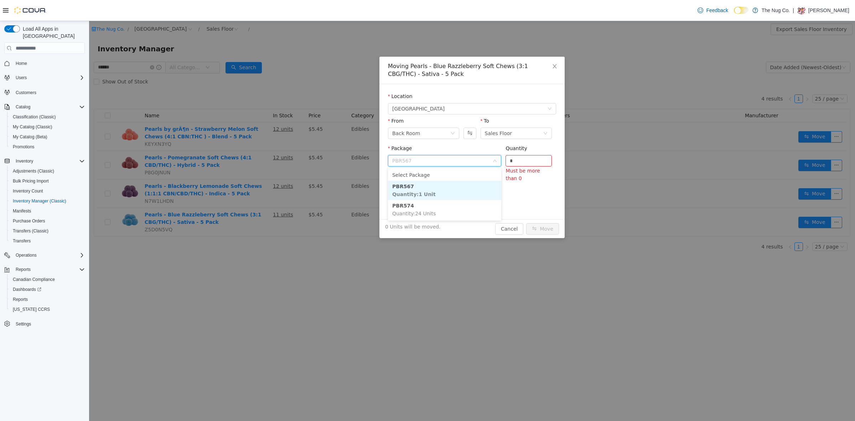
click at [411, 197] on span "Quantity : 1 Unit" at bounding box center [413, 194] width 43 height 6
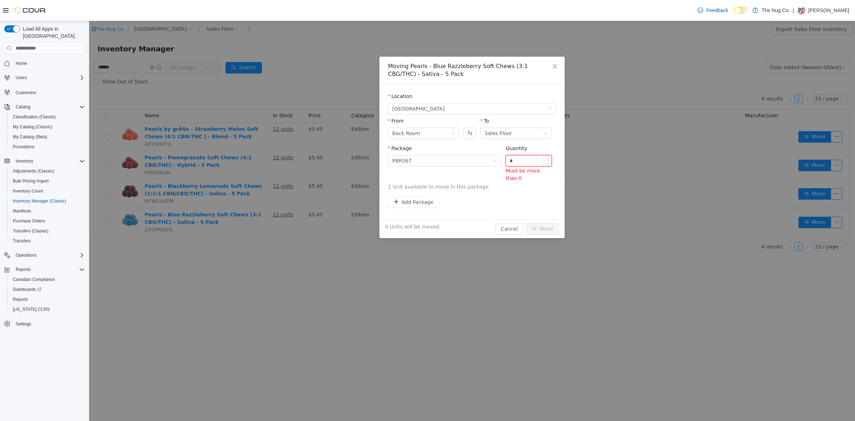
click at [514, 161] on input "*" at bounding box center [529, 160] width 46 height 11
click at [514, 160] on input "*" at bounding box center [529, 160] width 46 height 11
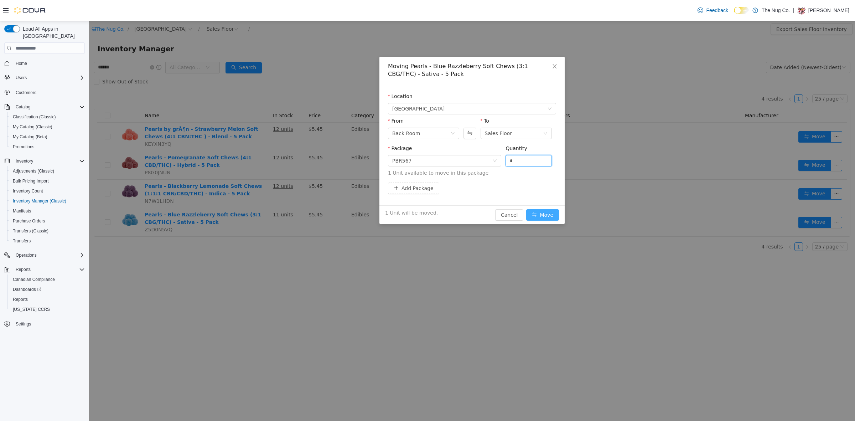
type input "*"
click at [542, 212] on button "Move" at bounding box center [542, 214] width 33 height 11
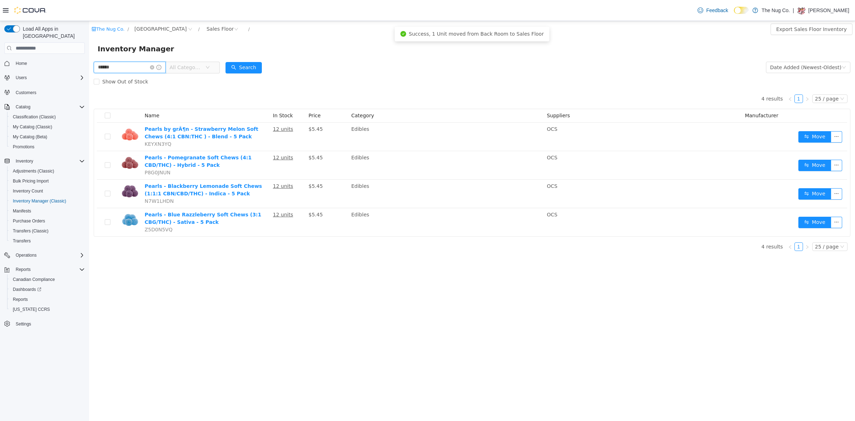
click at [113, 68] on input "******" at bounding box center [130, 67] width 72 height 11
type input "**********"
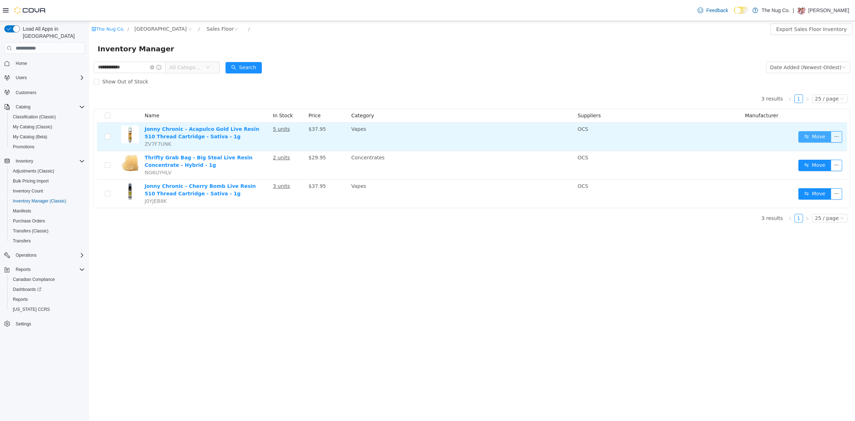
click at [818, 133] on button "Move" at bounding box center [815, 136] width 33 height 11
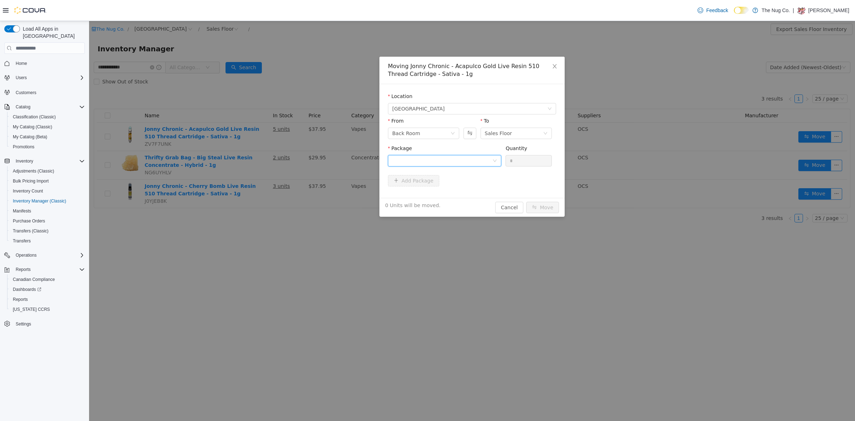
click at [446, 164] on div at bounding box center [442, 160] width 100 height 11
click at [441, 185] on li "ACALR10C16025 Quantity : 3 Units" at bounding box center [444, 190] width 113 height 19
click at [530, 158] on input "*" at bounding box center [529, 160] width 46 height 11
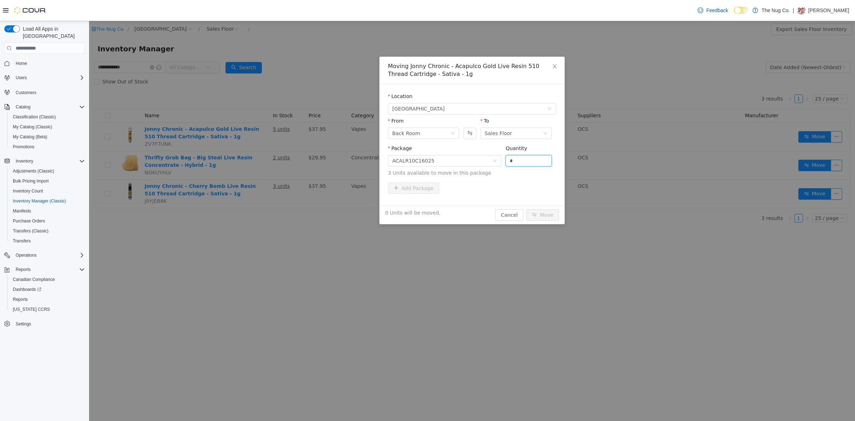
drag, startPoint x: 530, startPoint y: 158, endPoint x: 530, endPoint y: 167, distance: 9.3
click at [530, 157] on input "*" at bounding box center [529, 160] width 46 height 11
type input "*"
click at [543, 215] on button "Move" at bounding box center [542, 214] width 33 height 11
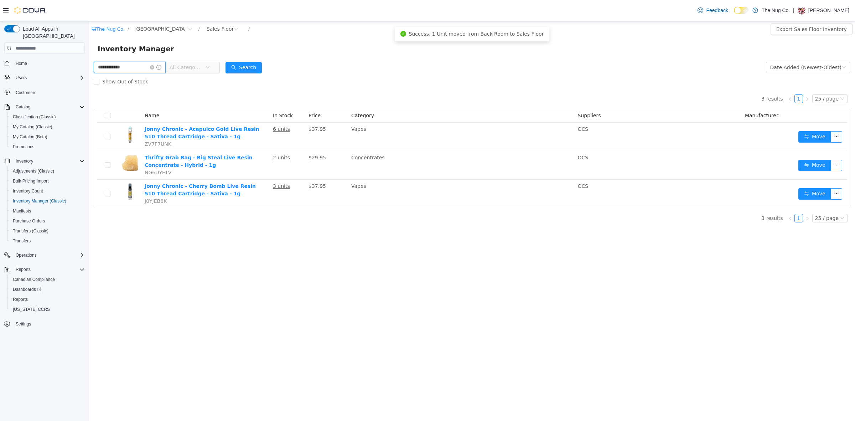
drag, startPoint x: 136, startPoint y: 63, endPoint x: 0, endPoint y: 76, distance: 136.8
click at [89, 76] on html "**********" at bounding box center [472, 221] width 766 height 400
type input "********"
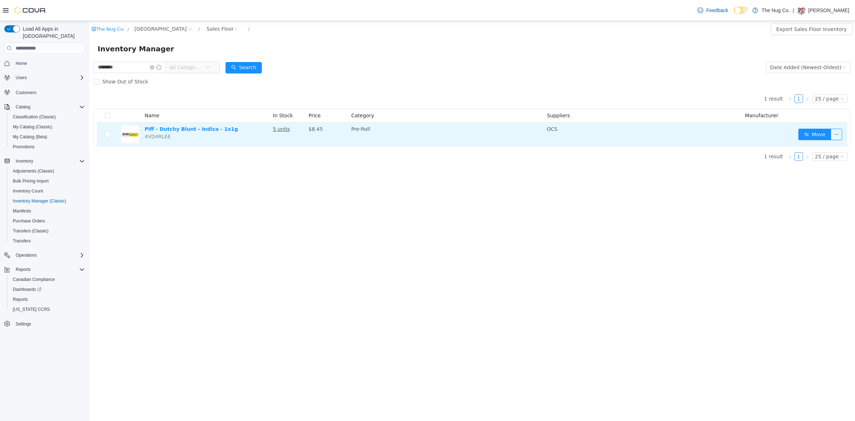
click at [819, 140] on td "Move" at bounding box center [822, 135] width 52 height 24
click at [818, 135] on button "Move" at bounding box center [815, 134] width 33 height 11
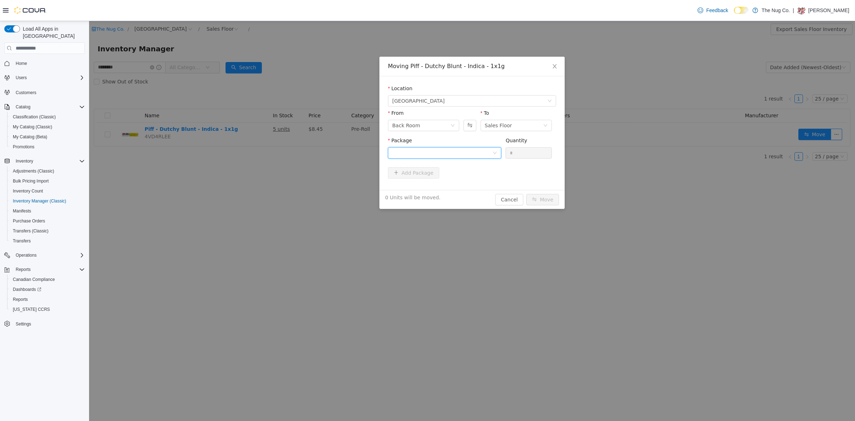
click at [441, 153] on div at bounding box center [442, 153] width 100 height 11
click at [426, 186] on span "Quantity : 5 Units" at bounding box center [412, 187] width 40 height 6
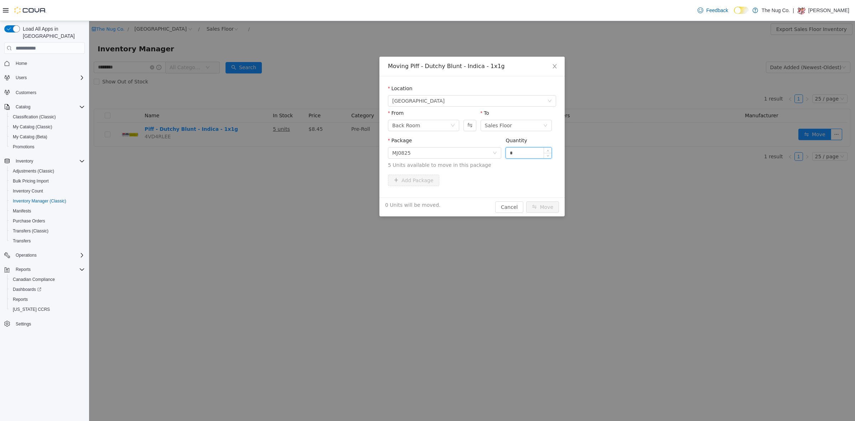
click at [514, 152] on input "*" at bounding box center [529, 153] width 46 height 11
type input "*"
click at [548, 208] on button "Move" at bounding box center [542, 206] width 33 height 11
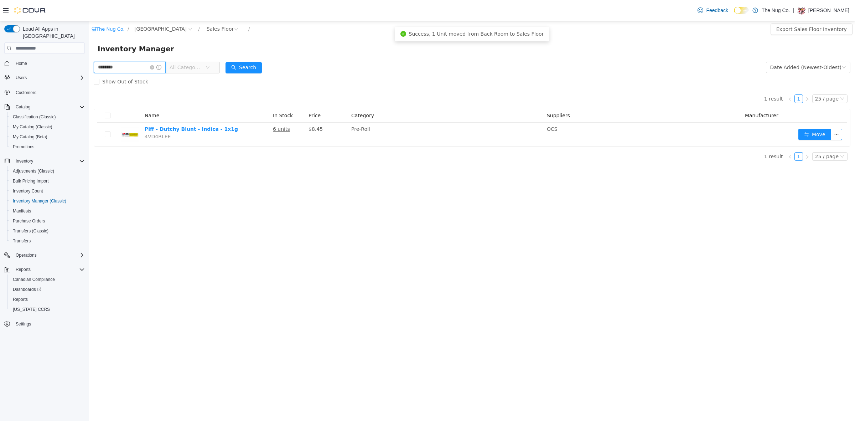
drag, startPoint x: 124, startPoint y: 69, endPoint x: 0, endPoint y: 100, distance: 127.6
click at [89, 100] on html "The Nug Co. / 1213 Dundas Street West / Sales Floor / Export Sales Floor Invent…" at bounding box center [472, 221] width 766 height 400
type input "******"
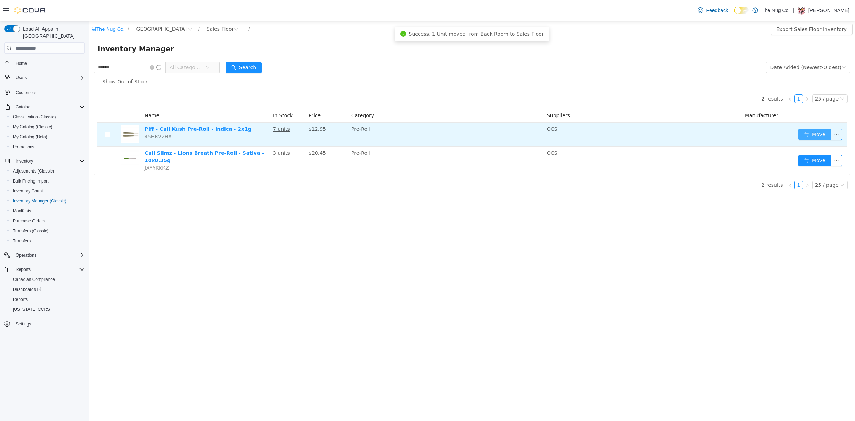
click at [814, 138] on button "Move" at bounding box center [815, 134] width 33 height 11
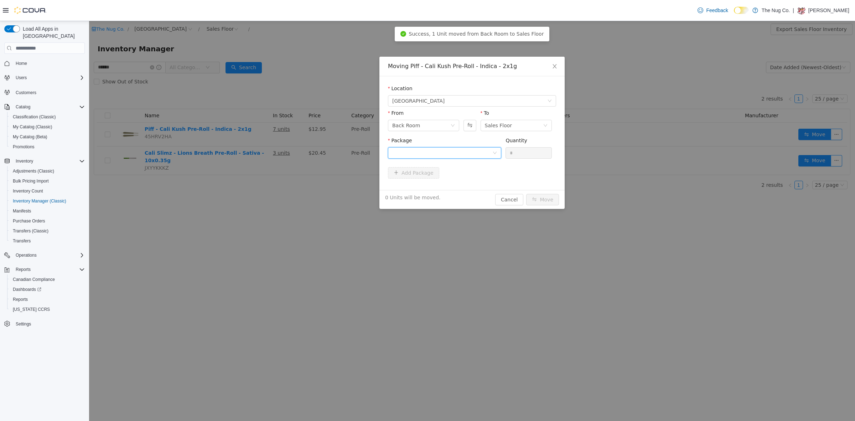
click at [456, 149] on div at bounding box center [442, 153] width 100 height 11
click at [441, 183] on li "MJ0713 Quantity : 14 Units" at bounding box center [444, 182] width 113 height 19
click at [514, 153] on input "*" at bounding box center [529, 153] width 46 height 11
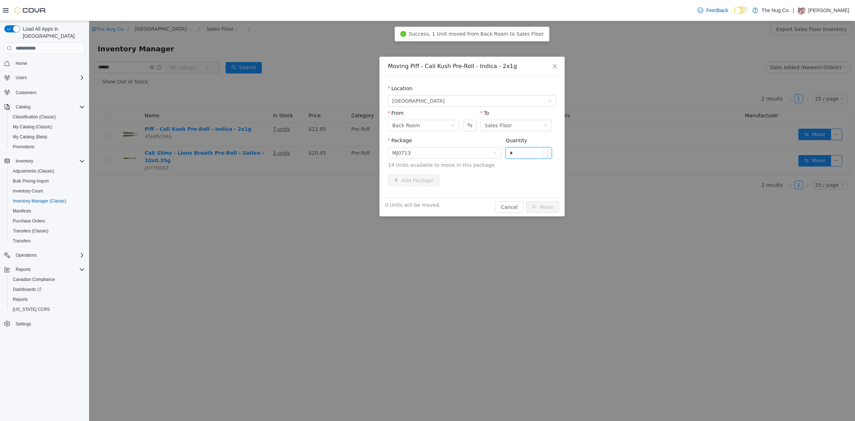
click at [514, 153] on input "*" at bounding box center [529, 153] width 46 height 11
type input "*"
click at [538, 205] on button "Move" at bounding box center [542, 206] width 33 height 11
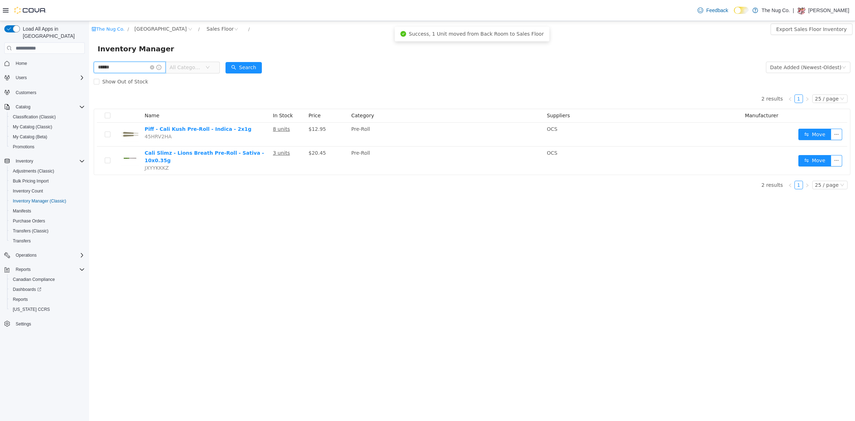
drag, startPoint x: 112, startPoint y: 67, endPoint x: 49, endPoint y: 68, distance: 62.4
click at [89, 68] on html "The Nug Co. / 1213 Dundas Street West / Sales Floor / Export Sales Floor Invent…" at bounding box center [472, 221] width 766 height 400
type input "********"
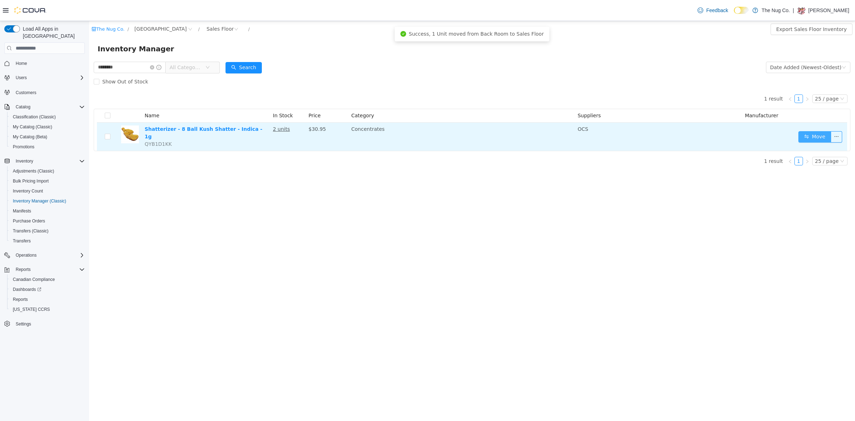
click at [814, 135] on button "Move" at bounding box center [815, 136] width 33 height 11
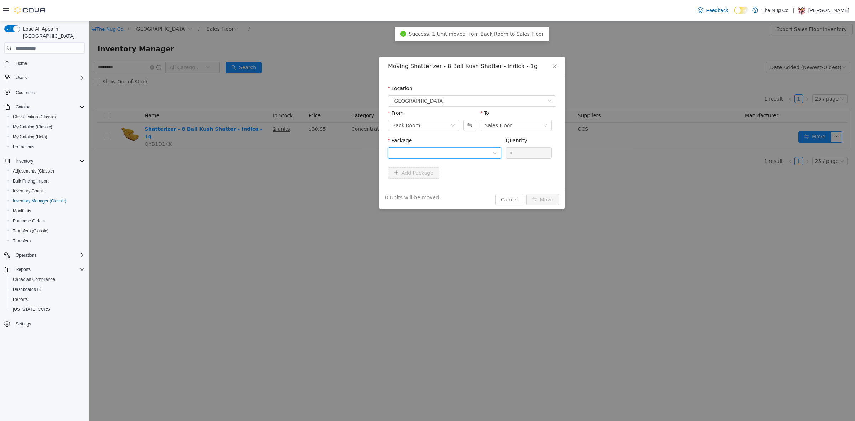
click at [441, 149] on div at bounding box center [442, 153] width 100 height 11
click at [424, 186] on span "Quantity : 9 Units" at bounding box center [412, 187] width 40 height 6
click at [519, 157] on input "*" at bounding box center [529, 153] width 46 height 11
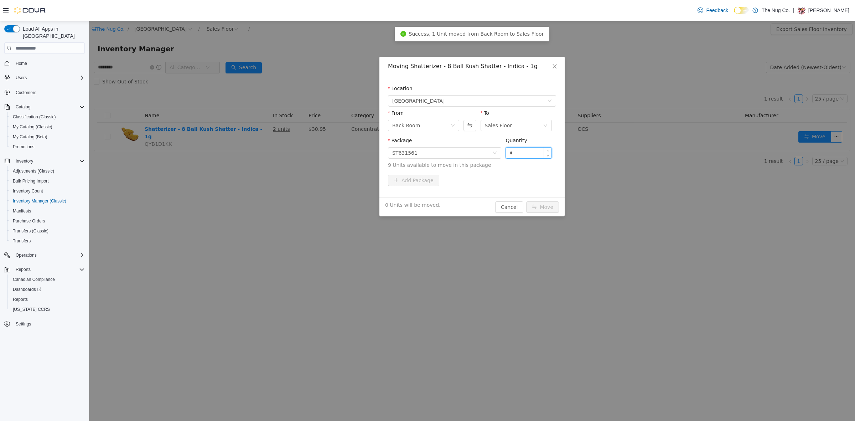
click at [519, 157] on input "*" at bounding box center [529, 153] width 46 height 11
type input "*"
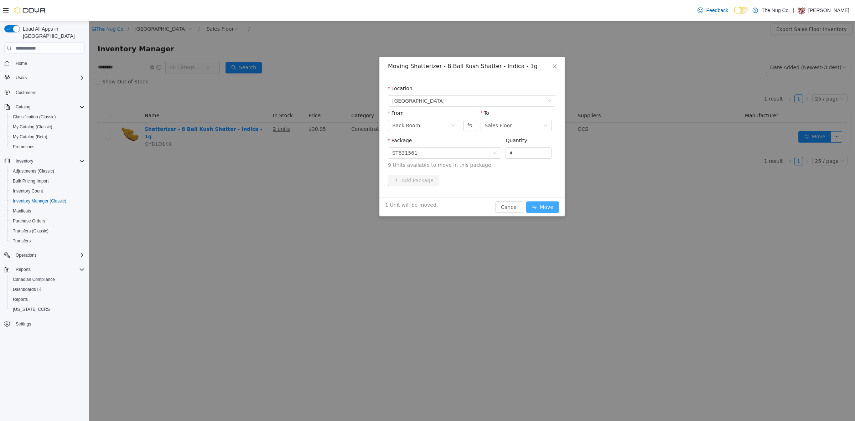
click at [550, 205] on button "Move" at bounding box center [542, 206] width 33 height 11
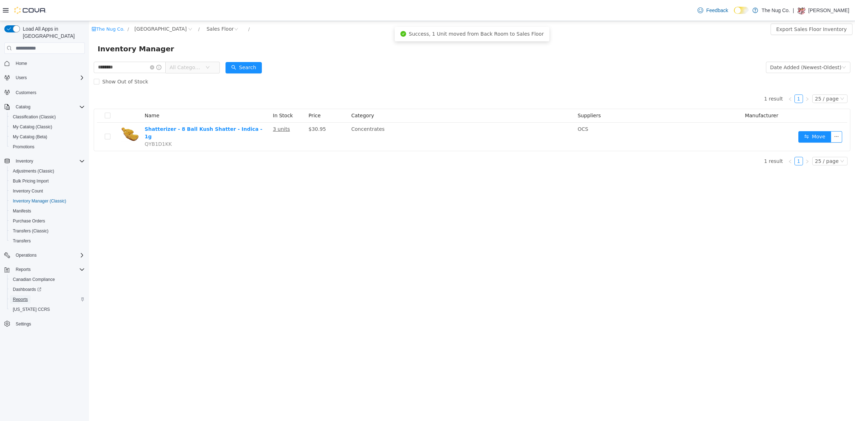
click at [23, 297] on span "Reports" at bounding box center [20, 300] width 15 height 6
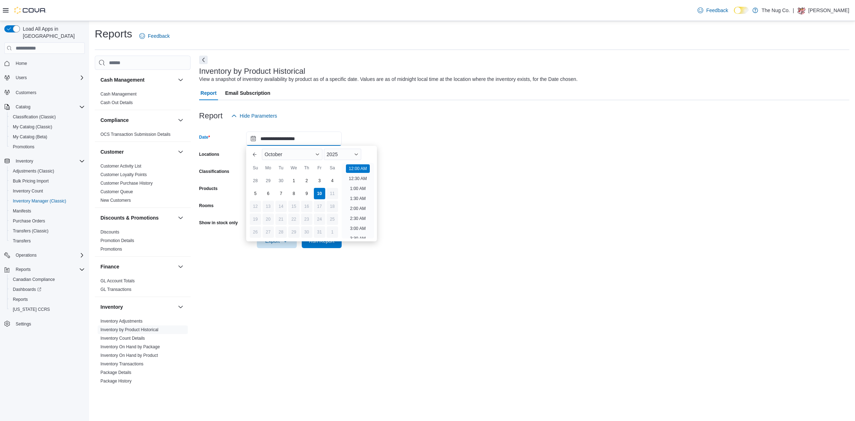
click at [314, 138] on input "**********" at bounding box center [294, 139] width 96 height 14
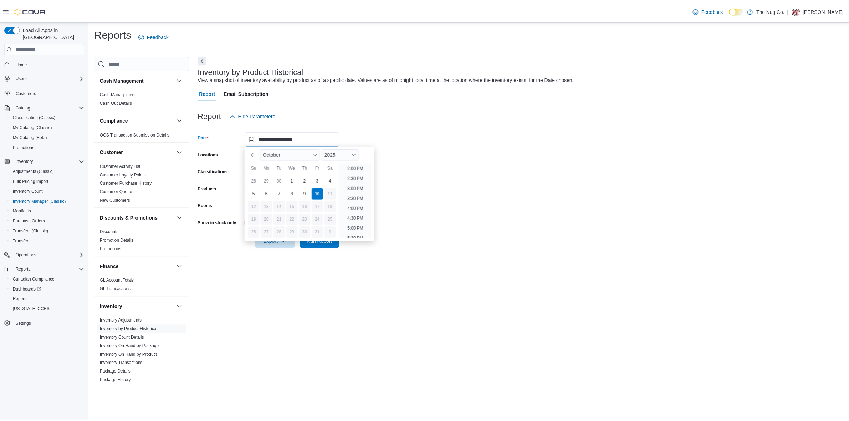
scroll to position [379, 0]
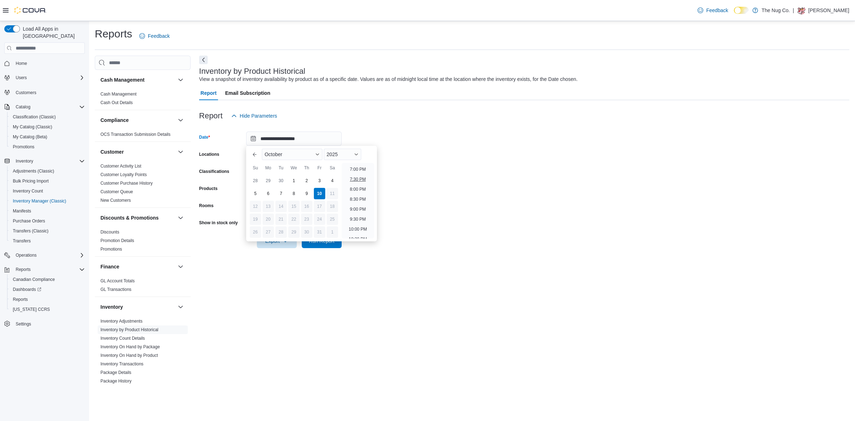
click at [364, 175] on li "7:30 PM" at bounding box center [358, 179] width 22 height 9
type input "**********"
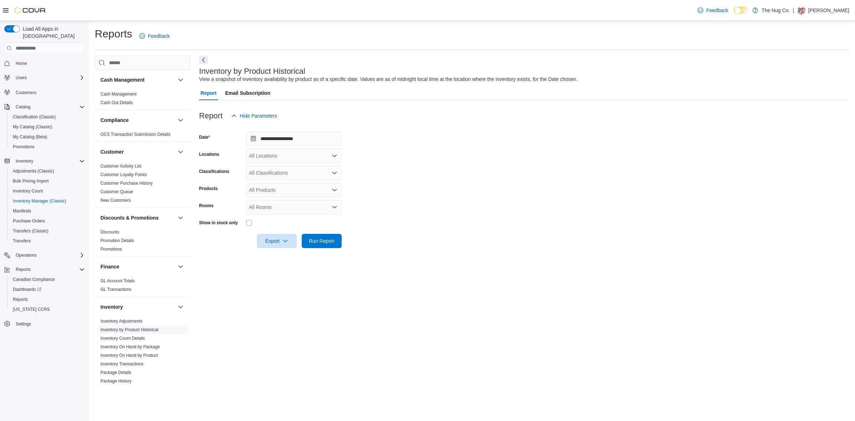
click at [284, 157] on div "All Locations" at bounding box center [294, 156] width 96 height 14
click at [276, 176] on span "[GEOGRAPHIC_DATA]" at bounding box center [288, 178] width 52 height 7
drag, startPoint x: 219, startPoint y: 160, endPoint x: 225, endPoint y: 160, distance: 5.4
click at [220, 160] on div "Locations" at bounding box center [221, 156] width 44 height 14
click at [266, 175] on div "All Classifications" at bounding box center [294, 173] width 96 height 14
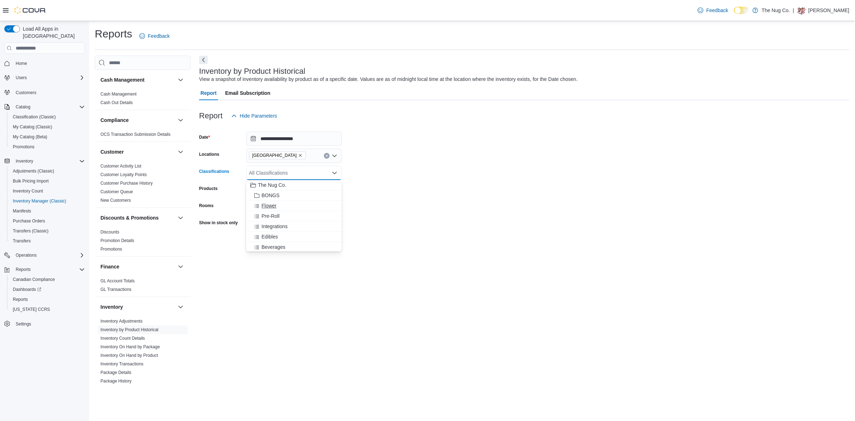
click at [268, 204] on span "Flower" at bounding box center [269, 205] width 15 height 7
click at [268, 204] on span "Pre-Roll" at bounding box center [271, 205] width 18 height 7
click at [268, 204] on span "Integrations" at bounding box center [275, 205] width 26 height 7
click at [268, 214] on span "Edibles" at bounding box center [270, 216] width 16 height 7
click at [269, 219] on span "Beverages" at bounding box center [274, 216] width 24 height 7
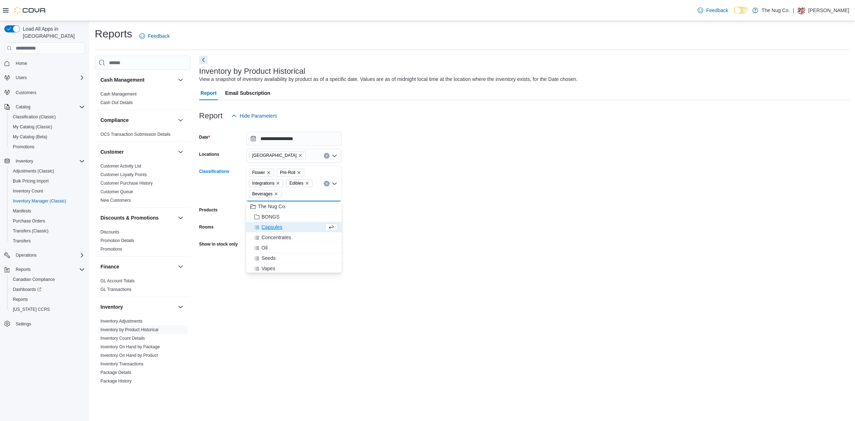
click at [270, 228] on span "Capsules" at bounding box center [272, 226] width 21 height 7
click at [270, 228] on span "Concentrates" at bounding box center [277, 226] width 30 height 7
click at [266, 261] on span "Vapes" at bounding box center [269, 258] width 14 height 7
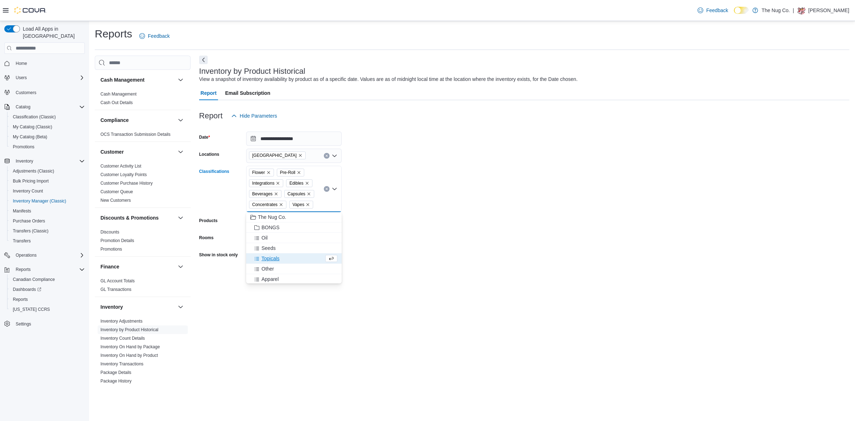
click at [266, 261] on span "Topicals" at bounding box center [271, 258] width 18 height 7
click at [366, 202] on form "**********" at bounding box center [524, 207] width 651 height 168
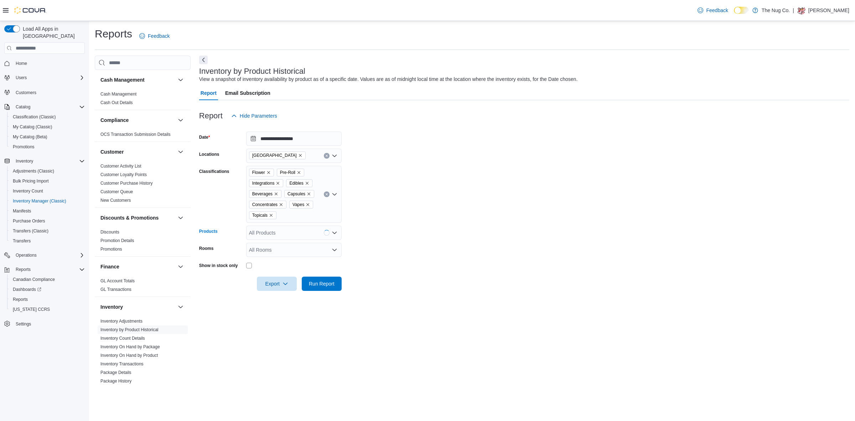
click at [272, 232] on div "All Products" at bounding box center [294, 233] width 96 height 14
click at [360, 210] on form "**********" at bounding box center [524, 207] width 651 height 168
click at [262, 251] on div "All Rooms" at bounding box center [294, 250] width 96 height 14
drag, startPoint x: 285, startPoint y: 264, endPoint x: 291, endPoint y: 269, distance: 7.8
click at [291, 269] on div "1213 Dundas Street West - Back Room 1213 Dundas Street West - Sales Floor 514 R…" at bounding box center [294, 277] width 96 height 41
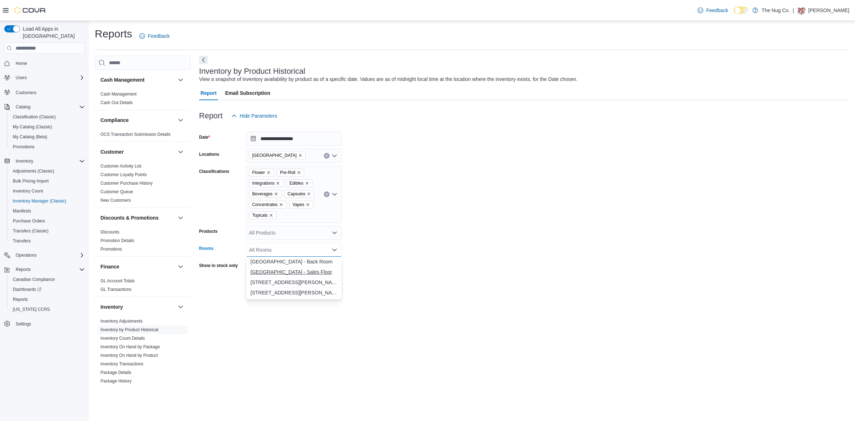
click at [271, 270] on span "1213 Dundas Street West - Sales Floor" at bounding box center [294, 271] width 87 height 7
click at [223, 269] on div "Show in stock only" at bounding box center [221, 265] width 44 height 11
click at [331, 282] on span "Run Report" at bounding box center [322, 283] width 26 height 7
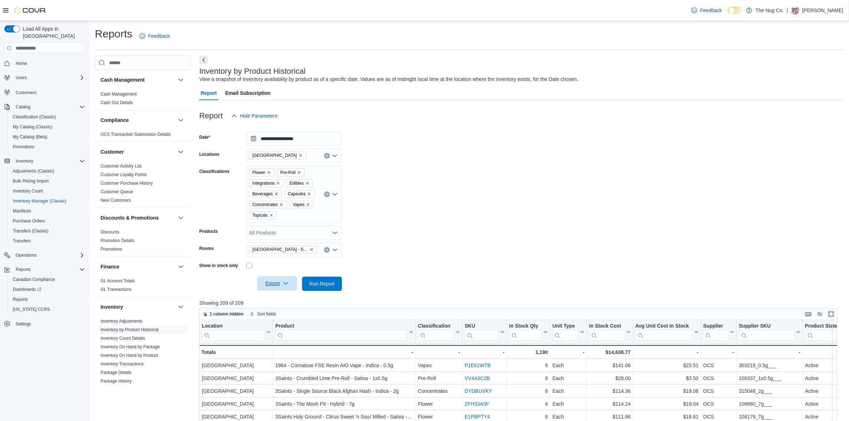
click at [275, 279] on span "Export" at bounding box center [276, 283] width 31 height 14
click at [276, 297] on span "Export to Excel" at bounding box center [278, 298] width 32 height 6
click at [326, 248] on icon "Clear input" at bounding box center [326, 249] width 3 height 3
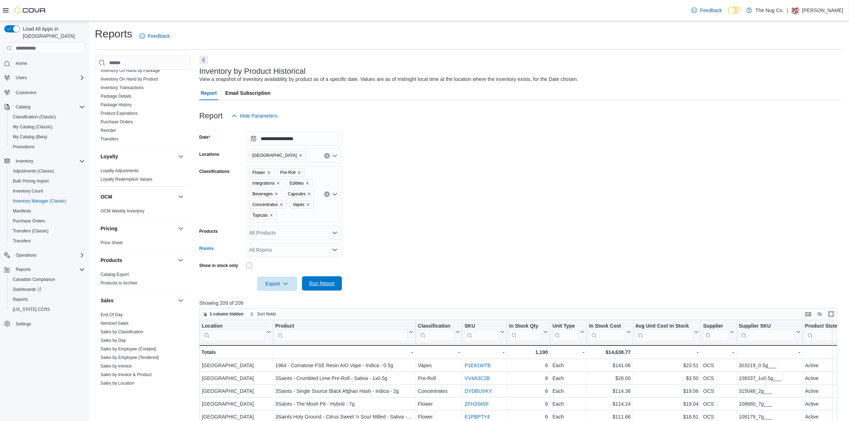
click at [319, 280] on span "Run Report" at bounding box center [321, 283] width 31 height 14
click at [273, 284] on span "Export" at bounding box center [276, 283] width 31 height 14
click at [277, 297] on span "Export to Excel" at bounding box center [278, 298] width 32 height 6
click at [518, 93] on div "Report Email Subscription" at bounding box center [521, 93] width 644 height 14
click at [318, 281] on span "Run Report" at bounding box center [322, 283] width 26 height 7
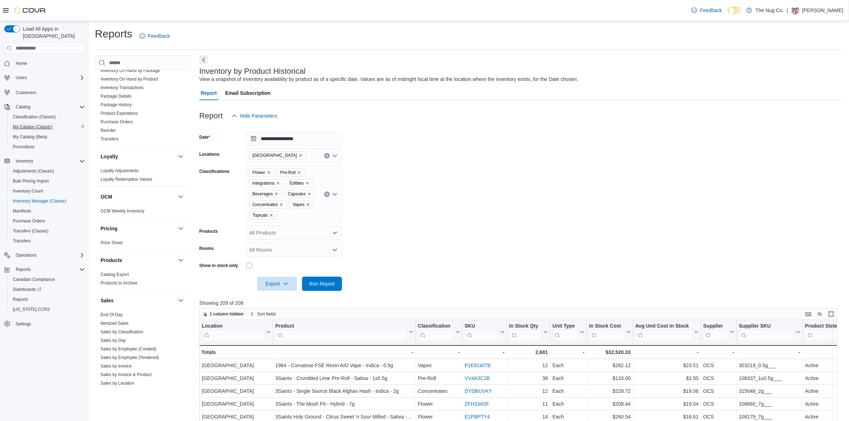
click at [28, 124] on span "My Catalog (Classic)" at bounding box center [33, 127] width 40 height 6
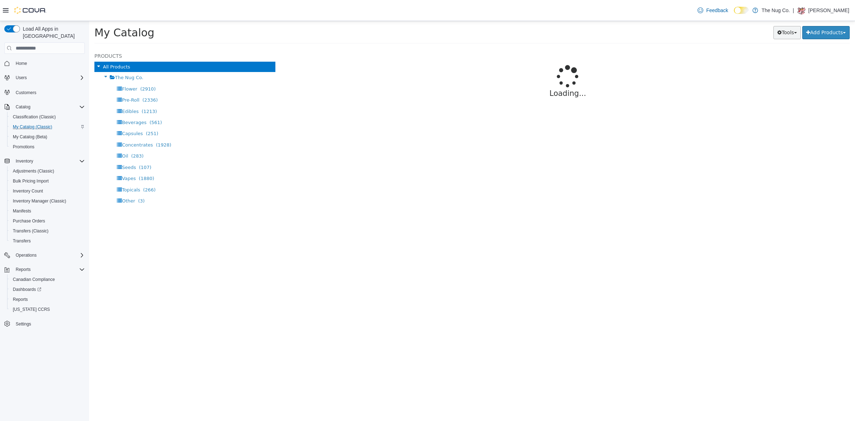
click at [787, 35] on button "Tools" at bounding box center [787, 32] width 27 height 13
select select "**********"
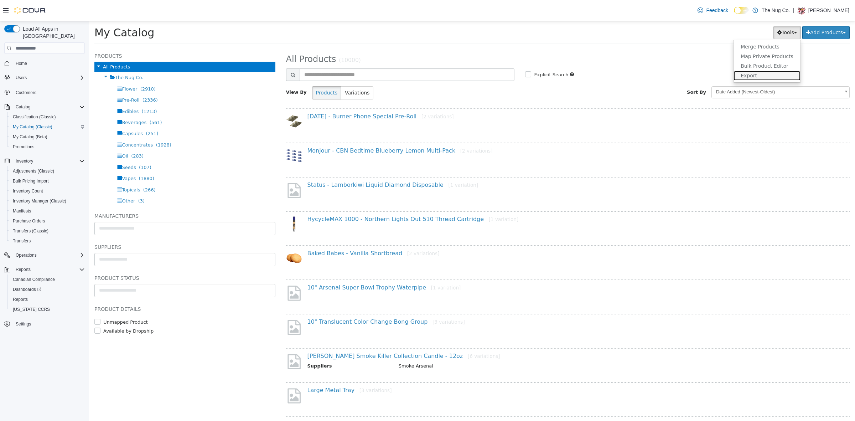
click at [752, 75] on link "Export" at bounding box center [767, 76] width 67 height 10
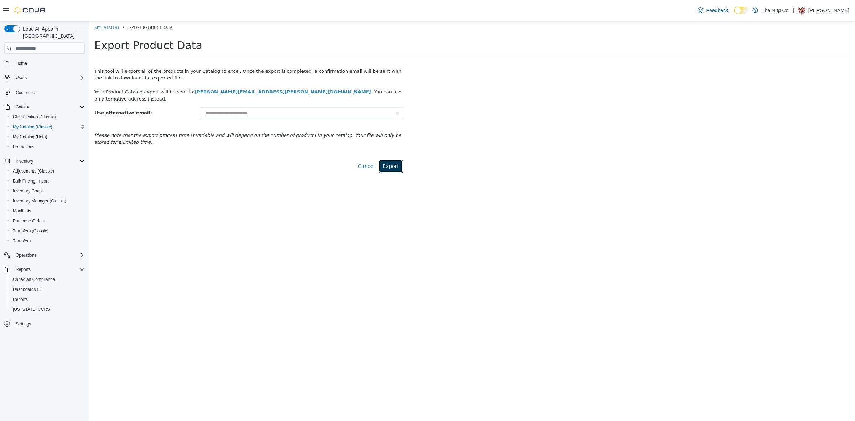
click at [394, 160] on button "Export" at bounding box center [391, 166] width 24 height 13
select select "**********"
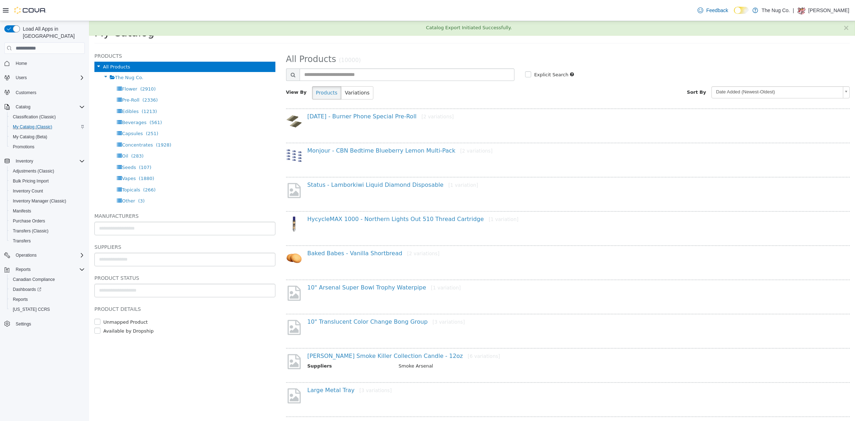
click at [431, 57] on h2 "All Products (10000)" at bounding box center [568, 59] width 575 height 11
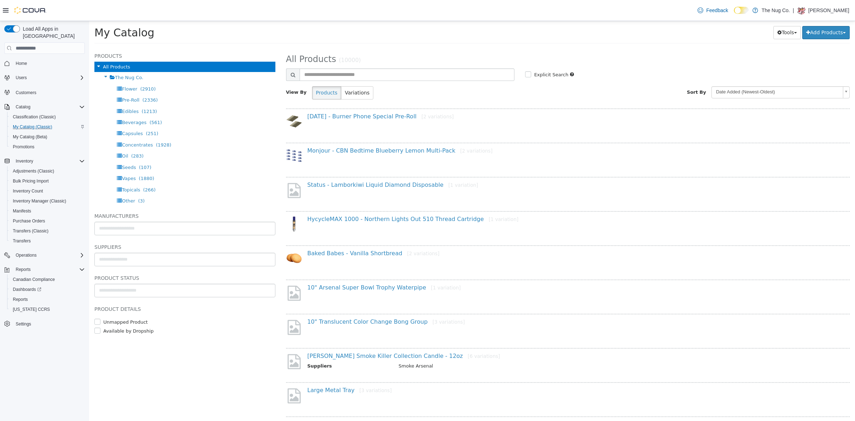
scroll to position [36, 0]
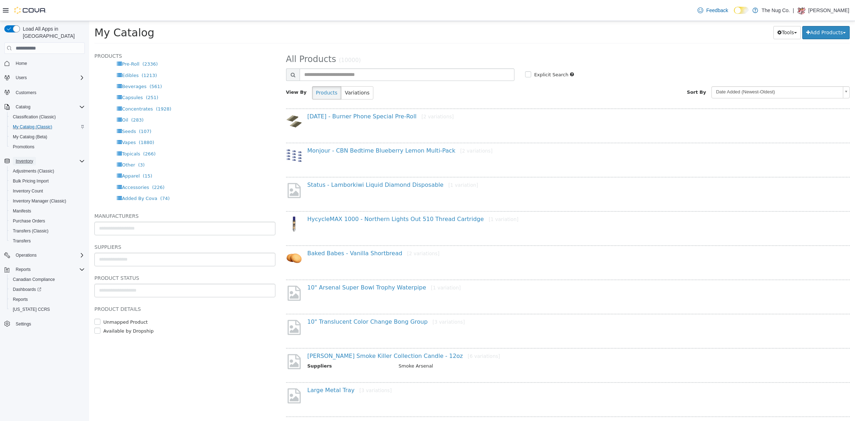
click at [30, 158] on span "Inventory" at bounding box center [24, 161] width 17 height 6
click at [29, 158] on span "Inventory" at bounding box center [24, 161] width 17 height 6
click at [33, 198] on span "Inventory Manager (Classic)" at bounding box center [39, 201] width 53 height 6
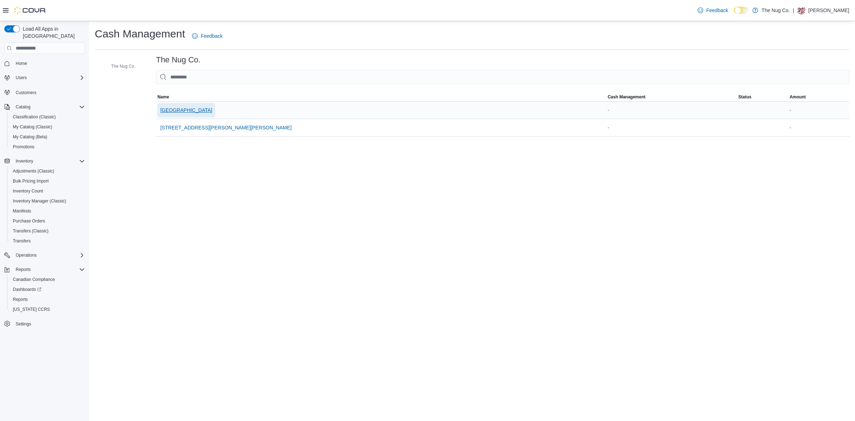
click at [207, 108] on span "[GEOGRAPHIC_DATA]" at bounding box center [186, 110] width 52 height 7
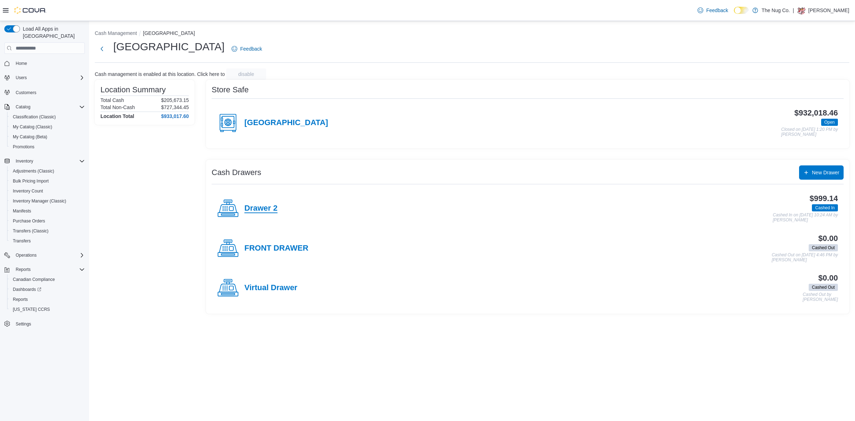
click at [261, 205] on h4 "Drawer 2" at bounding box center [261, 208] width 33 height 9
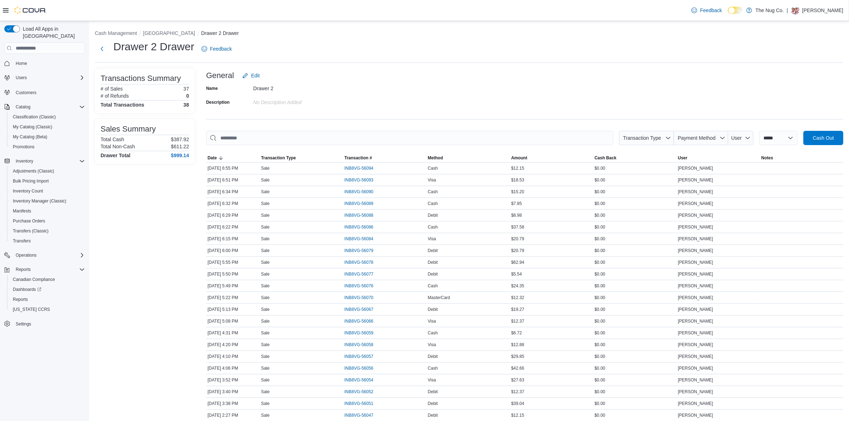
click at [535, 70] on div "General Edit" at bounding box center [524, 75] width 637 height 14
click at [425, 87] on div "Name Drawer 2 Description No Description added" at bounding box center [524, 95] width 637 height 25
click at [25, 104] on span "Catalog" at bounding box center [23, 107] width 15 height 6
click at [69, 103] on div "Catalog" at bounding box center [49, 107] width 72 height 9
click at [23, 124] on span "My Catalog (Classic)" at bounding box center [33, 127] width 40 height 6
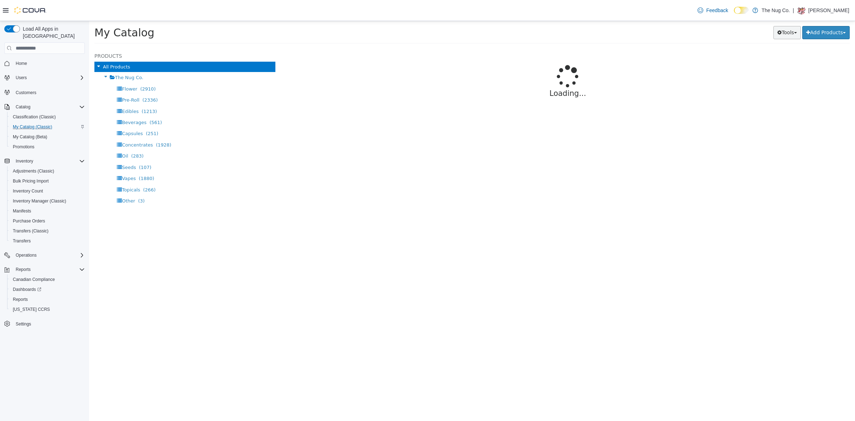
select select "**********"
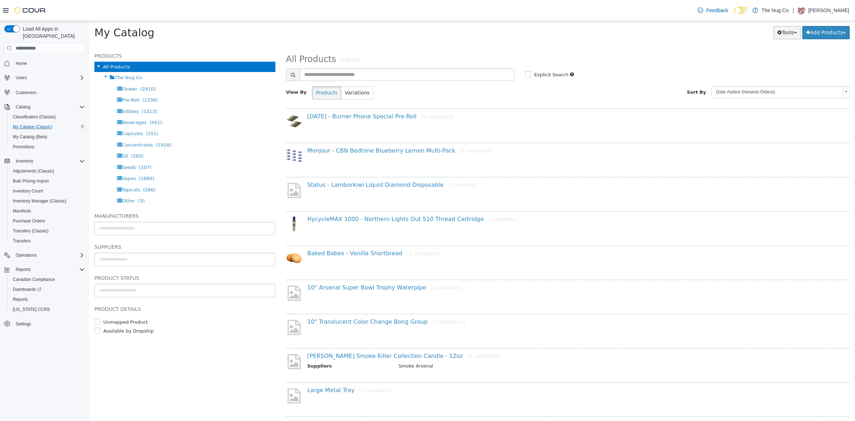
click at [785, 33] on button "Tools" at bounding box center [787, 32] width 27 height 13
click at [750, 74] on link "Export" at bounding box center [767, 76] width 67 height 10
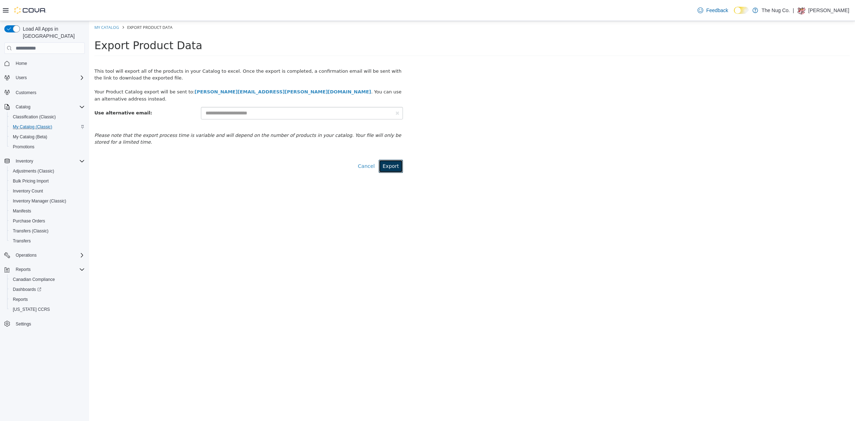
click at [397, 160] on button "Export" at bounding box center [391, 166] width 24 height 13
select select "**********"
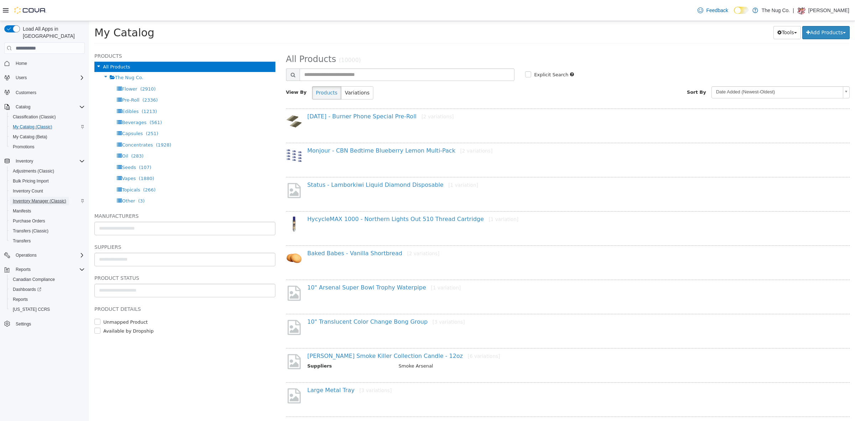
click at [36, 198] on span "Inventory Manager (Classic)" at bounding box center [39, 201] width 53 height 6
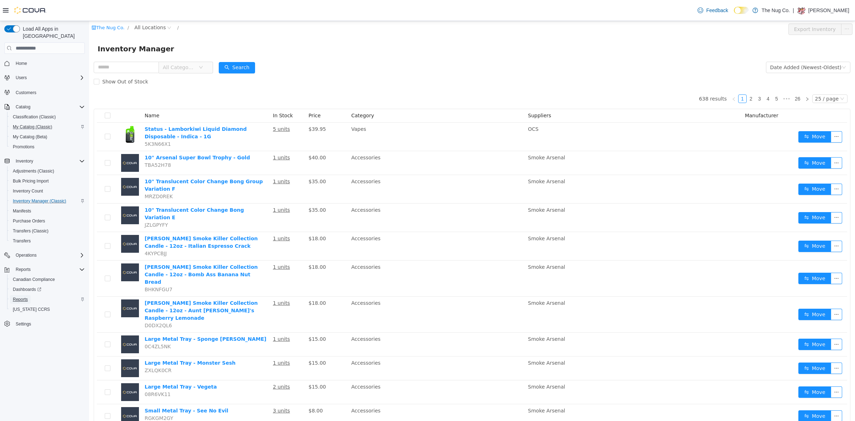
click at [18, 297] on span "Reports" at bounding box center [20, 300] width 15 height 6
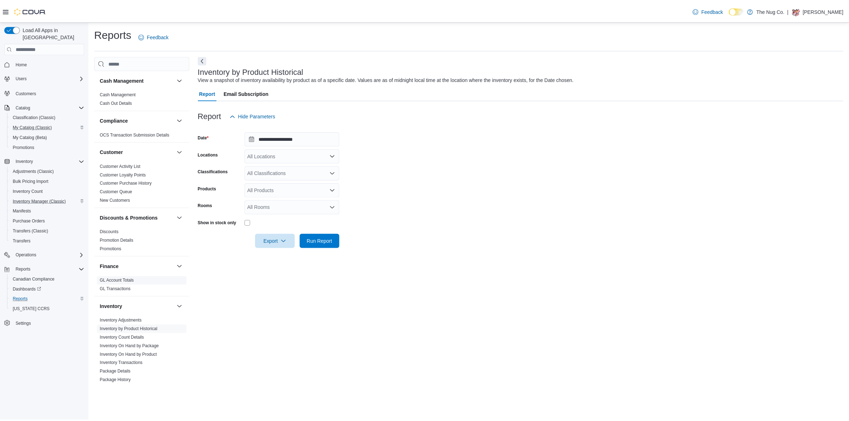
scroll to position [45, 0]
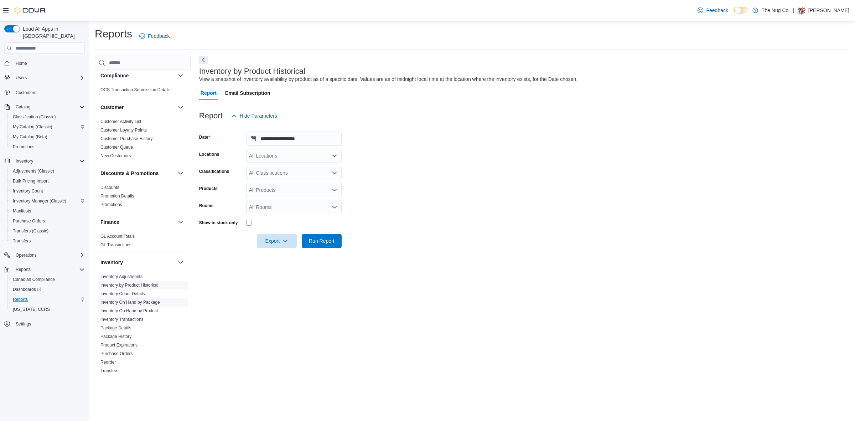
click at [155, 300] on link "Inventory On Hand by Package" at bounding box center [131, 302] width 60 height 5
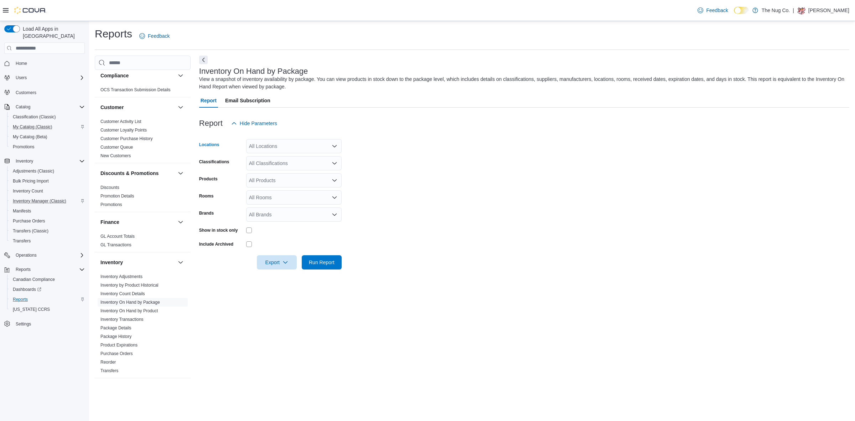
click at [299, 149] on div "All Locations" at bounding box center [294, 146] width 96 height 14
click at [276, 168] on span "[GEOGRAPHIC_DATA]" at bounding box center [288, 168] width 52 height 7
click at [226, 165] on div "Classifications" at bounding box center [221, 163] width 44 height 14
click at [266, 162] on div "All Classifications" at bounding box center [294, 163] width 96 height 14
click at [267, 196] on span "Flower" at bounding box center [269, 195] width 15 height 7
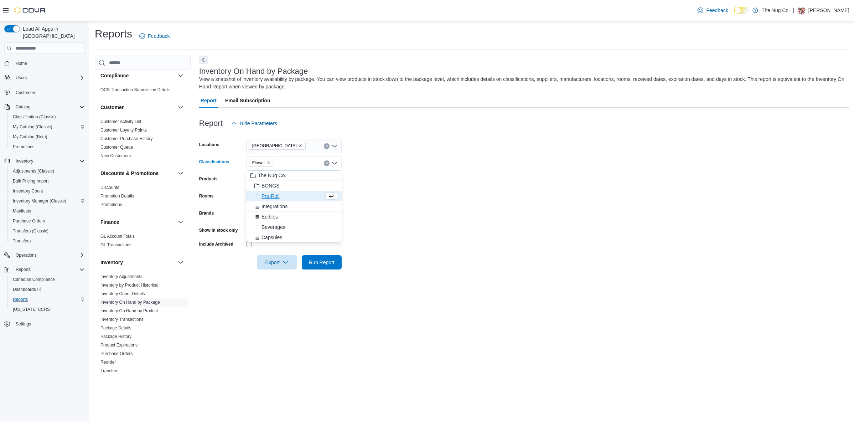
click at [267, 196] on span "Pre-Roll" at bounding box center [271, 195] width 18 height 7
click at [267, 196] on span "Integrations" at bounding box center [275, 195] width 26 height 7
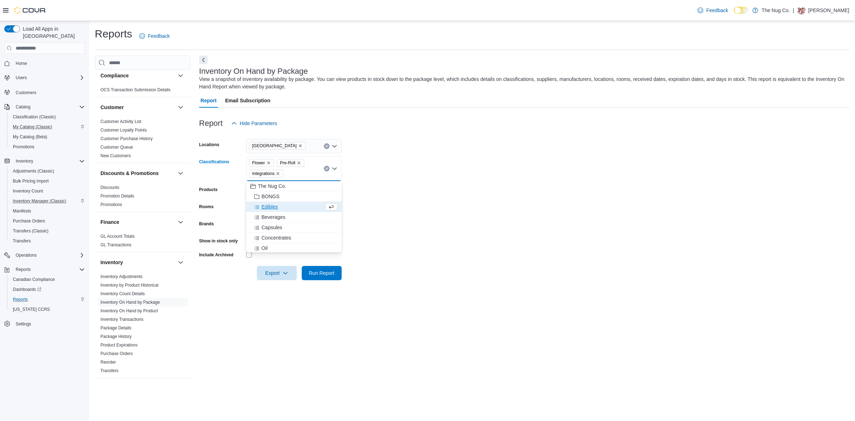
click at [267, 207] on span "Edibles" at bounding box center [270, 206] width 16 height 7
click at [268, 207] on span "Beverages" at bounding box center [274, 206] width 24 height 7
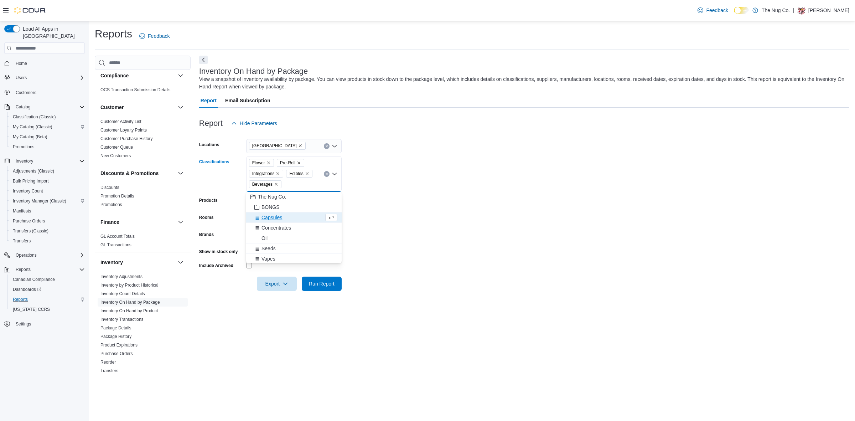
click at [271, 218] on span "Capsules" at bounding box center [272, 217] width 21 height 7
click at [271, 217] on span "Concentrates" at bounding box center [277, 217] width 30 height 7
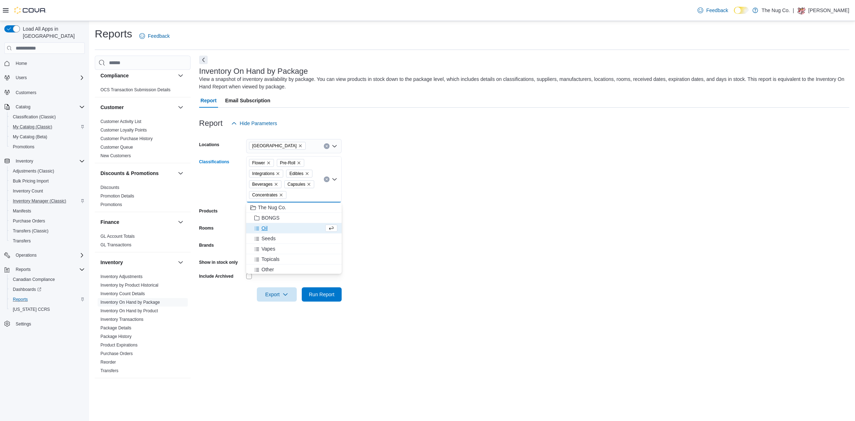
click at [266, 227] on span "Oil" at bounding box center [265, 228] width 6 height 7
click at [267, 236] on span "Vapes" at bounding box center [269, 238] width 14 height 7
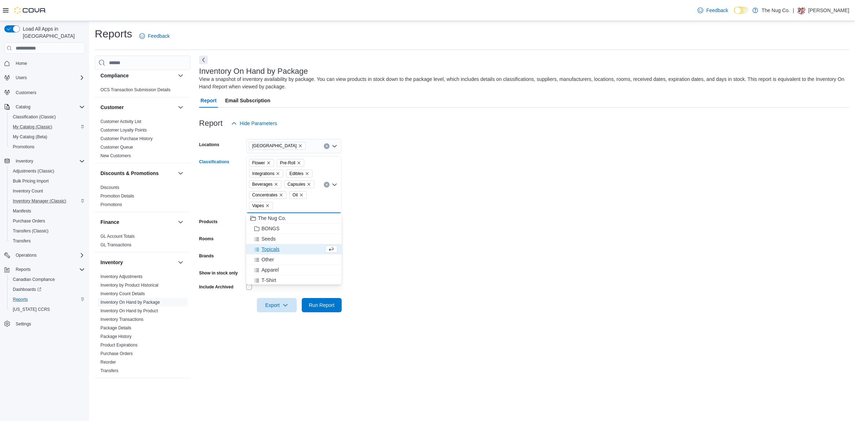
click at [267, 250] on span "Topicals" at bounding box center [271, 249] width 18 height 7
click at [366, 241] on form "Locations 1213 Dundas Street West Classifications Flower Pre-Roll Integrations …" at bounding box center [524, 221] width 651 height 182
click at [271, 241] on div "All Rooms" at bounding box center [294, 240] width 96 height 14
click at [439, 202] on form "Locations 1213 Dundas Street West Classifications Flower Pre-Roll Integrations …" at bounding box center [524, 221] width 651 height 182
click at [296, 259] on div "All Brands" at bounding box center [294, 257] width 96 height 14
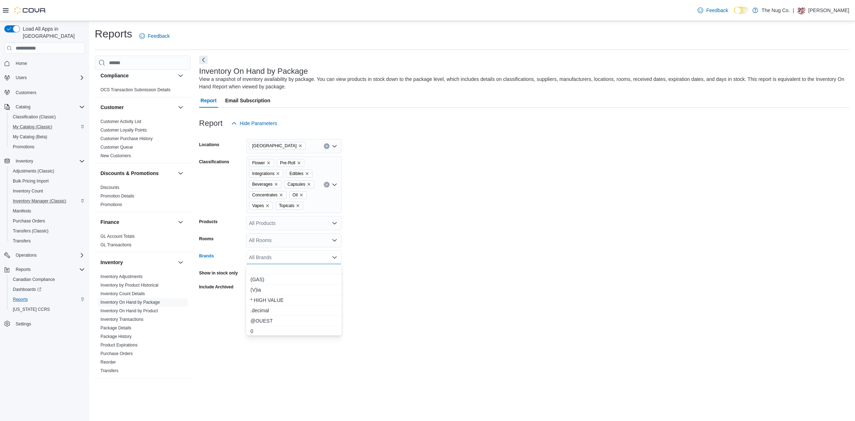
click at [220, 245] on div "Rooms" at bounding box center [221, 240] width 44 height 14
click at [478, 240] on form "Locations 1213 Dundas Street West Classifications Flower Pre-Roll Integrations …" at bounding box center [524, 221] width 651 height 182
click at [334, 302] on span "Run Report" at bounding box center [322, 304] width 26 height 7
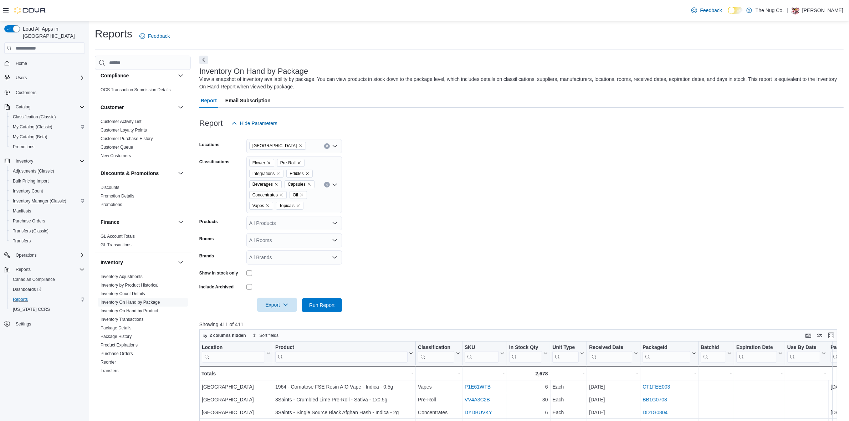
click at [274, 300] on span "Export" at bounding box center [276, 305] width 31 height 14
click at [275, 320] on span "Export to Excel" at bounding box center [278, 319] width 32 height 6
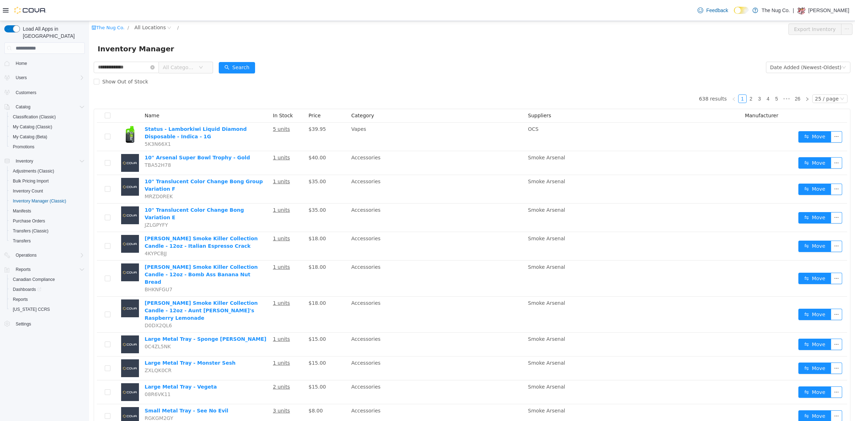
type input "**********"
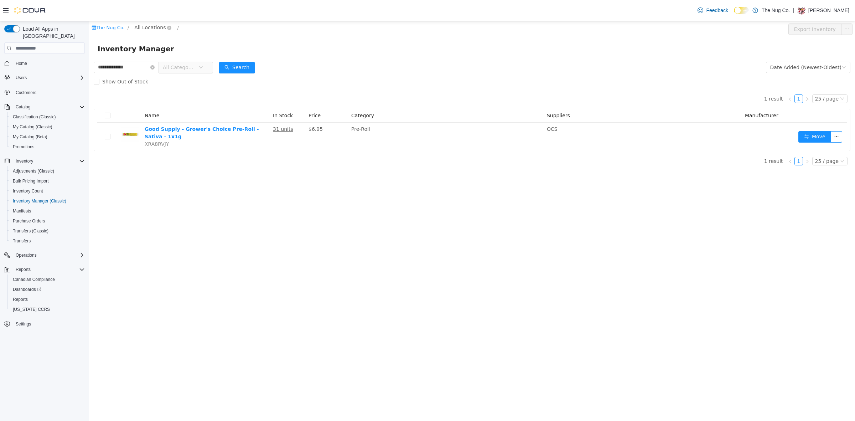
click at [145, 31] on span "All Locations" at bounding box center [149, 28] width 31 height 8
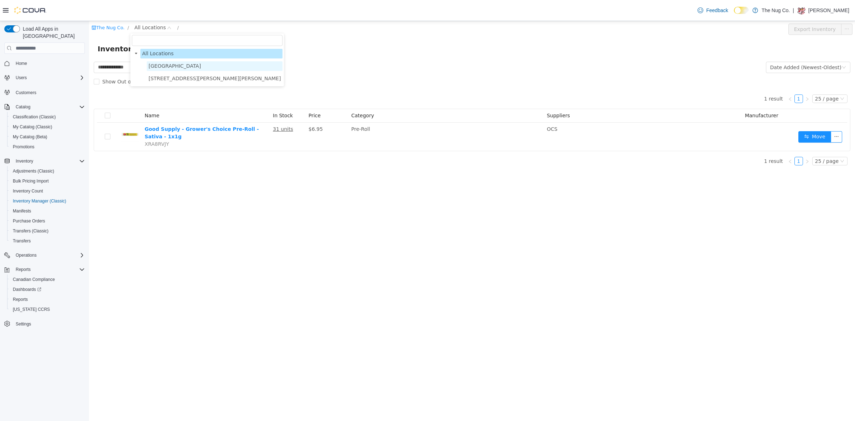
click at [163, 68] on span "[GEOGRAPHIC_DATA]" at bounding box center [175, 66] width 52 height 6
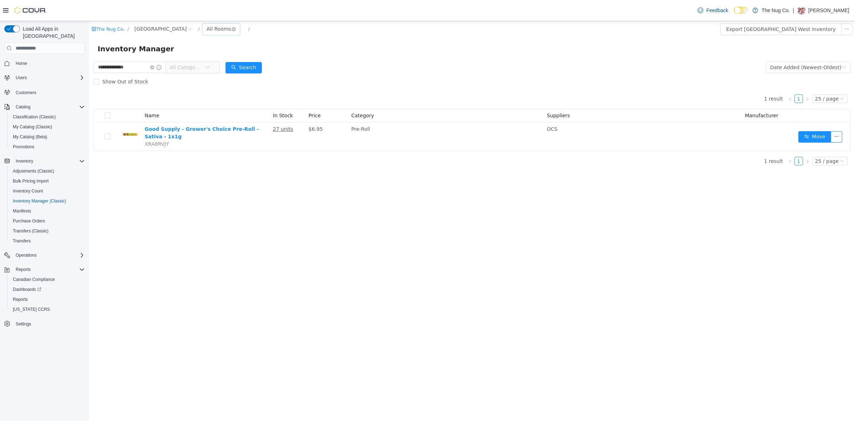
click at [222, 30] on div "All Rooms" at bounding box center [219, 29] width 25 height 11
drag, startPoint x: 222, startPoint y: 54, endPoint x: 262, endPoint y: 76, distance: 45.9
click at [226, 55] on li "Sales Floor" at bounding box center [225, 54] width 43 height 11
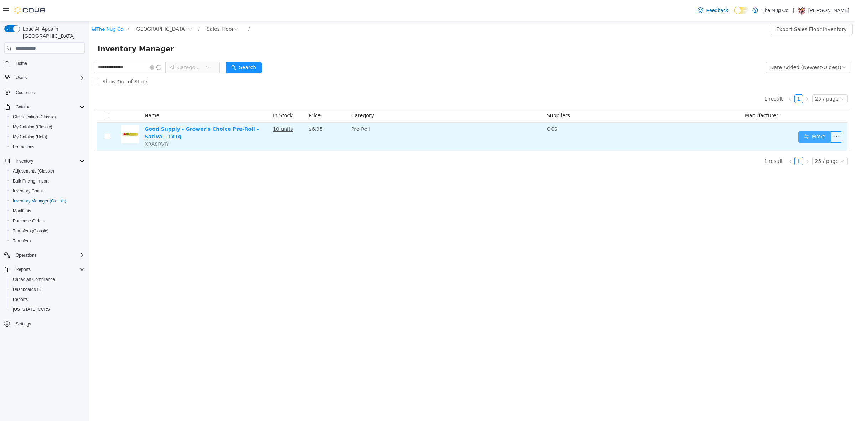
click at [822, 138] on button "Move" at bounding box center [815, 136] width 33 height 11
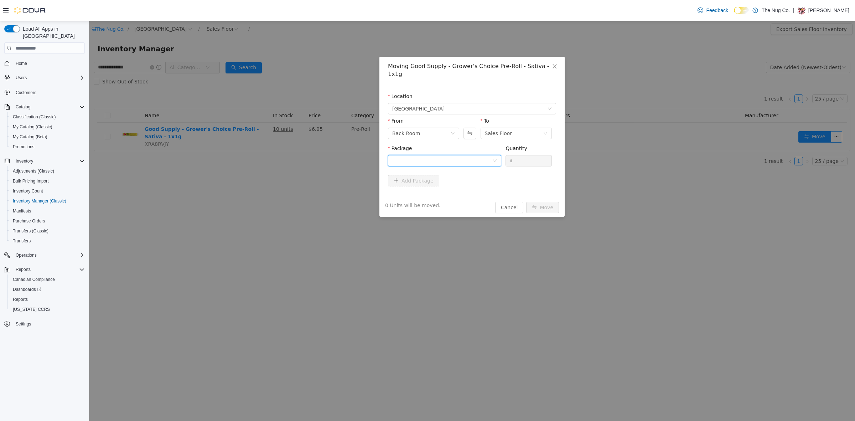
click at [410, 155] on div at bounding box center [442, 160] width 100 height 11
drag, startPoint x: 414, startPoint y: 174, endPoint x: 416, endPoint y: 179, distance: 5.3
click at [416, 179] on li "3101736415 Quantity : 17 Units" at bounding box center [444, 182] width 113 height 19
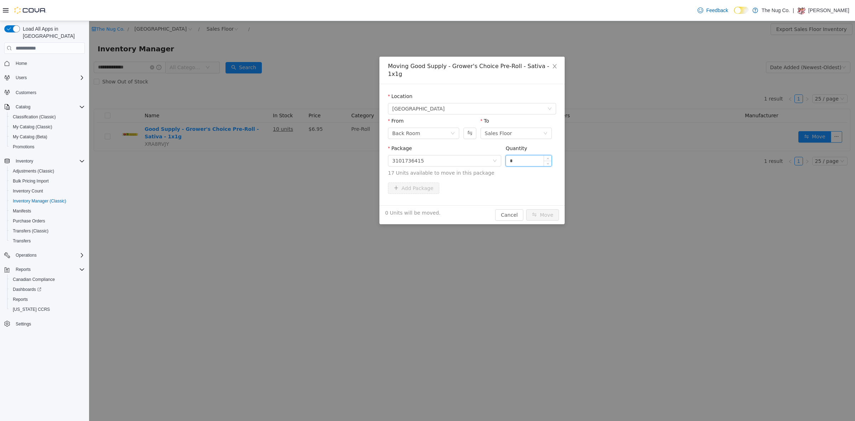
click at [518, 155] on input "*" at bounding box center [529, 160] width 46 height 11
type input "*"
click at [540, 209] on button "Move" at bounding box center [542, 214] width 33 height 11
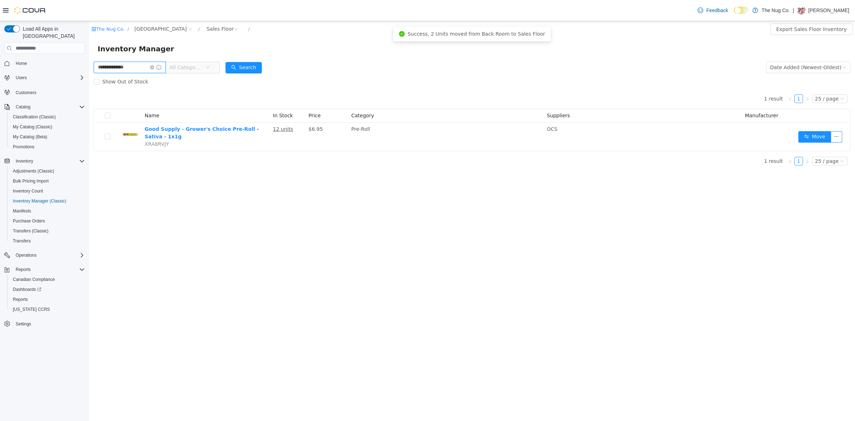
drag, startPoint x: 136, startPoint y: 69, endPoint x: 68, endPoint y: 64, distance: 67.9
click at [89, 64] on html "**********" at bounding box center [472, 221] width 766 height 400
type input "********"
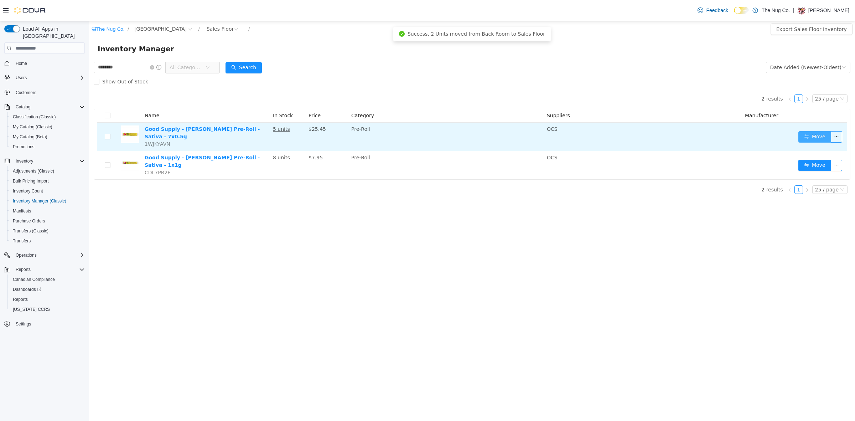
click at [813, 137] on button "Move" at bounding box center [815, 136] width 33 height 11
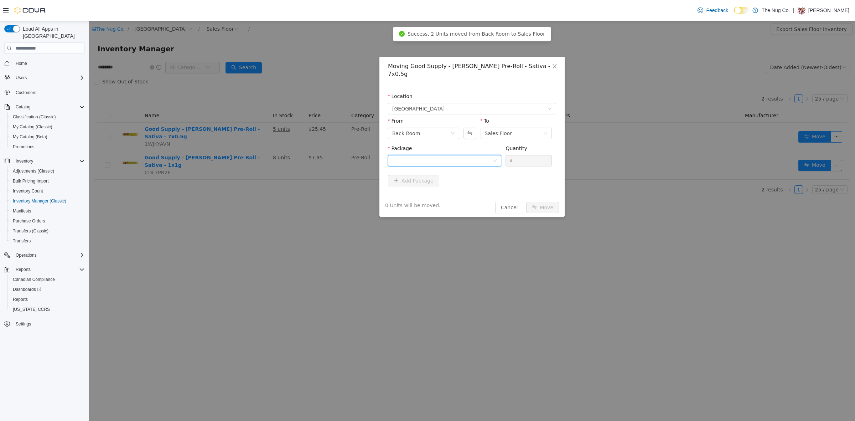
click at [418, 155] on div at bounding box center [442, 160] width 100 height 11
click at [420, 186] on span "Quantity : 17 Units" at bounding box center [413, 187] width 43 height 6
click at [528, 145] on div "Quantity" at bounding box center [529, 150] width 46 height 10
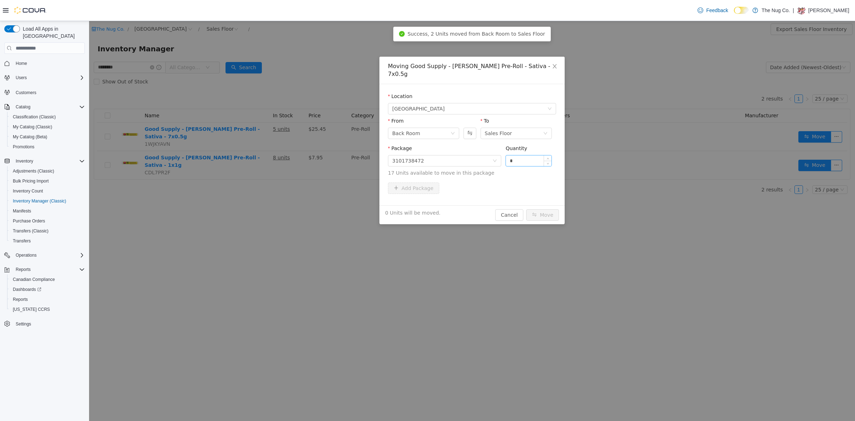
click at [524, 155] on input "*" at bounding box center [529, 160] width 46 height 11
type input "*"
click at [541, 209] on button "Move" at bounding box center [542, 214] width 33 height 11
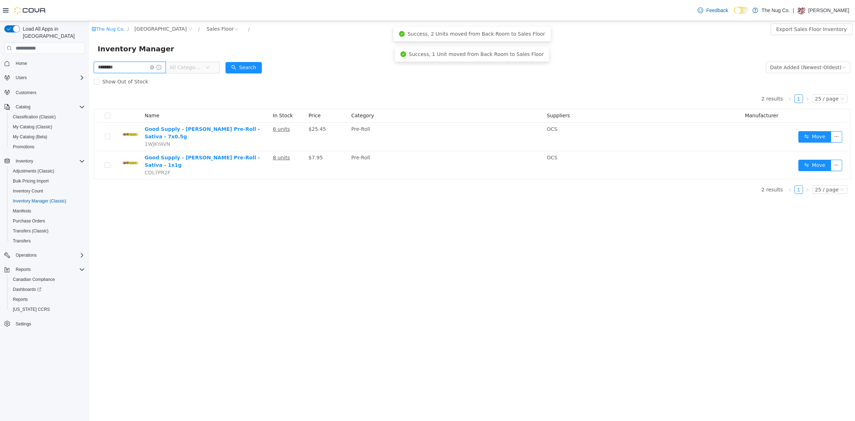
click at [129, 68] on input "********" at bounding box center [130, 67] width 72 height 11
type input "**********"
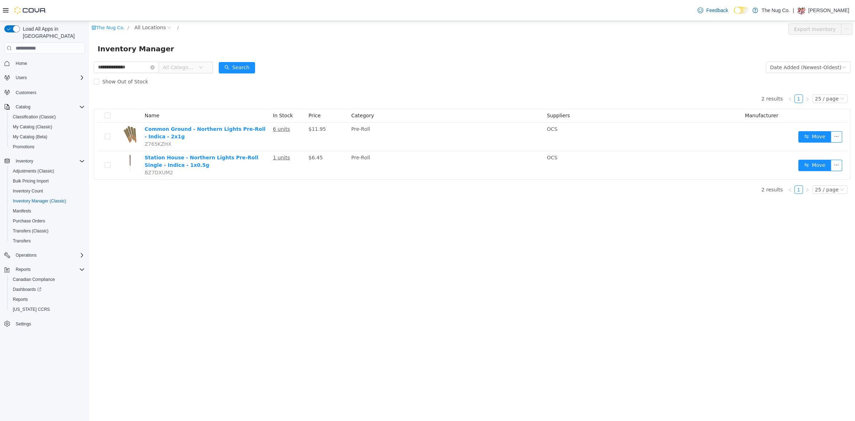
drag, startPoint x: 135, startPoint y: 66, endPoint x: 0, endPoint y: 83, distance: 135.9
click at [89, 83] on html "**********" at bounding box center [472, 221] width 766 height 400
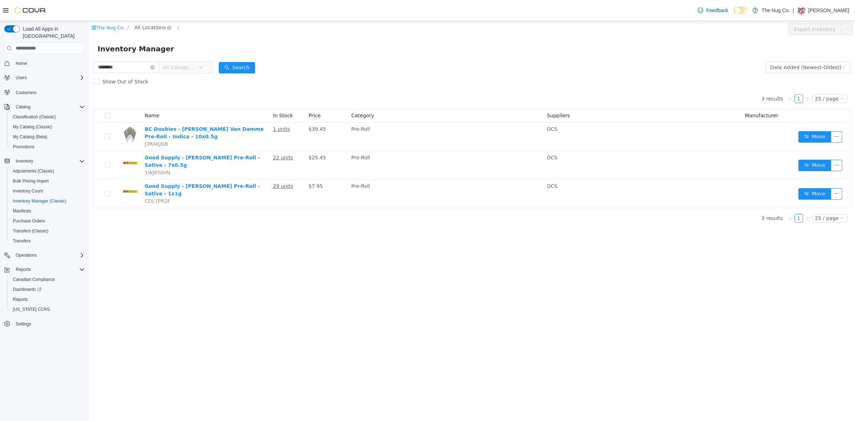
click at [146, 28] on span "All Locations" at bounding box center [149, 28] width 31 height 8
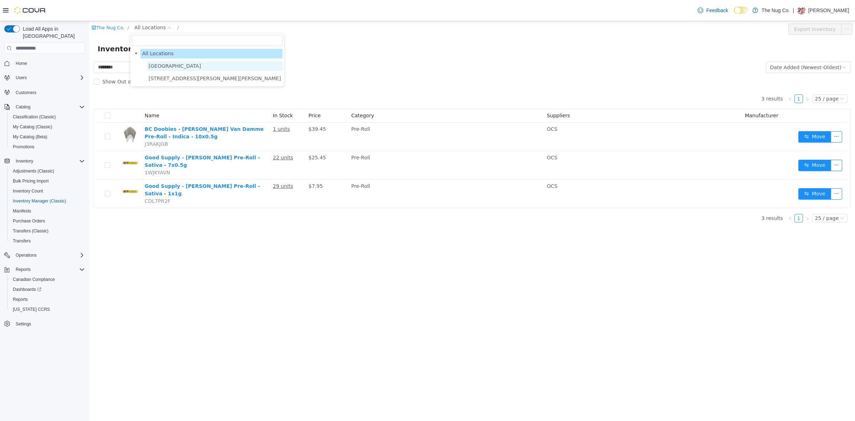
click at [163, 66] on span "[GEOGRAPHIC_DATA]" at bounding box center [175, 66] width 52 height 6
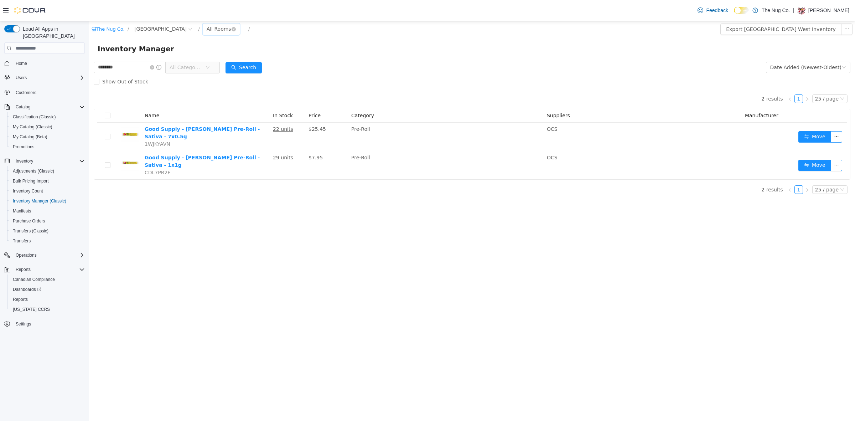
click at [215, 31] on div "All Rooms" at bounding box center [219, 29] width 25 height 11
click at [218, 56] on li "Sales Floor" at bounding box center [225, 54] width 43 height 11
drag, startPoint x: 133, startPoint y: 65, endPoint x: 15, endPoint y: 91, distance: 120.5
click at [89, 91] on html "The Nug Co. / [STREET_ADDRESS] / Sales Floor / Export Sales Floor Inventory Inv…" at bounding box center [472, 221] width 766 height 400
type input "****"
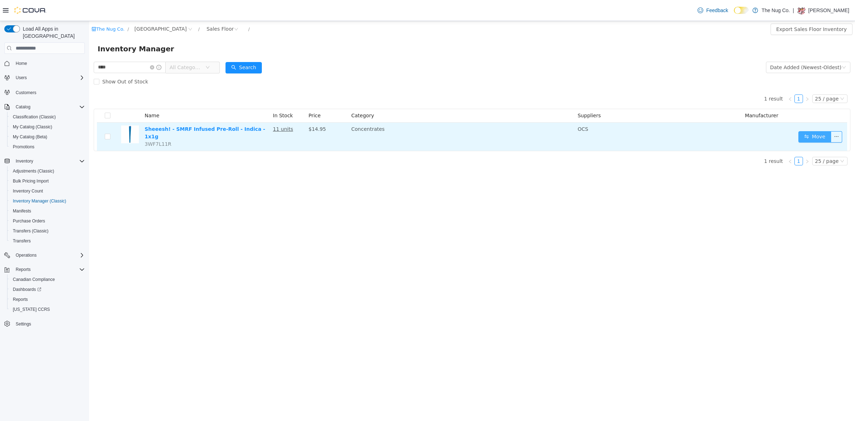
click at [813, 132] on button "Move" at bounding box center [815, 136] width 33 height 11
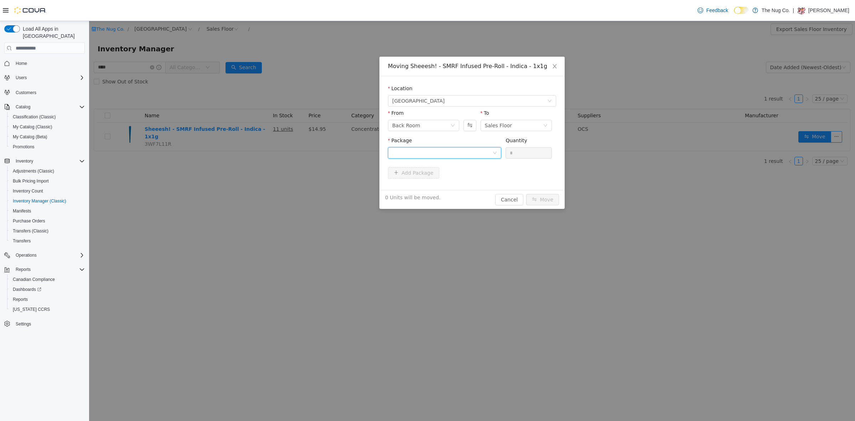
click at [446, 153] on div at bounding box center [442, 153] width 100 height 11
click at [439, 183] on li "L25162B Quantity : 34 Units" at bounding box center [444, 182] width 113 height 19
click at [510, 156] on input "*" at bounding box center [529, 153] width 46 height 11
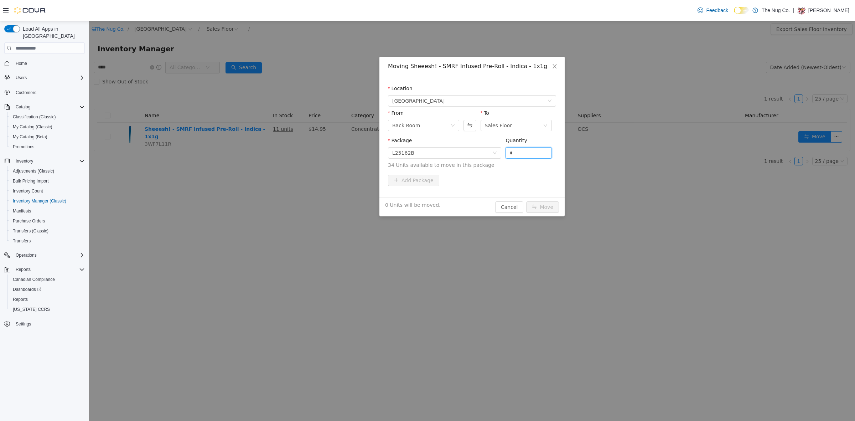
drag, startPoint x: 510, startPoint y: 156, endPoint x: 519, endPoint y: 168, distance: 14.0
click at [510, 156] on input "*" at bounding box center [529, 153] width 46 height 11
type input "*"
click at [539, 201] on div "1 Unit will be moved. Cancel Move" at bounding box center [472, 206] width 185 height 19
drag, startPoint x: 541, startPoint y: 204, endPoint x: 552, endPoint y: 195, distance: 13.7
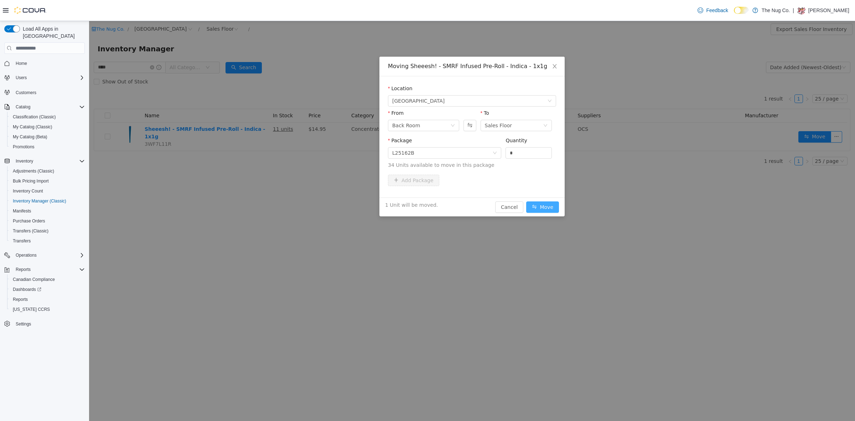
click at [543, 202] on button "Move" at bounding box center [542, 206] width 33 height 11
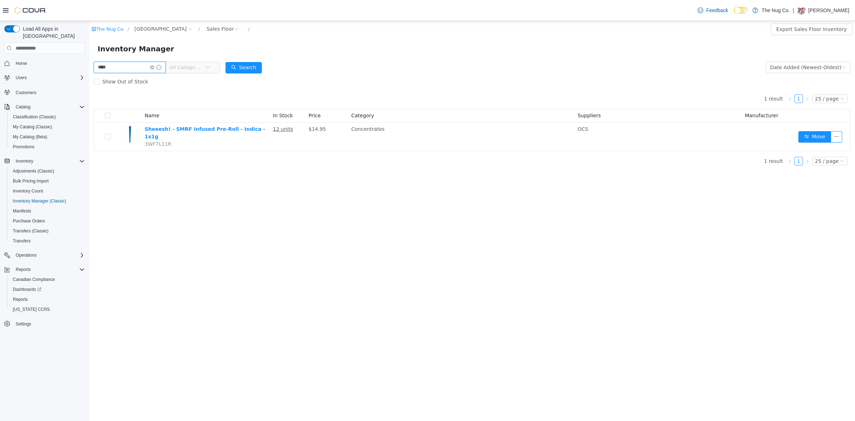
click at [136, 63] on input "****" at bounding box center [130, 67] width 72 height 11
click at [250, 66] on button "Search" at bounding box center [244, 67] width 36 height 11
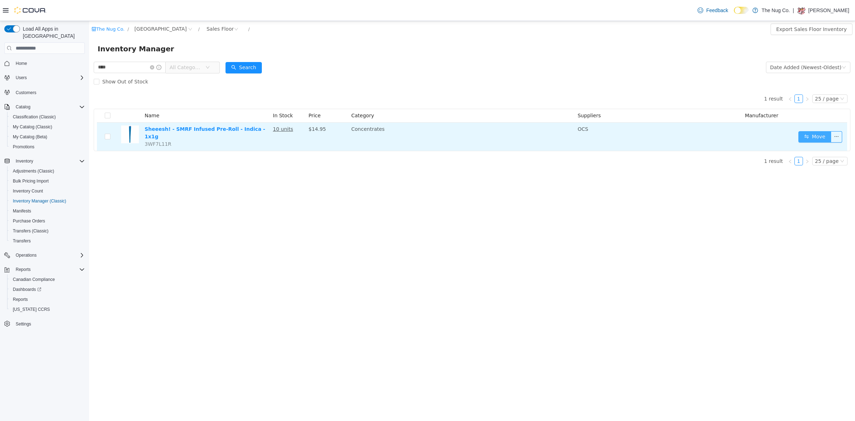
click at [809, 136] on button "Move" at bounding box center [815, 136] width 33 height 11
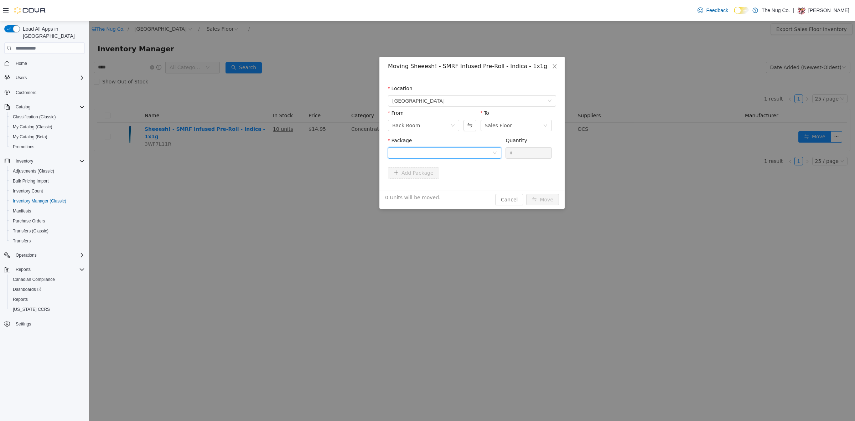
click at [404, 157] on div at bounding box center [442, 153] width 100 height 11
click at [410, 186] on span "Quantity : 33 Units" at bounding box center [413, 187] width 43 height 6
click at [539, 145] on div "Quantity" at bounding box center [529, 142] width 46 height 10
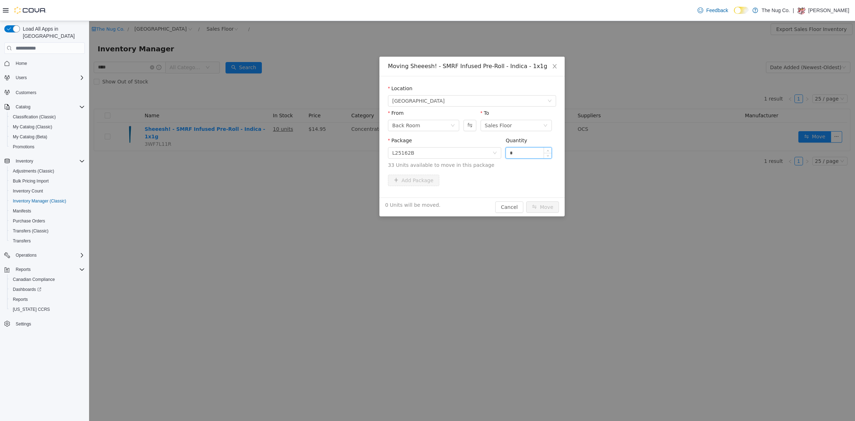
click at [535, 155] on input "*" at bounding box center [529, 153] width 46 height 11
type input "*"
click at [542, 212] on button "Move" at bounding box center [542, 206] width 33 height 11
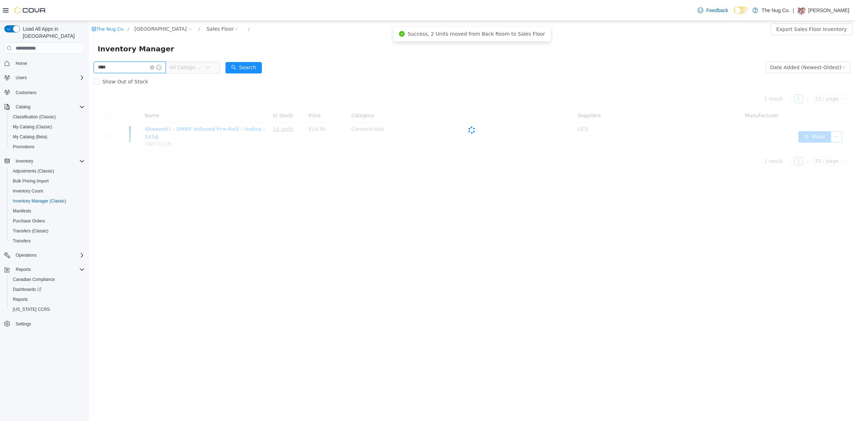
click at [133, 65] on input "****" at bounding box center [130, 67] width 72 height 11
type input "*********"
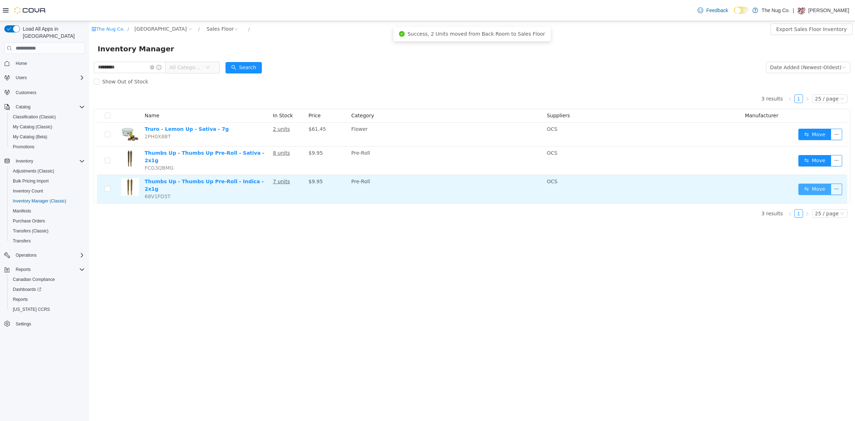
click at [821, 184] on button "Move" at bounding box center [815, 189] width 33 height 11
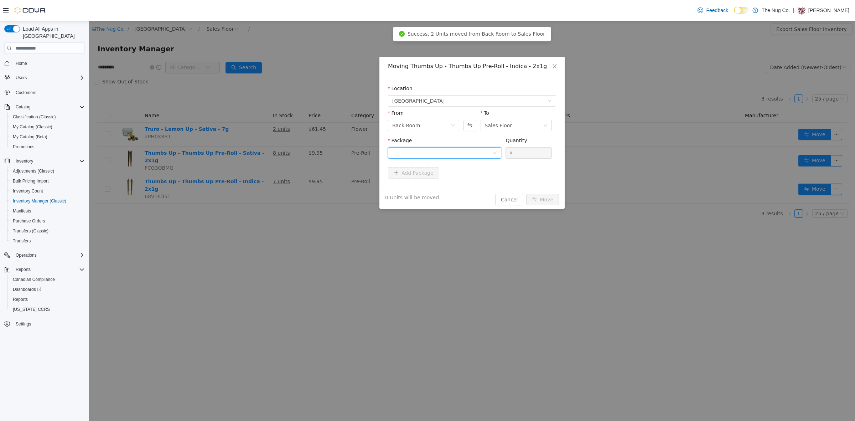
click at [480, 154] on div at bounding box center [442, 153] width 100 height 11
click at [438, 181] on li "H248FOG-PR1 Quantity : 16 Units" at bounding box center [444, 182] width 113 height 19
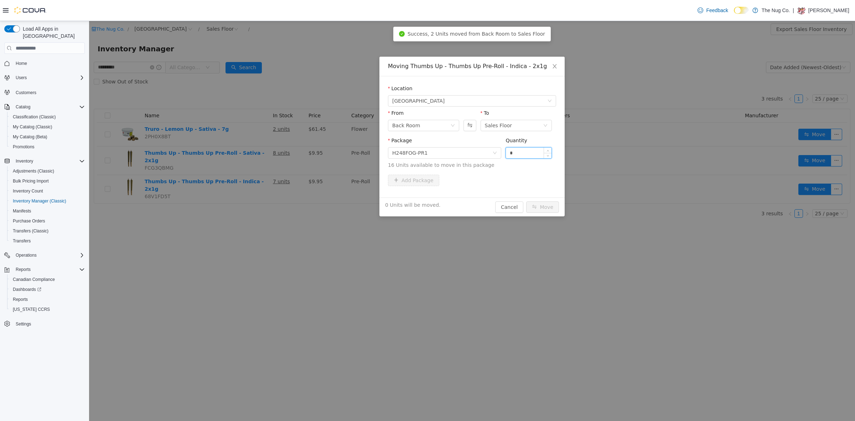
click at [527, 150] on input "*" at bounding box center [529, 153] width 46 height 11
type input "*"
click at [544, 208] on button "Move" at bounding box center [542, 206] width 33 height 11
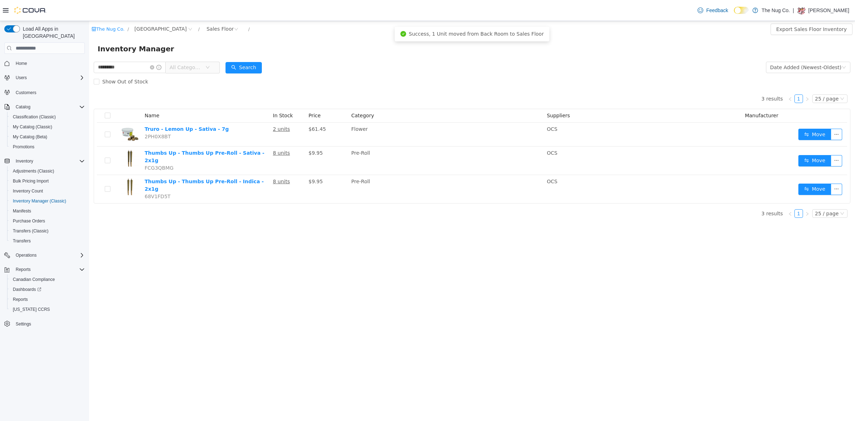
click at [320, 57] on div "Inventory Manager" at bounding box center [472, 48] width 766 height 23
click at [138, 62] on input "*********" at bounding box center [130, 67] width 72 height 11
type input "****"
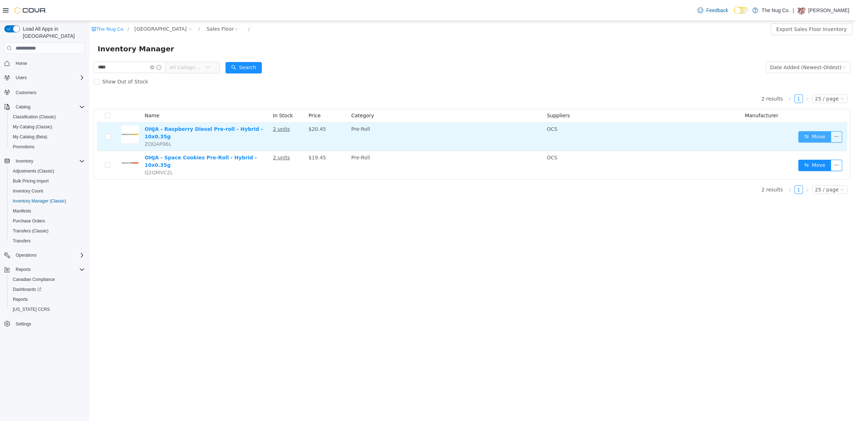
click at [806, 137] on button "Move" at bounding box center [815, 136] width 33 height 11
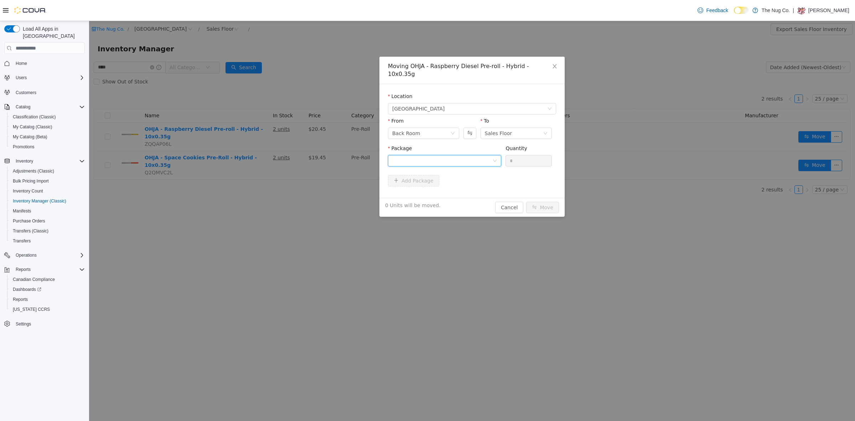
click at [440, 155] on div at bounding box center [442, 160] width 100 height 11
click at [420, 186] on span "Quantity : 8 Units" at bounding box center [412, 187] width 40 height 6
click at [528, 155] on input "*" at bounding box center [529, 160] width 46 height 11
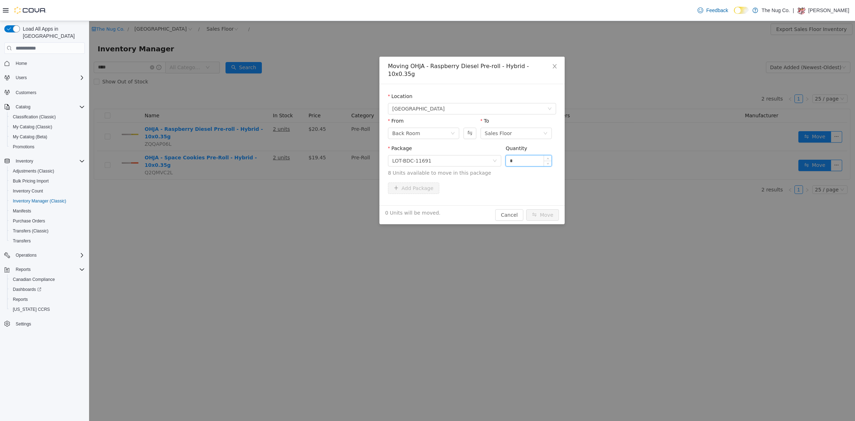
click at [528, 155] on input "*" at bounding box center [529, 160] width 46 height 11
type input "*"
click at [551, 209] on button "Move" at bounding box center [542, 214] width 33 height 11
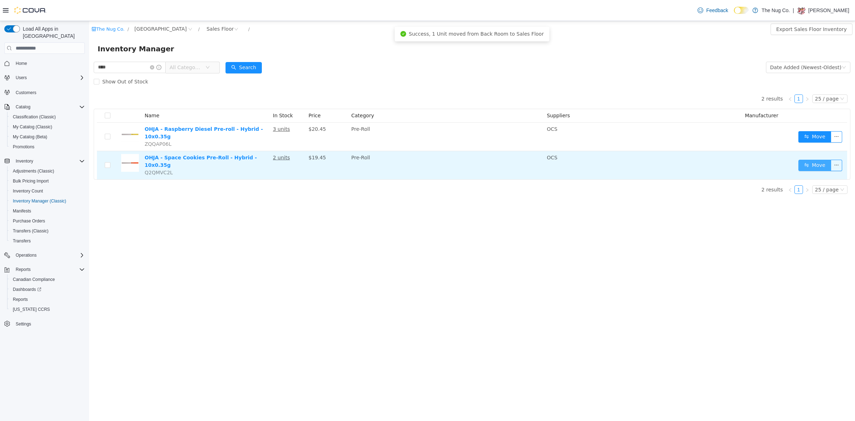
click at [818, 160] on button "Move" at bounding box center [815, 165] width 33 height 11
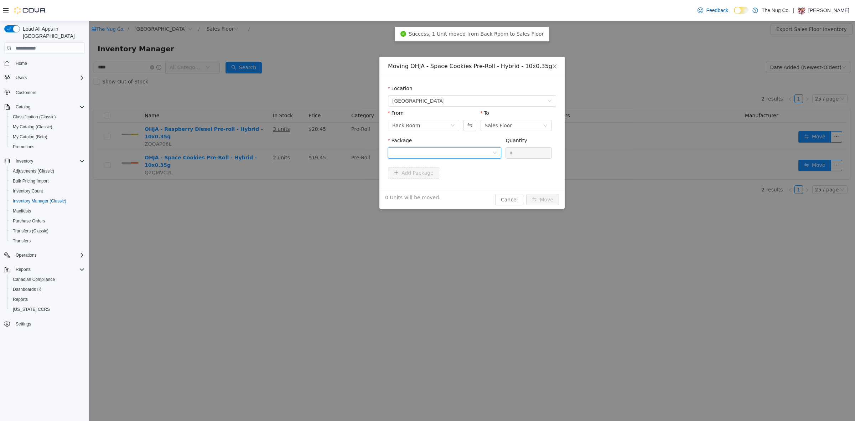
click at [432, 150] on div at bounding box center [442, 153] width 100 height 11
click at [431, 187] on li "LOT-BDC-9765 Quantity : 3 Units" at bounding box center [444, 182] width 113 height 19
click at [519, 158] on input "*" at bounding box center [529, 153] width 46 height 11
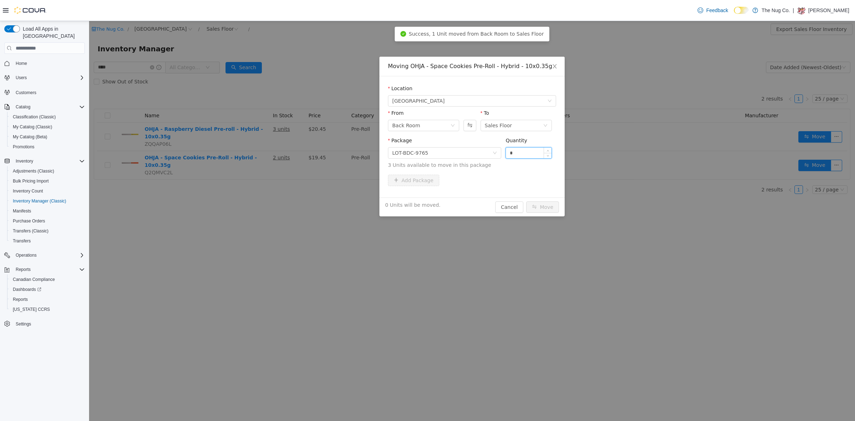
click at [519, 158] on input "*" at bounding box center [529, 153] width 46 height 11
type input "*"
click at [543, 206] on button "Move" at bounding box center [542, 206] width 33 height 11
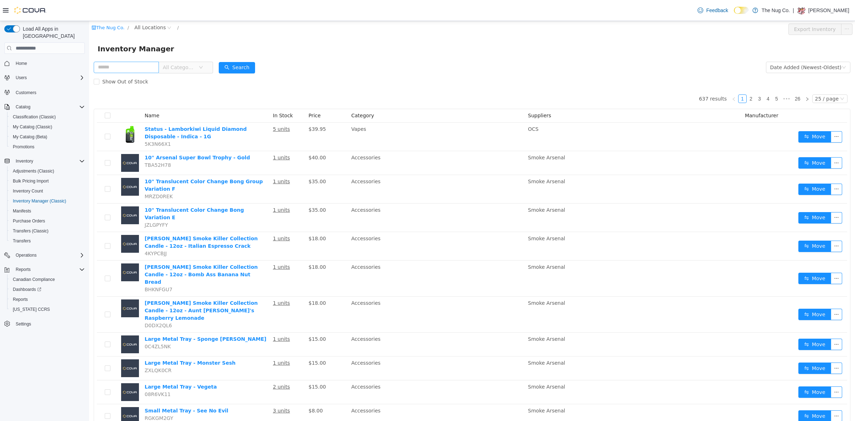
click at [132, 63] on input "text" at bounding box center [126, 67] width 65 height 11
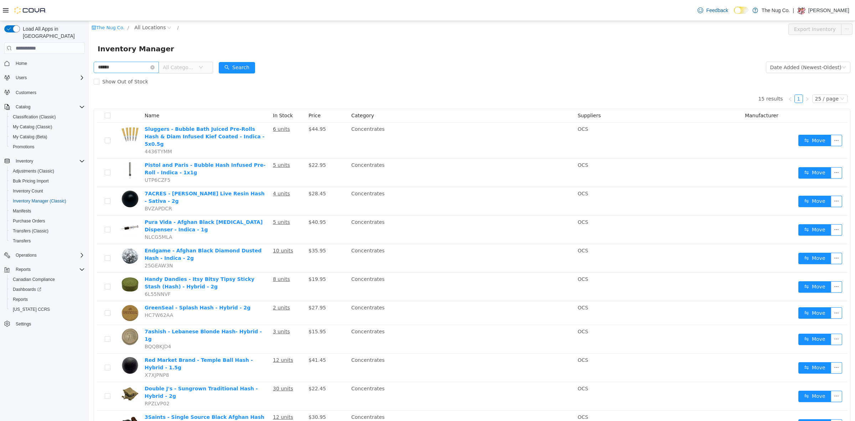
type input "******"
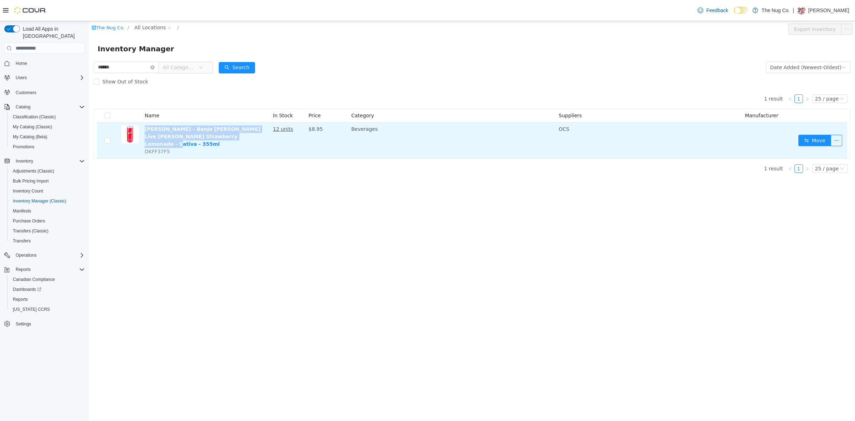
drag, startPoint x: 236, startPoint y: 136, endPoint x: 144, endPoint y: 133, distance: 92.0
click at [144, 133] on td "[PERSON_NAME] - Banjo [PERSON_NAME] Live [PERSON_NAME] Strawberry Lemonade - Sa…" at bounding box center [206, 141] width 128 height 36
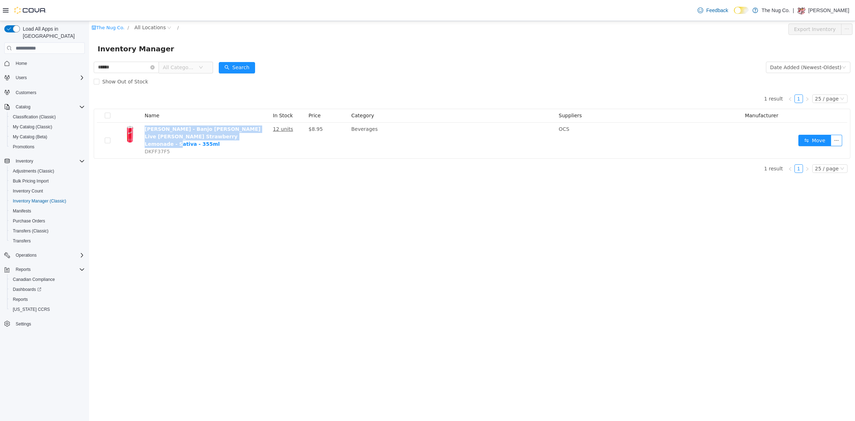
copy link "[PERSON_NAME] - Banjo [PERSON_NAME] Live [PERSON_NAME] Strawberry Lemonade - Sa…"
click at [299, 67] on form "****** All Categories Date Added (Newest-Oldest) Search Show Out of Stock" at bounding box center [472, 74] width 757 height 29
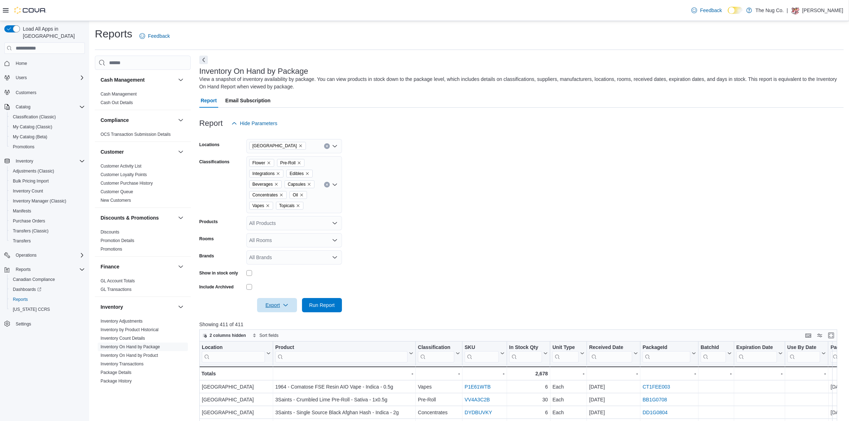
scroll to position [45, 0]
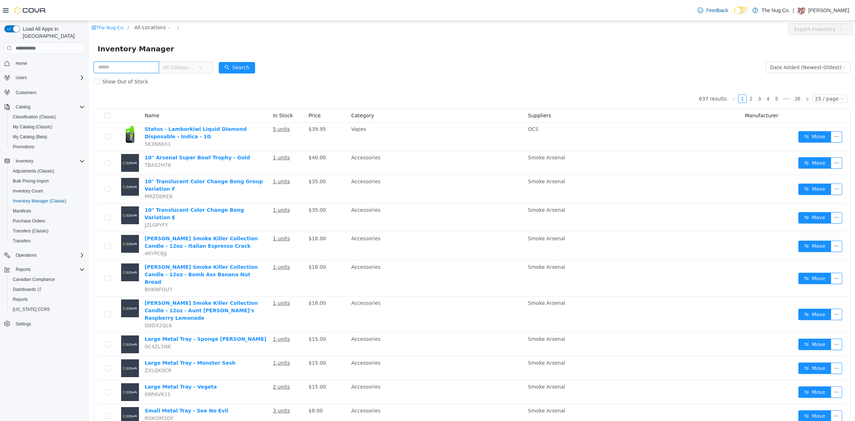
click at [118, 67] on input "text" at bounding box center [126, 67] width 65 height 11
type input "******"
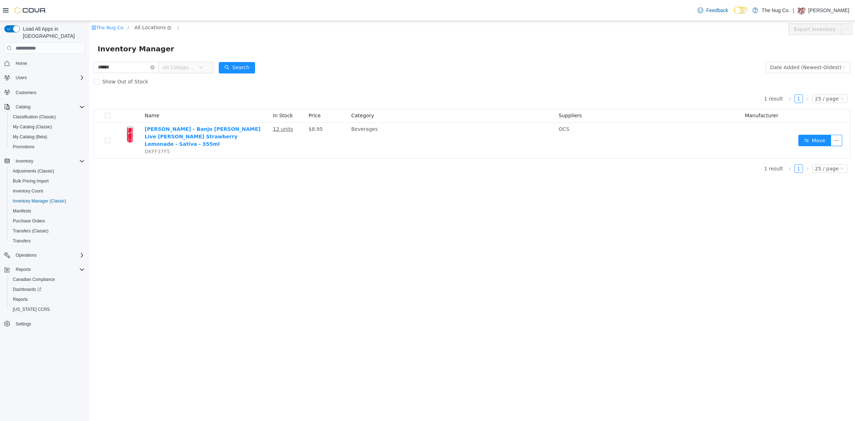
click at [154, 29] on span "All Locations" at bounding box center [149, 28] width 31 height 8
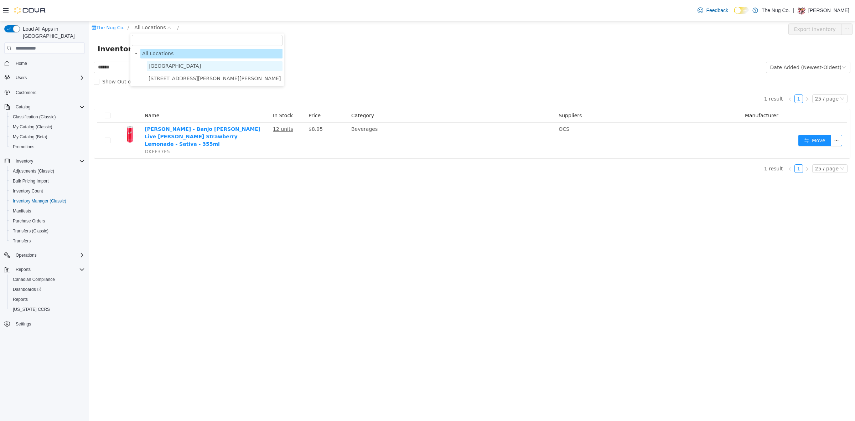
click at [166, 69] on span "[GEOGRAPHIC_DATA]" at bounding box center [215, 66] width 136 height 10
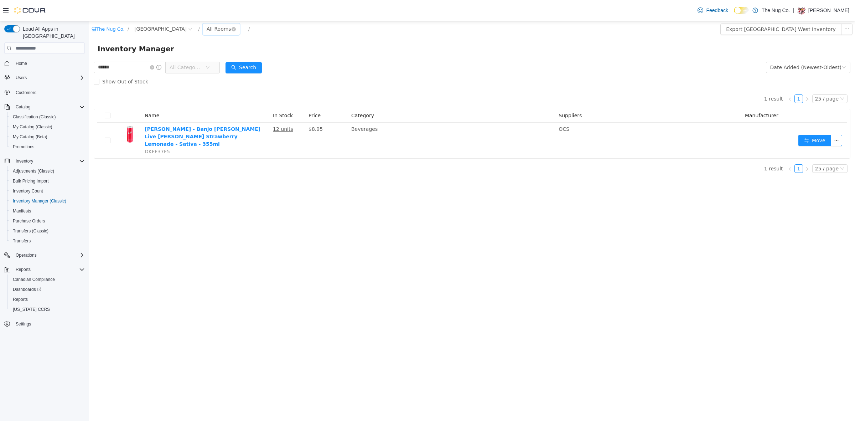
click at [216, 29] on div "All Rooms" at bounding box center [219, 29] width 25 height 11
click at [222, 55] on li "Sales Floor" at bounding box center [225, 54] width 43 height 11
click at [618, 73] on form "****** All Categories Date Added (Newest-Oldest) Search Show Out of Stock" at bounding box center [472, 74] width 757 height 29
click at [15, 297] on span "Reports" at bounding box center [20, 300] width 15 height 6
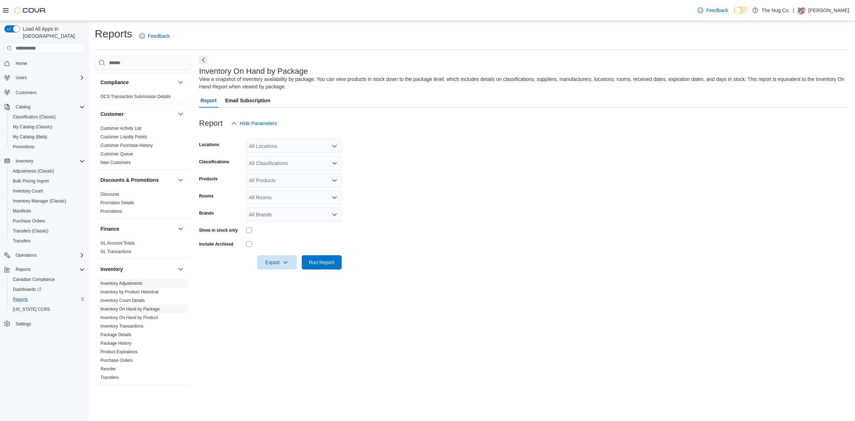
scroll to position [89, 0]
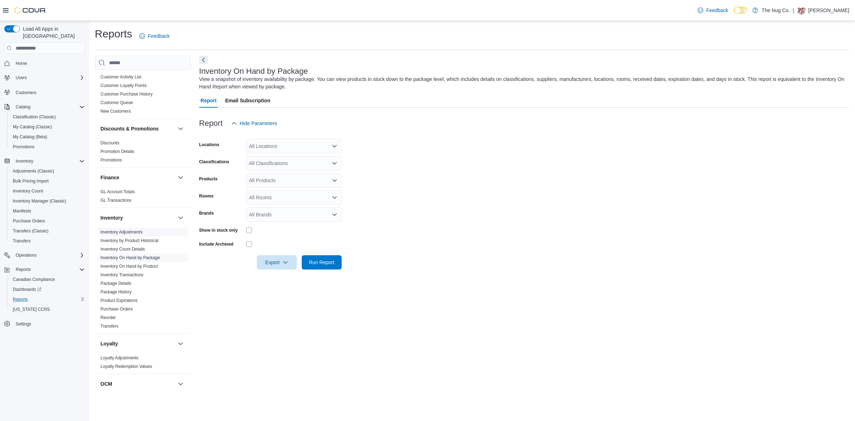
click at [151, 232] on span "Inventory Adjustments" at bounding box center [143, 232] width 90 height 9
click at [149, 244] on span "Inventory by Product Historical" at bounding box center [143, 240] width 90 height 9
click at [149, 241] on link "Inventory by Product Historical" at bounding box center [130, 240] width 58 height 5
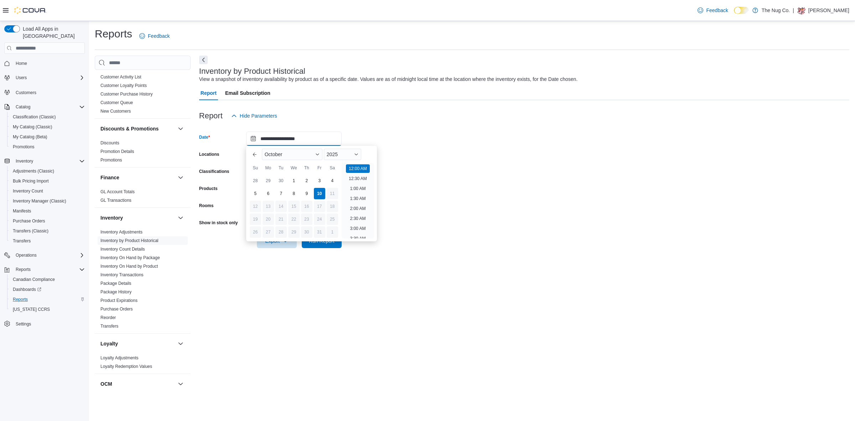
click at [329, 133] on input "**********" at bounding box center [294, 139] width 96 height 14
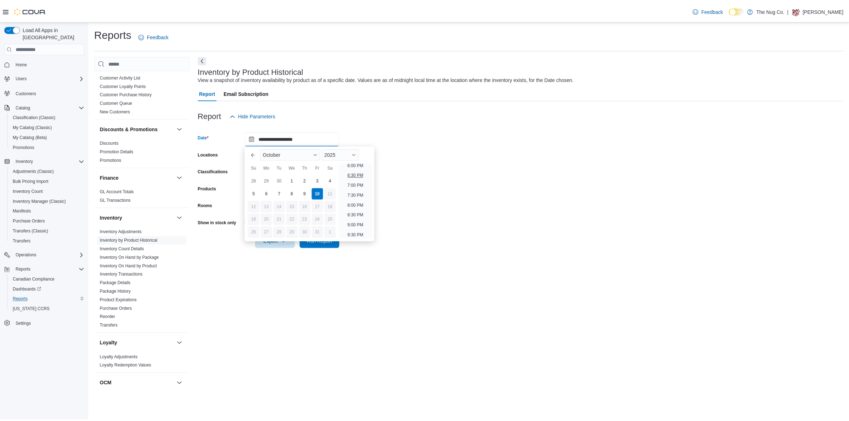
scroll to position [379, 0]
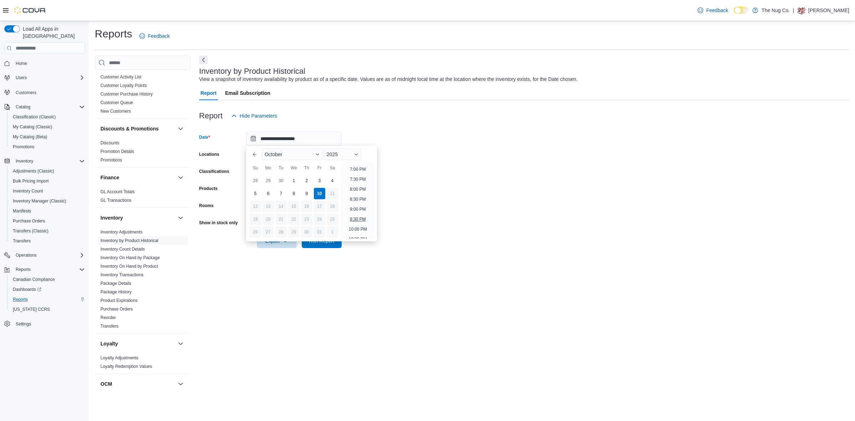
click at [358, 220] on li "9:30 PM" at bounding box center [358, 219] width 22 height 9
type input "**********"
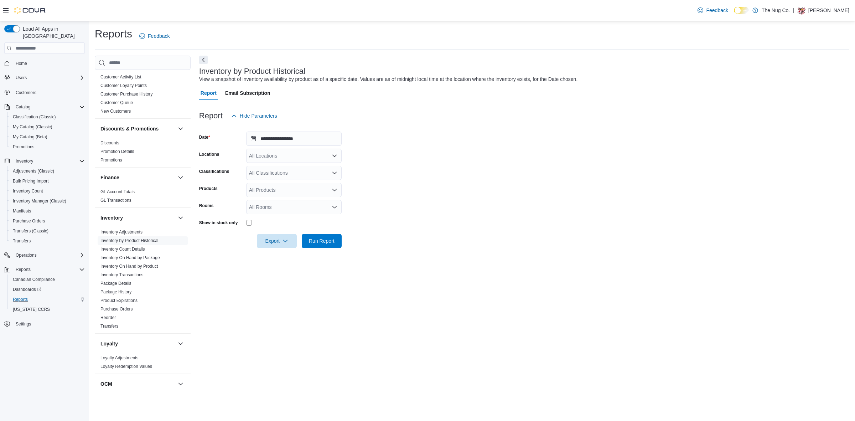
click at [271, 155] on div "All Locations" at bounding box center [294, 156] width 96 height 14
click at [283, 179] on span "[GEOGRAPHIC_DATA]" at bounding box center [288, 178] width 52 height 7
click at [409, 171] on form "**********" at bounding box center [524, 185] width 651 height 125
click at [303, 172] on div "All Classifications" at bounding box center [294, 173] width 96 height 14
click at [268, 202] on span "Flower" at bounding box center [269, 205] width 15 height 7
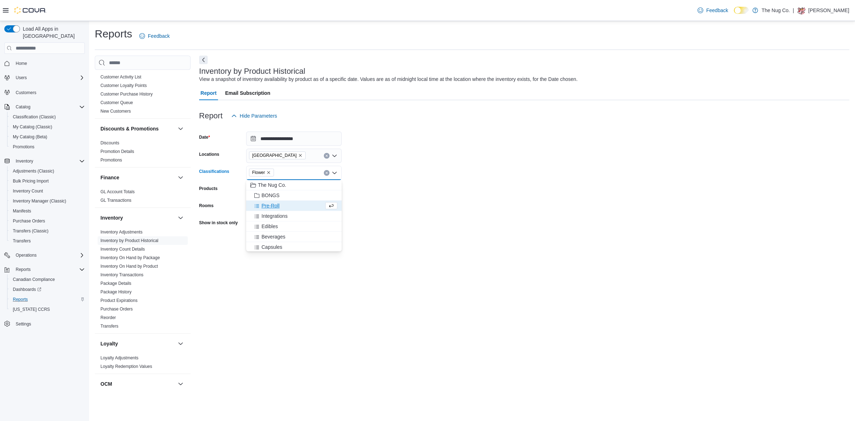
click at [268, 206] on span "Pre-Roll" at bounding box center [271, 205] width 18 height 7
click at [267, 216] on span "Edibles" at bounding box center [270, 215] width 16 height 7
click at [267, 225] on span "Beverages" at bounding box center [274, 226] width 24 height 7
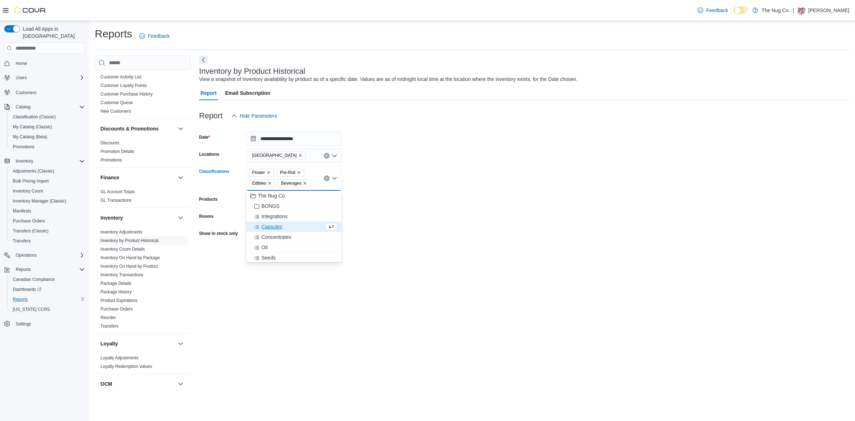
click at [268, 227] on span "Capsules" at bounding box center [272, 226] width 21 height 7
drag, startPoint x: 268, startPoint y: 234, endPoint x: 268, endPoint y: 238, distance: 3.9
click at [268, 236] on span "Concentrates" at bounding box center [277, 237] width 30 height 7
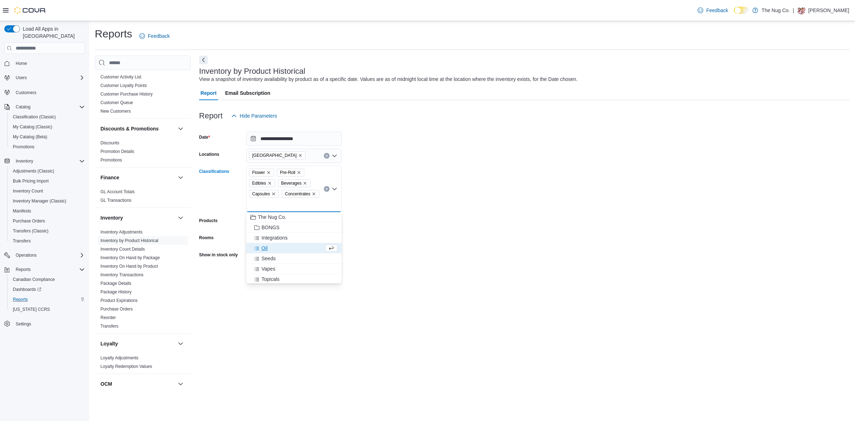
click at [265, 250] on span "Oil" at bounding box center [265, 248] width 6 height 7
click at [265, 259] on span "Vapes" at bounding box center [269, 258] width 14 height 7
drag, startPoint x: 267, startPoint y: 257, endPoint x: 304, endPoint y: 245, distance: 39.3
click at [267, 257] on span "Topicals" at bounding box center [271, 258] width 18 height 7
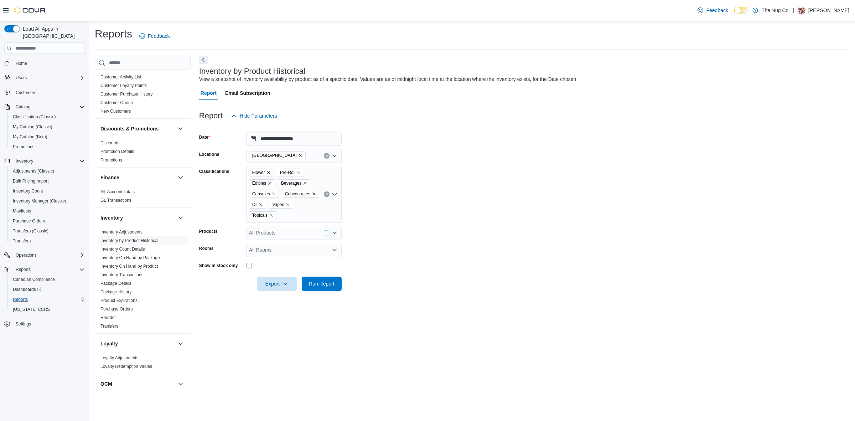
click at [362, 225] on form "**********" at bounding box center [524, 207] width 651 height 168
click at [275, 254] on div "All Rooms" at bounding box center [294, 250] width 96 height 14
click at [302, 273] on span "1213 Dundas Street West - Sales Floor" at bounding box center [294, 271] width 87 height 7
drag, startPoint x: 431, startPoint y: 241, endPoint x: 295, endPoint y: 260, distance: 137.9
click at [431, 240] on form "**********" at bounding box center [524, 207] width 651 height 168
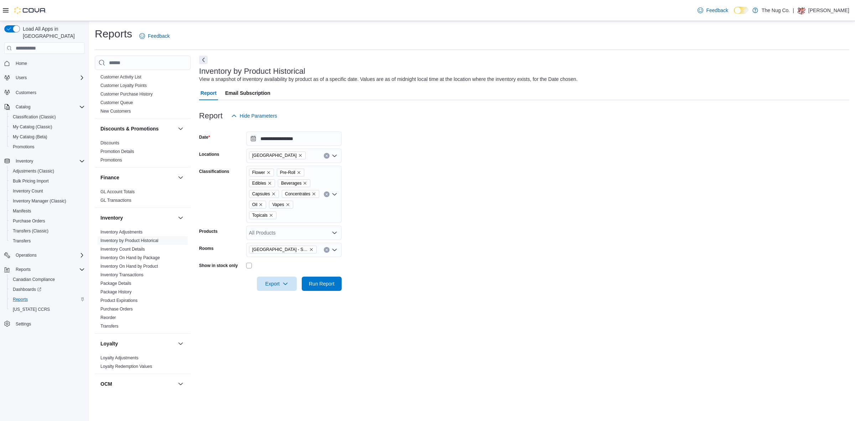
click at [252, 266] on div at bounding box center [294, 266] width 96 height 6
click at [343, 286] on form "**********" at bounding box center [524, 207] width 651 height 168
click at [323, 284] on span "Run Report" at bounding box center [322, 283] width 26 height 7
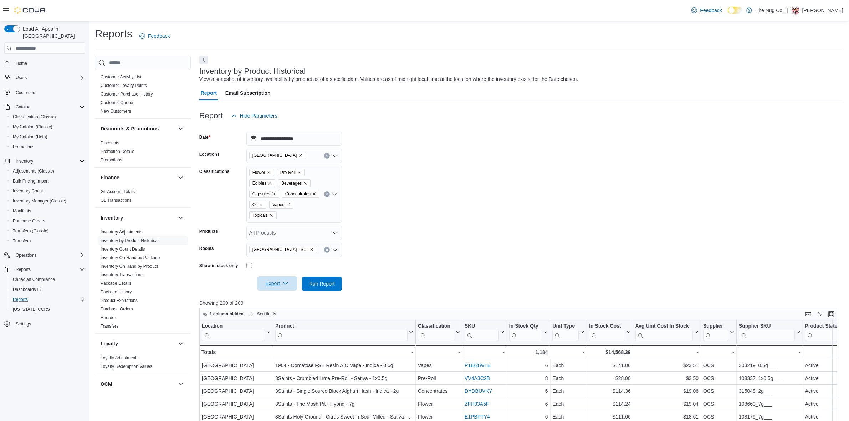
click at [270, 284] on span "Export" at bounding box center [276, 283] width 31 height 14
click at [273, 298] on span "Export to Excel" at bounding box center [278, 298] width 32 height 6
click at [325, 250] on icon "Clear input" at bounding box center [326, 249] width 3 height 3
click at [393, 221] on form "**********" at bounding box center [521, 207] width 644 height 168
click at [455, 139] on form "**********" at bounding box center [521, 207] width 644 height 168
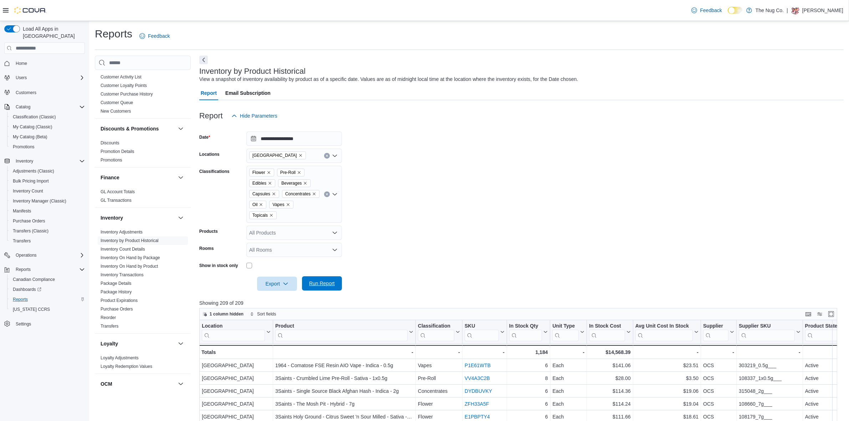
click at [317, 281] on span "Run Report" at bounding box center [322, 283] width 26 height 7
click at [269, 279] on span "Export" at bounding box center [276, 283] width 31 height 14
click at [284, 298] on span "Export to Excel" at bounding box center [278, 298] width 32 height 6
click at [416, 165] on form "**********" at bounding box center [521, 207] width 644 height 168
click at [133, 259] on link "Inventory On Hand by Package" at bounding box center [131, 257] width 60 height 5
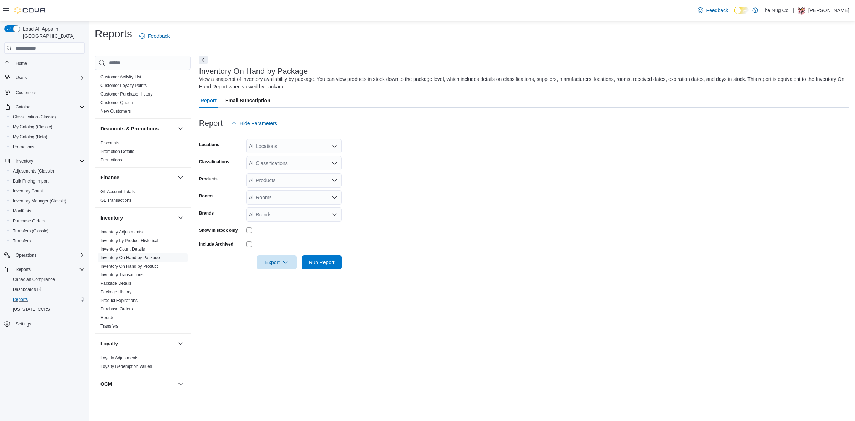
click at [259, 154] on form "Locations All Locations Classifications All Classifications Products All Produc…" at bounding box center [524, 199] width 651 height 139
click at [259, 147] on div "All Locations" at bounding box center [294, 146] width 96 height 14
click at [265, 170] on span "[GEOGRAPHIC_DATA]" at bounding box center [288, 168] width 52 height 7
click at [231, 163] on div "Classifications" at bounding box center [221, 163] width 44 height 14
click at [277, 176] on div "All Products" at bounding box center [294, 180] width 96 height 14
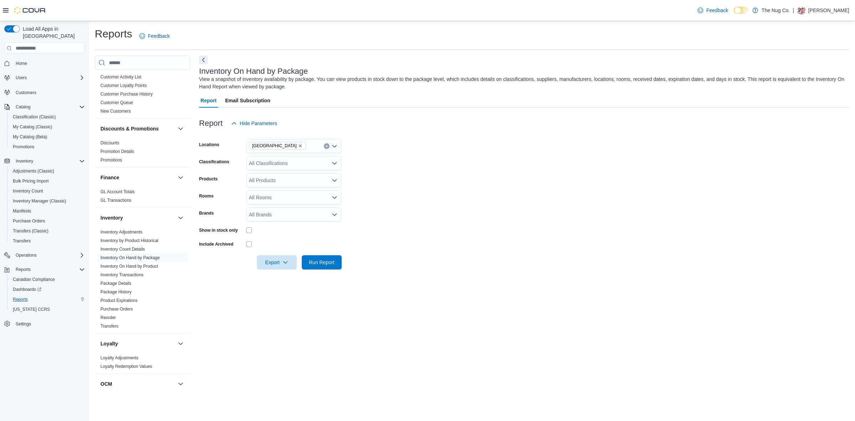
click at [226, 185] on div "Products" at bounding box center [221, 180] width 44 height 14
click at [251, 197] on div "All Rooms" at bounding box center [294, 197] width 96 height 14
click at [229, 198] on div "Rooms" at bounding box center [221, 197] width 44 height 14
click at [259, 199] on div "All Rooms" at bounding box center [294, 197] width 96 height 14
click at [277, 222] on span "1213 Dundas Street West - Sales Floor" at bounding box center [294, 219] width 87 height 7
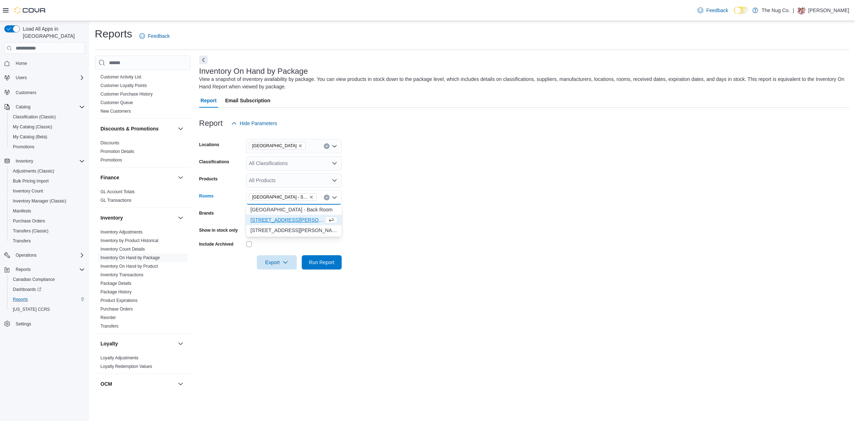
click at [233, 206] on form "Locations 1213 Dundas Street West Classifications All Classifications Products …" at bounding box center [524, 199] width 651 height 139
click at [257, 161] on div "All Classifications" at bounding box center [294, 163] width 96 height 14
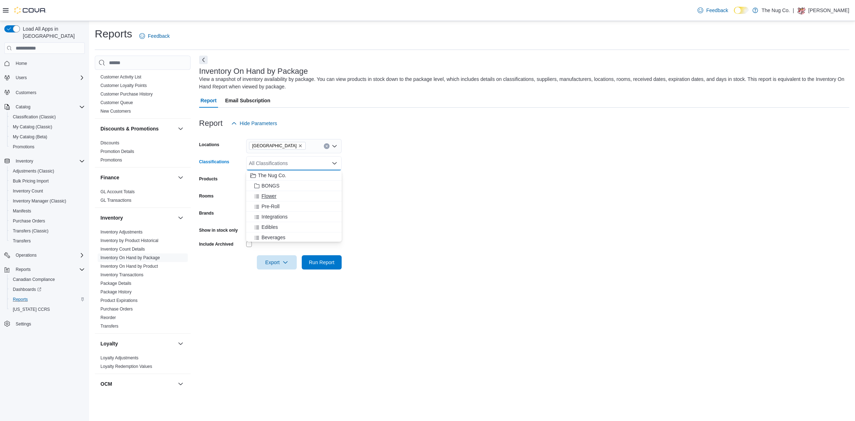
click at [265, 197] on span "Flower" at bounding box center [269, 195] width 15 height 7
click at [265, 197] on span "Pre-Roll" at bounding box center [271, 195] width 18 height 7
click at [265, 206] on span "Edibles" at bounding box center [270, 206] width 16 height 7
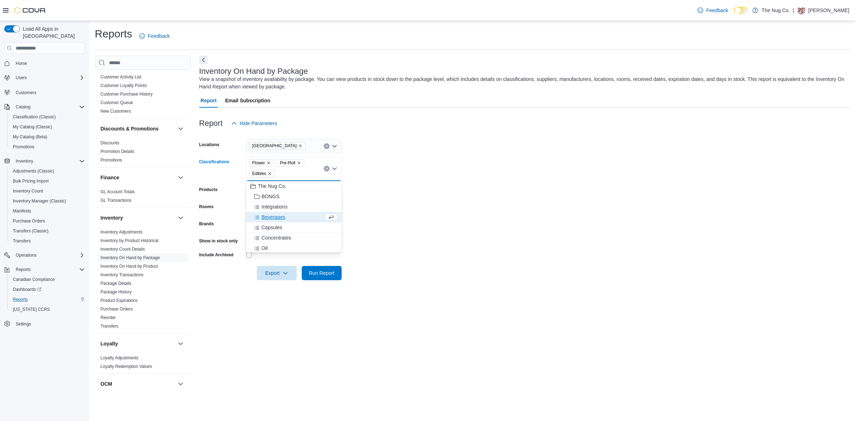
click at [265, 215] on span "Beverages" at bounding box center [274, 217] width 24 height 7
click at [267, 218] on span "Capsules" at bounding box center [272, 217] width 21 height 7
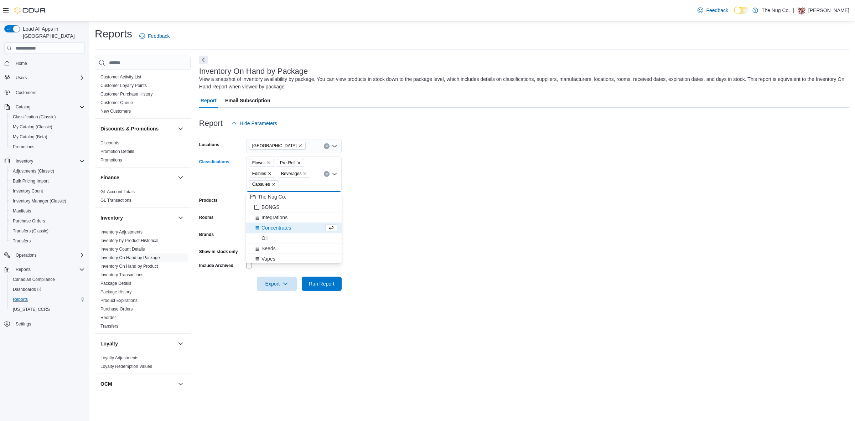
click at [267, 227] on span "Concentrates" at bounding box center [277, 227] width 30 height 7
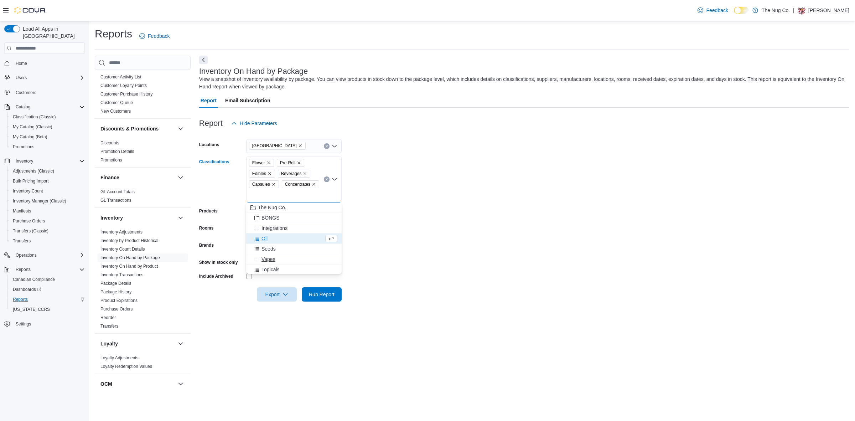
click at [268, 257] on span "Vapes" at bounding box center [269, 259] width 14 height 7
click at [268, 258] on span "Topicals" at bounding box center [271, 259] width 18 height 7
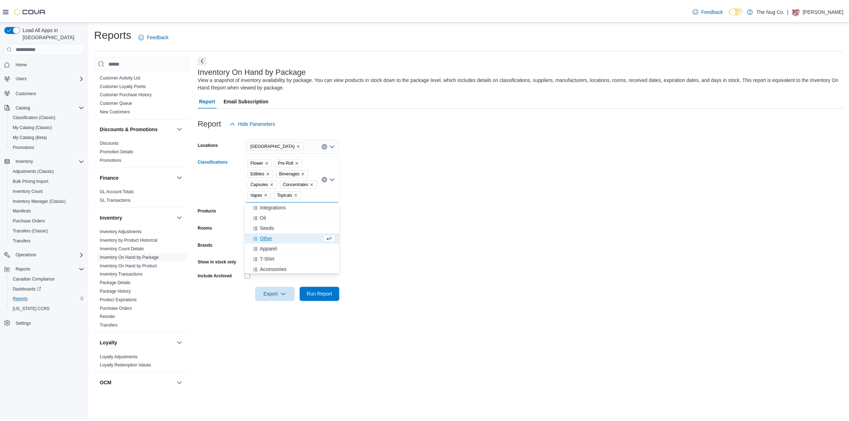
scroll to position [32, 0]
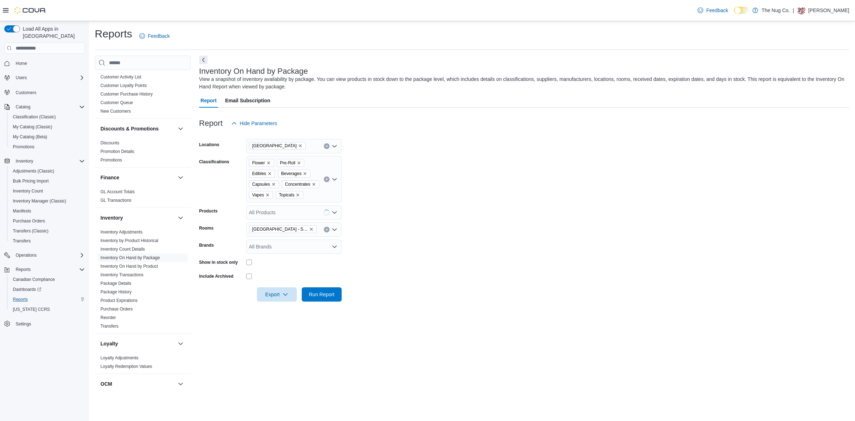
click at [239, 211] on div "Products" at bounding box center [221, 212] width 44 height 14
click at [318, 296] on span "Run Report" at bounding box center [322, 294] width 26 height 7
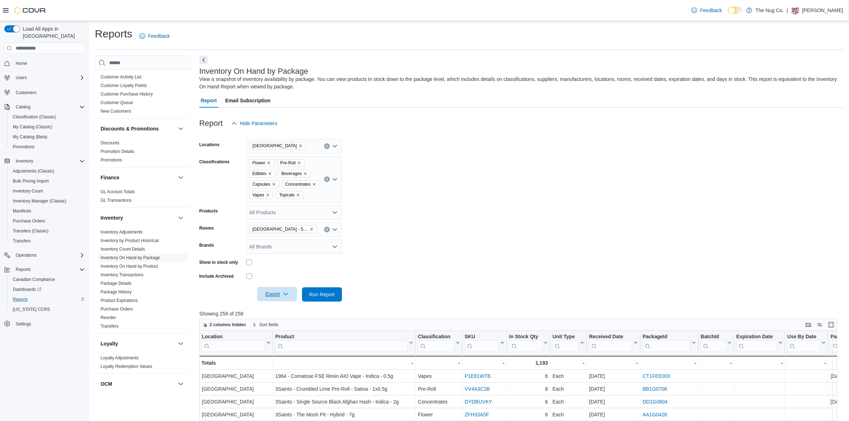
click at [276, 292] on span "Export" at bounding box center [276, 294] width 31 height 14
click at [280, 307] on span "Export to Excel" at bounding box center [278, 308] width 32 height 6
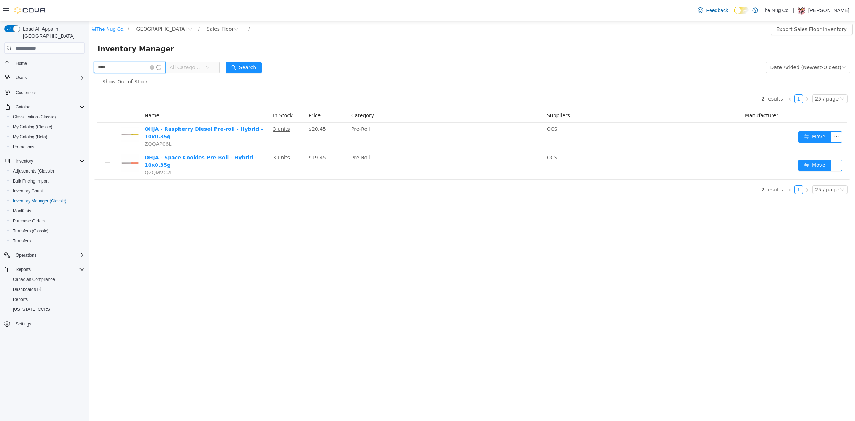
click at [135, 73] on input "****" at bounding box center [130, 67] width 72 height 11
click at [134, 68] on input "****" at bounding box center [130, 67] width 72 height 11
type input "**********"
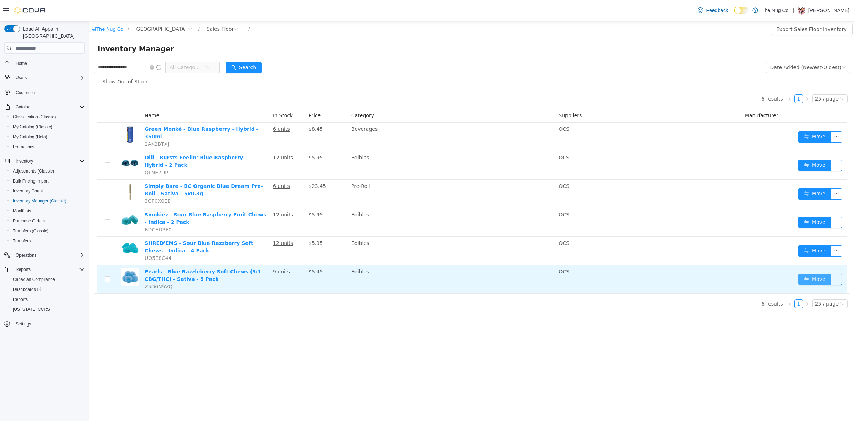
click at [812, 274] on button "Move" at bounding box center [815, 279] width 33 height 11
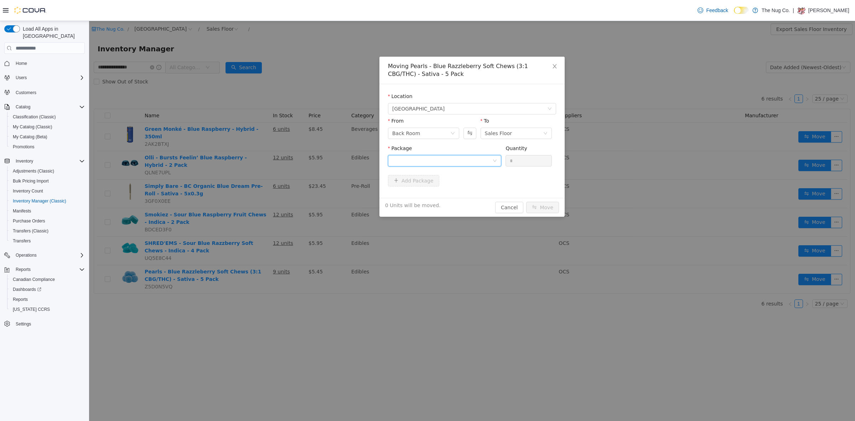
drag, startPoint x: 444, startPoint y: 160, endPoint x: 444, endPoint y: 165, distance: 5.0
click at [444, 159] on div at bounding box center [442, 160] width 100 height 11
click at [438, 196] on li "PBR574 Quantity : 24 Units" at bounding box center [444, 190] width 113 height 19
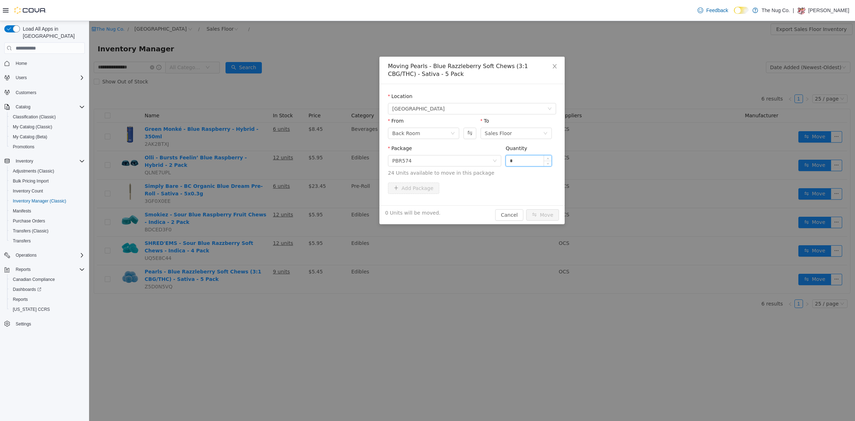
click at [521, 165] on input "*" at bounding box center [529, 160] width 46 height 11
type input "*"
click at [541, 208] on div "3 Units will be moved. Cancel Move" at bounding box center [472, 214] width 185 height 19
click at [541, 212] on button "Move" at bounding box center [542, 214] width 33 height 11
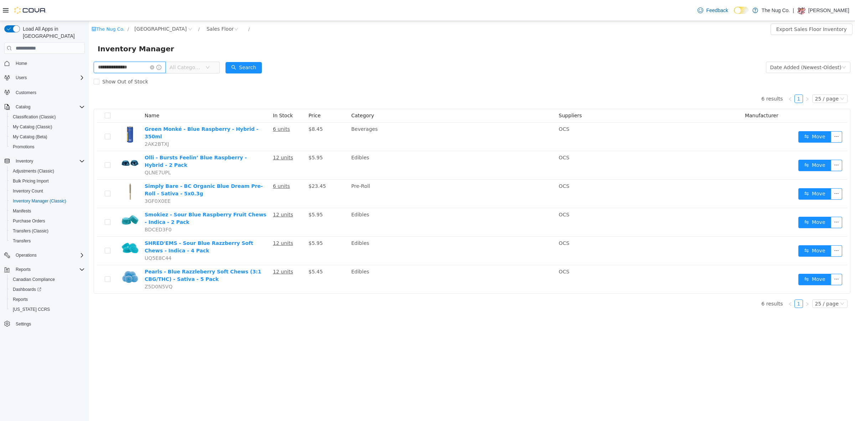
drag, startPoint x: 140, startPoint y: 68, endPoint x: 22, endPoint y: 77, distance: 118.3
click at [89, 77] on html "**********" at bounding box center [472, 221] width 766 height 400
type input "*"
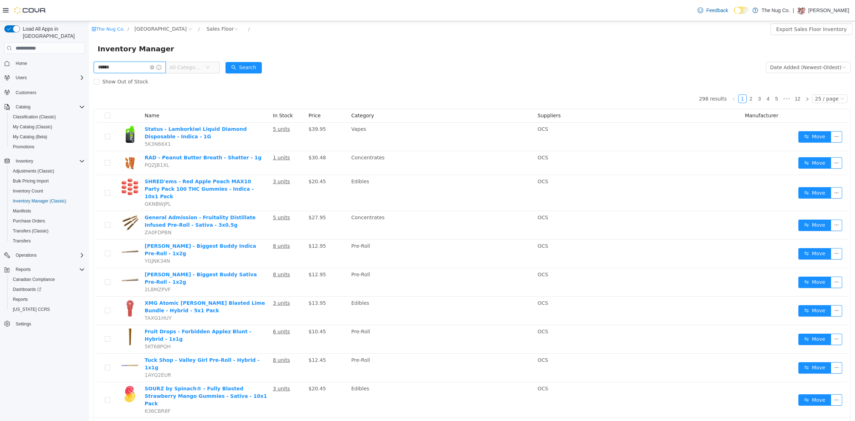
type input "******"
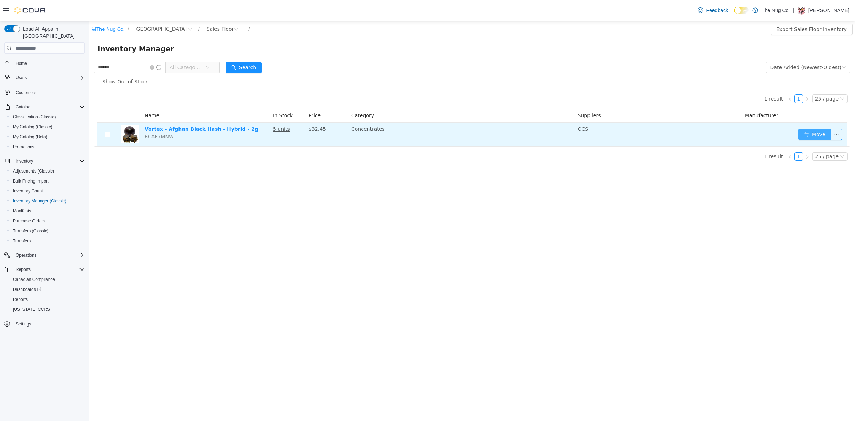
drag, startPoint x: 824, startPoint y: 134, endPoint x: 820, endPoint y: 128, distance: 7.7
click at [822, 130] on button "Move" at bounding box center [815, 134] width 33 height 11
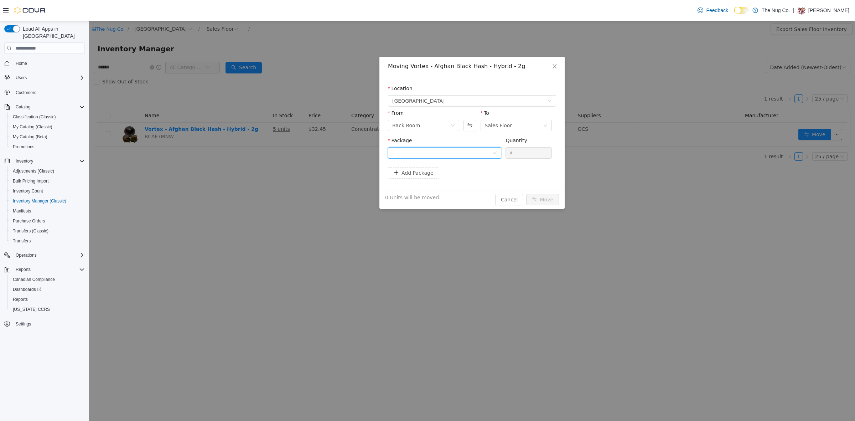
click at [450, 154] on div at bounding box center [442, 153] width 100 height 11
click at [439, 184] on li "FP-25FE-003 Quantity : 1 Unit" at bounding box center [444, 182] width 113 height 19
click at [528, 156] on input "*" at bounding box center [529, 153] width 46 height 11
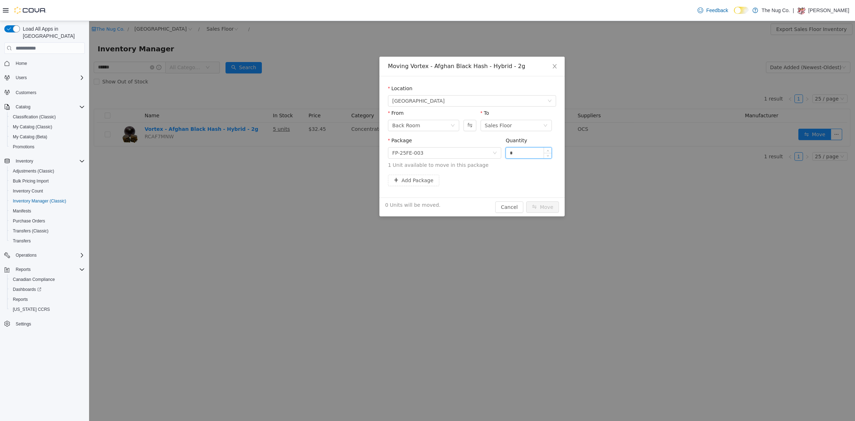
click at [528, 156] on input "*" at bounding box center [529, 153] width 46 height 11
type input "*"
drag, startPoint x: 541, startPoint y: 207, endPoint x: 544, endPoint y: 204, distance: 4.6
click at [541, 207] on button "Move" at bounding box center [542, 206] width 33 height 11
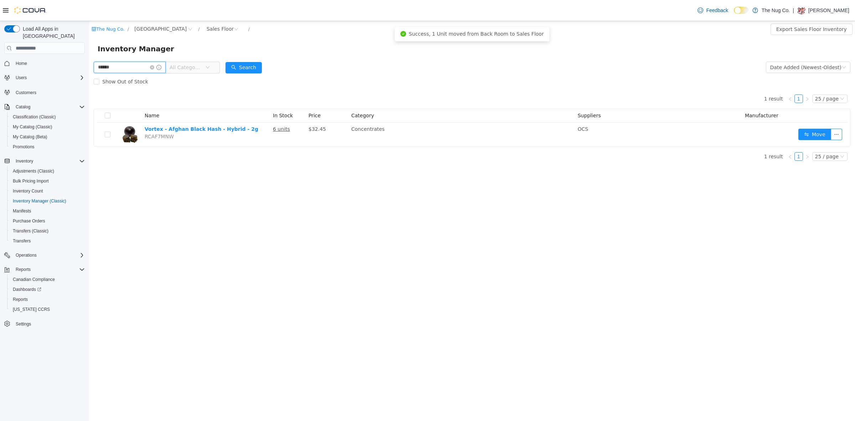
click at [118, 71] on input "******" at bounding box center [130, 67] width 72 height 11
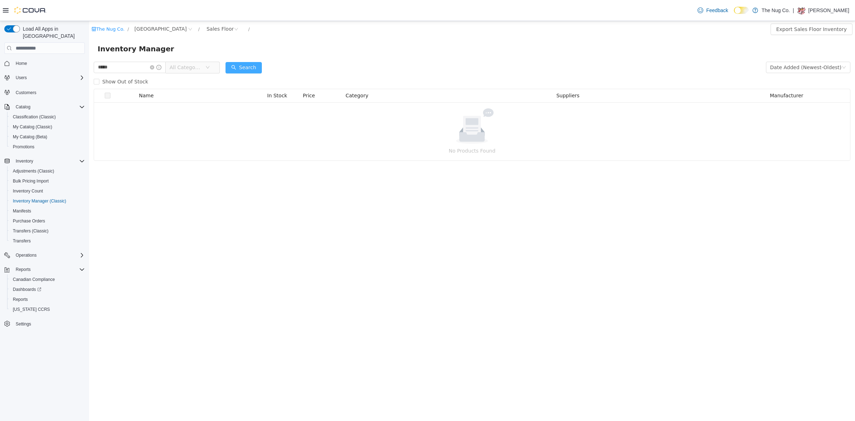
click at [251, 66] on button "Search" at bounding box center [244, 67] width 36 height 11
click at [139, 69] on input "*****" at bounding box center [130, 67] width 72 height 11
click at [211, 28] on div "Sales Floor" at bounding box center [220, 29] width 27 height 11
click at [145, 67] on input "*****" at bounding box center [130, 67] width 72 height 11
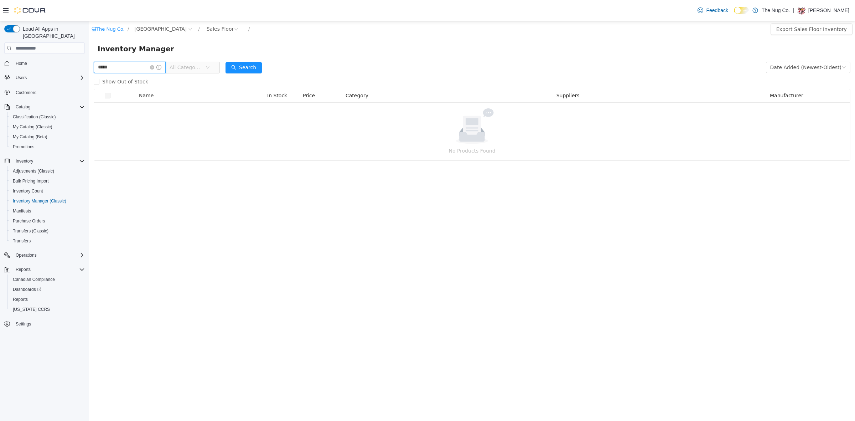
click at [145, 67] on input "*****" at bounding box center [130, 67] width 72 height 11
click at [239, 73] on div "Search" at bounding box center [244, 67] width 36 height 14
click at [240, 68] on button "Search" at bounding box center [244, 67] width 36 height 11
click at [219, 28] on div "Sales Floor" at bounding box center [220, 29] width 27 height 11
click at [218, 67] on li "Back Room" at bounding box center [225, 66] width 43 height 11
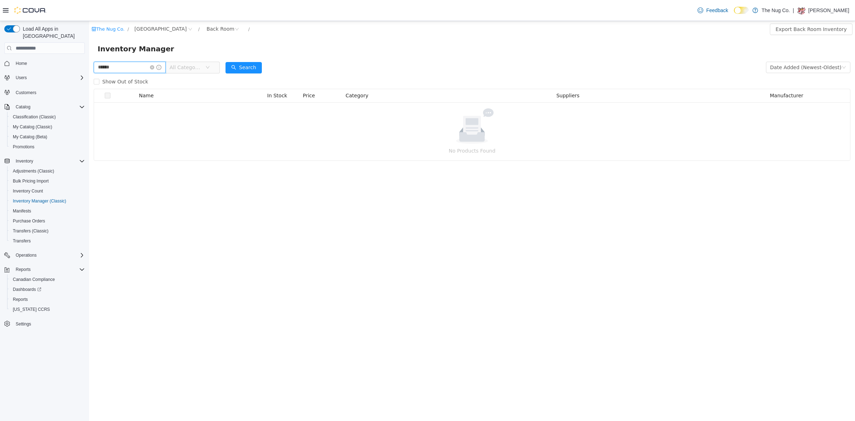
drag, startPoint x: 127, startPoint y: 70, endPoint x: 26, endPoint y: 83, distance: 101.7
click at [89, 83] on html "The Nug Co. / 1213 Dundas Street West / Back Room / Export Back Room Inventory …" at bounding box center [472, 221] width 766 height 400
type input "*****"
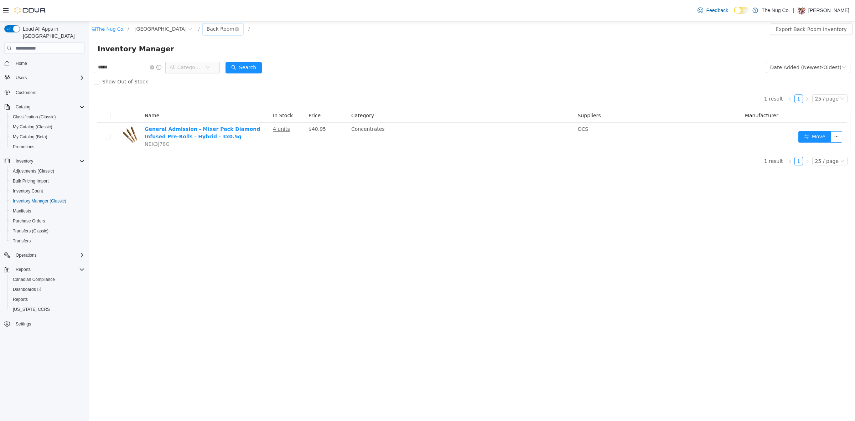
click at [215, 29] on div "Back Room" at bounding box center [221, 29] width 28 height 11
click at [217, 54] on li "Sales Floor" at bounding box center [225, 54] width 43 height 11
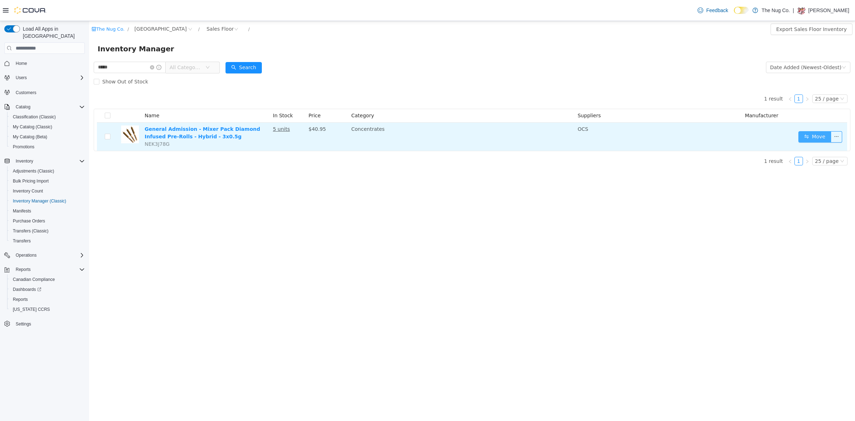
click at [817, 137] on button "Move" at bounding box center [815, 136] width 33 height 11
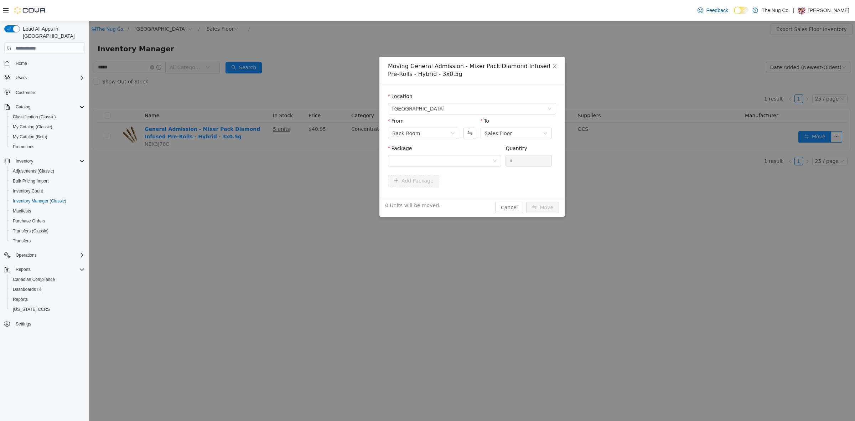
click at [418, 166] on div "Package" at bounding box center [444, 157] width 113 height 25
click at [419, 163] on div at bounding box center [442, 160] width 100 height 11
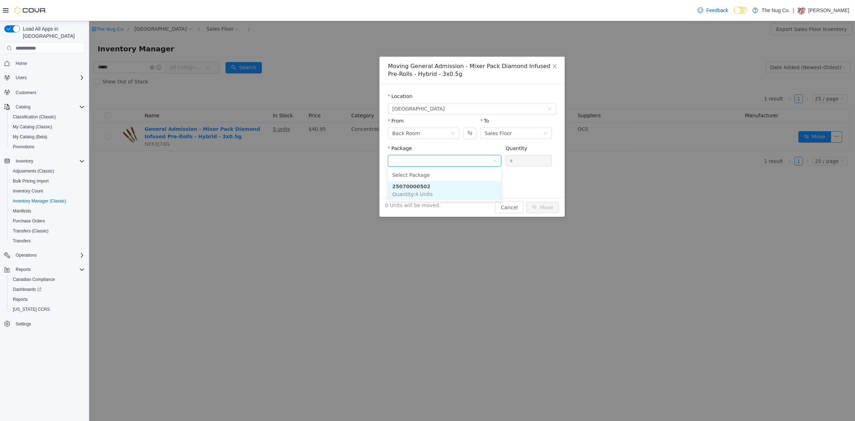
click at [423, 185] on li "25070000502 Quantity : 4 Units" at bounding box center [444, 190] width 113 height 19
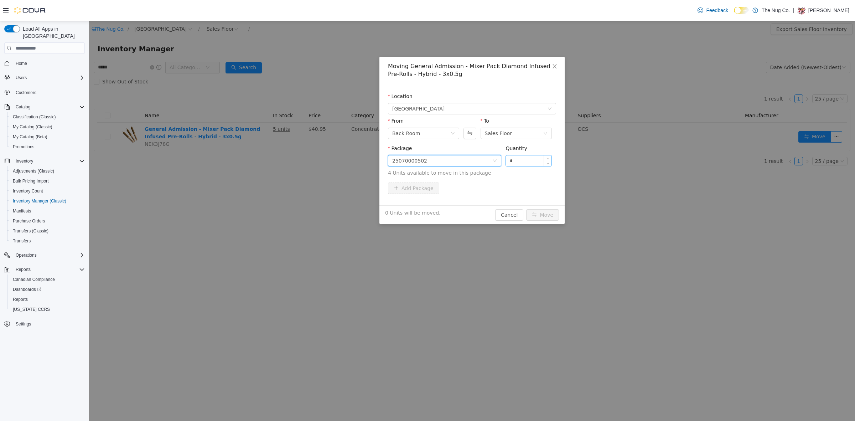
click at [532, 163] on input "*" at bounding box center [529, 160] width 46 height 11
type input "*"
click at [546, 212] on button "Move" at bounding box center [542, 214] width 33 height 11
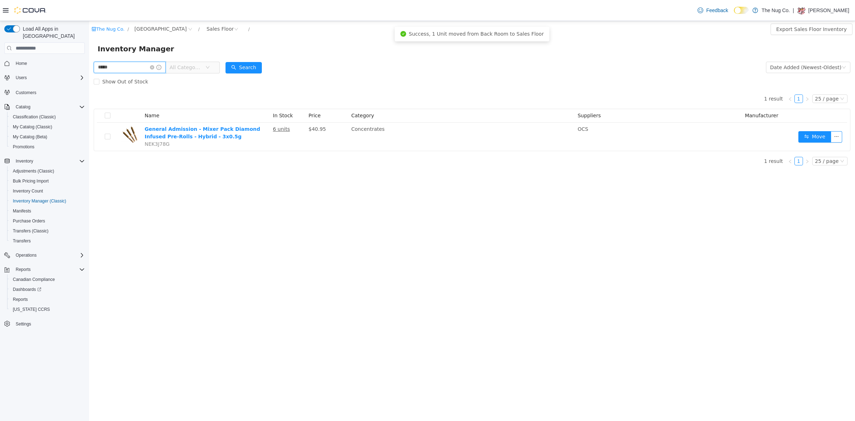
click at [128, 66] on input "*****" at bounding box center [130, 67] width 72 height 11
click at [128, 65] on input "*****" at bounding box center [130, 67] width 72 height 11
type input "**********"
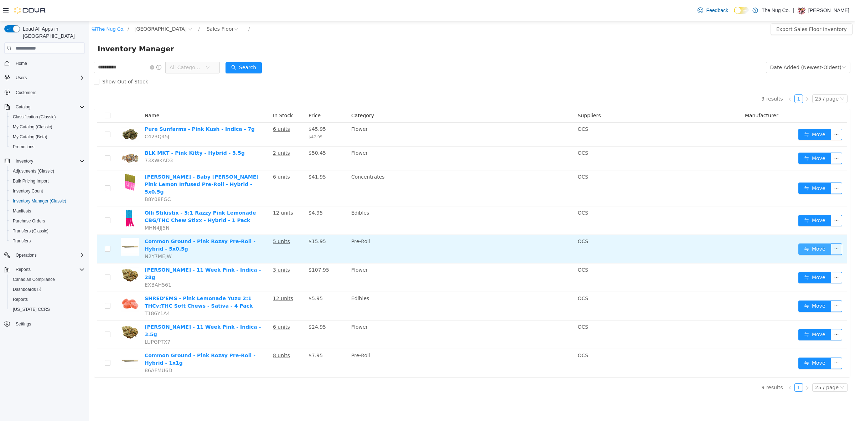
click at [813, 243] on button "Move" at bounding box center [815, 248] width 33 height 11
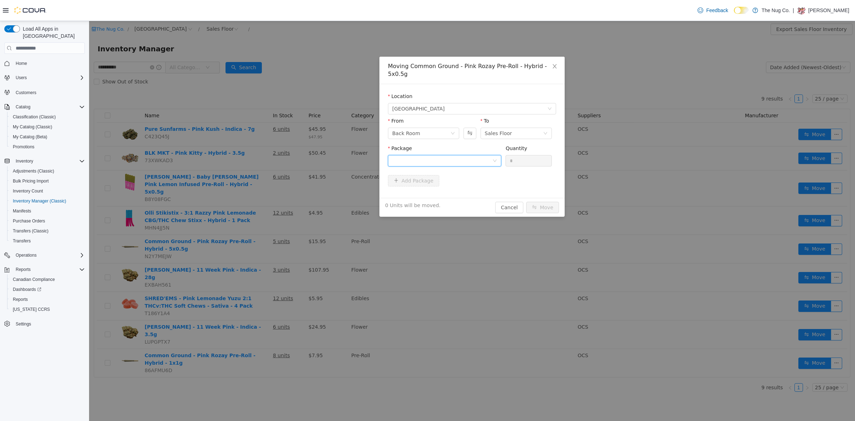
click at [412, 155] on div at bounding box center [442, 160] width 100 height 11
drag, startPoint x: 416, startPoint y: 179, endPoint x: 497, endPoint y: 170, distance: 81.8
click at [418, 181] on li "F25F0159 Quantity : 6 Units" at bounding box center [444, 182] width 113 height 19
click at [523, 155] on input "*" at bounding box center [529, 160] width 46 height 11
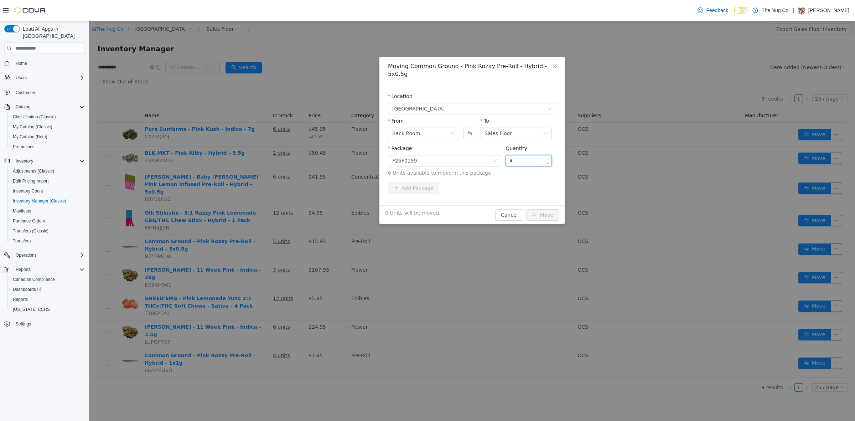
click at [523, 155] on input "*" at bounding box center [529, 160] width 46 height 11
type input "*"
click at [538, 209] on button "Move" at bounding box center [542, 214] width 33 height 11
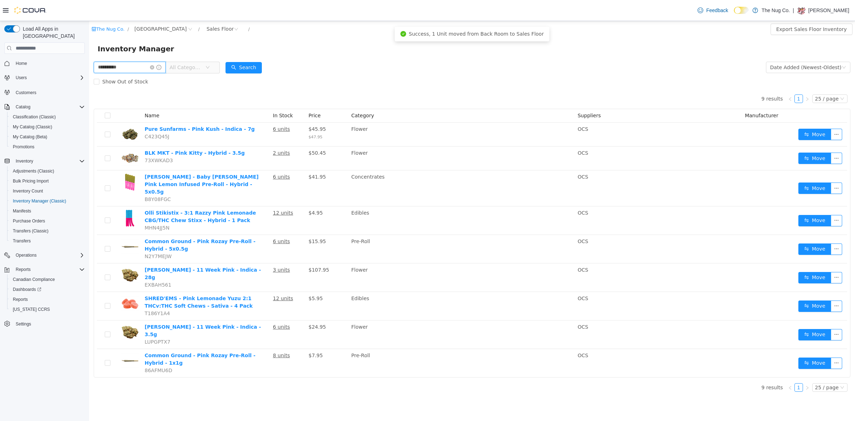
drag, startPoint x: 135, startPoint y: 67, endPoint x: 0, endPoint y: 59, distance: 135.0
click at [89, 59] on html "**********" at bounding box center [472, 221] width 766 height 400
type input "********"
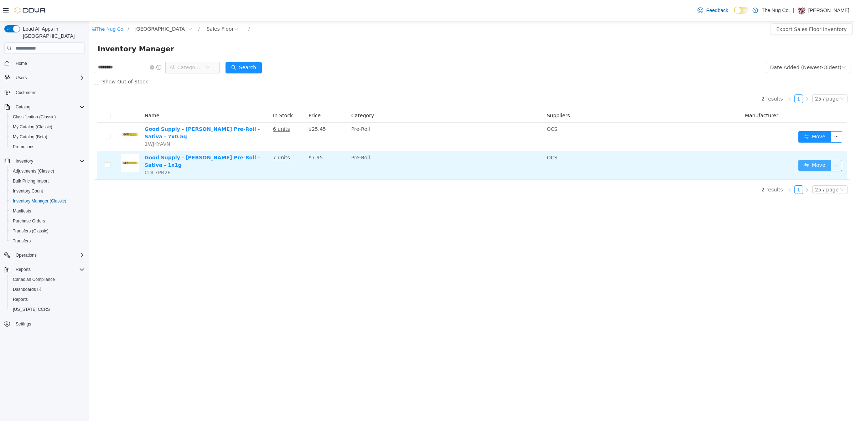
click at [815, 160] on button "Move" at bounding box center [815, 165] width 33 height 11
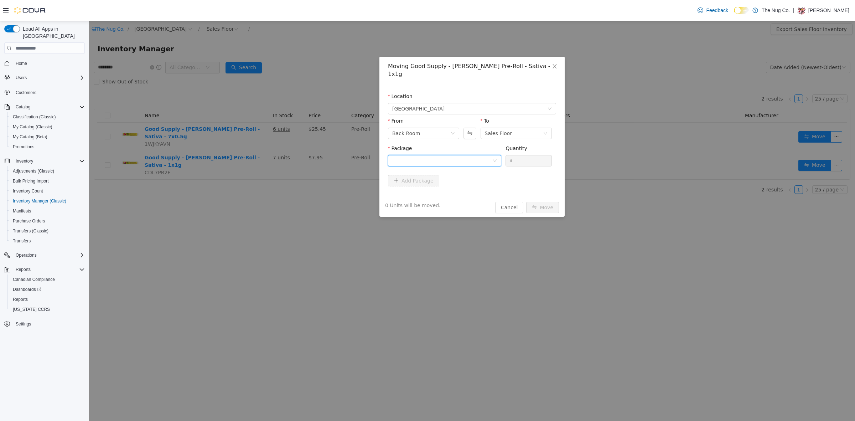
click at [418, 155] on div at bounding box center [442, 160] width 100 height 11
click at [428, 180] on li "3101738066 Quantity : 21 Units" at bounding box center [444, 182] width 113 height 19
click at [521, 157] on input "*" at bounding box center [529, 160] width 46 height 11
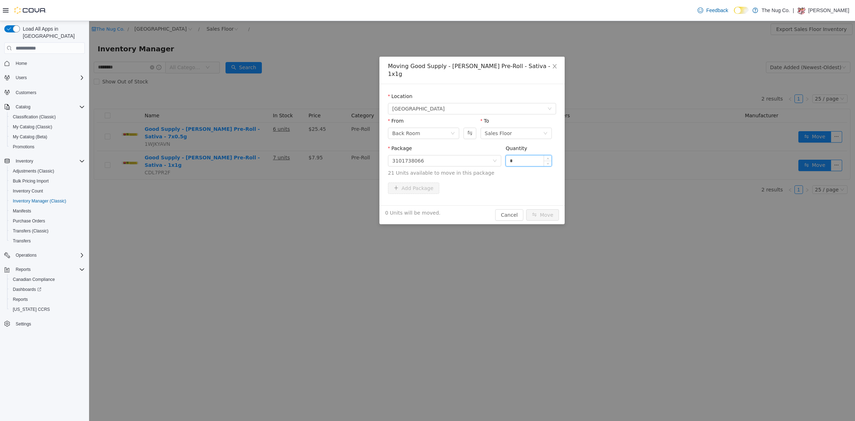
click at [521, 157] on input "*" at bounding box center [529, 160] width 46 height 11
type input "*"
click at [548, 209] on button "Move" at bounding box center [542, 214] width 33 height 11
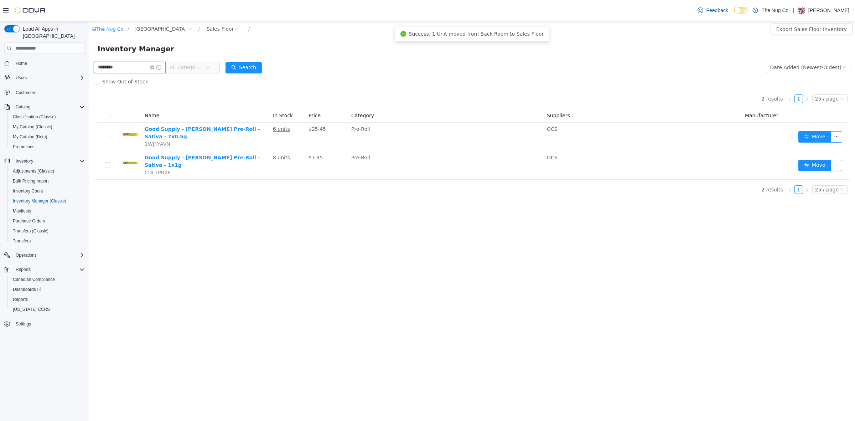
click at [121, 69] on input "********" at bounding box center [130, 67] width 72 height 11
click at [121, 68] on input "********" at bounding box center [130, 67] width 72 height 11
type input "******"
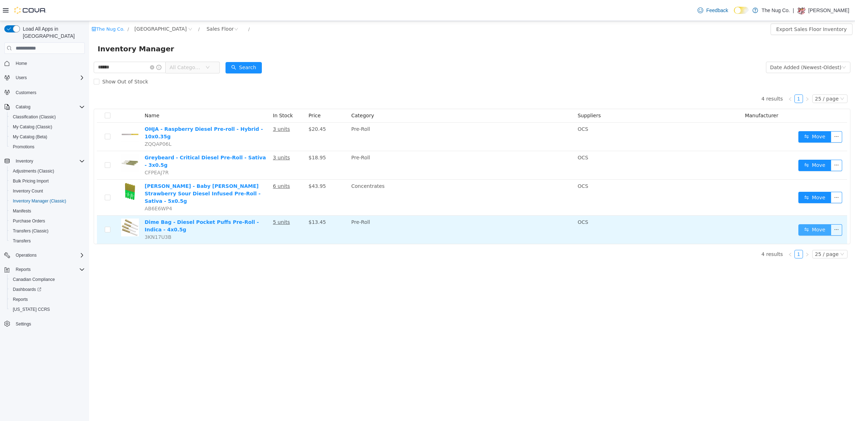
click at [816, 224] on button "Move" at bounding box center [815, 229] width 33 height 11
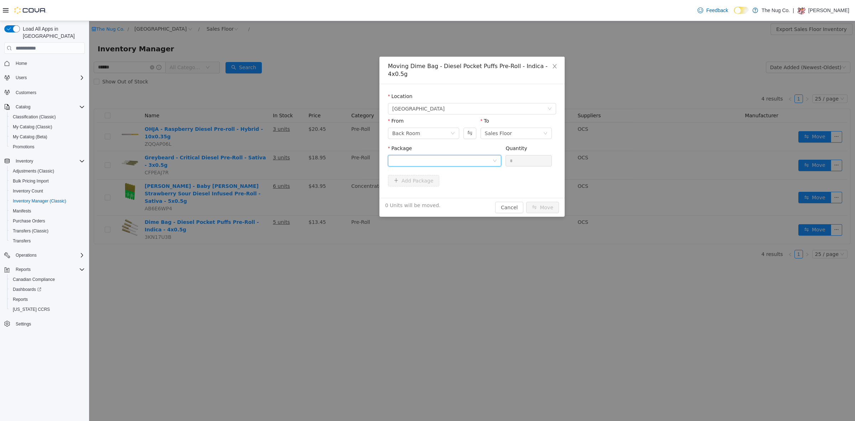
click at [451, 156] on div at bounding box center [442, 160] width 100 height 11
click at [430, 187] on li "L250600112 Quantity : 4 Units" at bounding box center [444, 182] width 113 height 19
click at [523, 155] on input "*" at bounding box center [529, 160] width 46 height 11
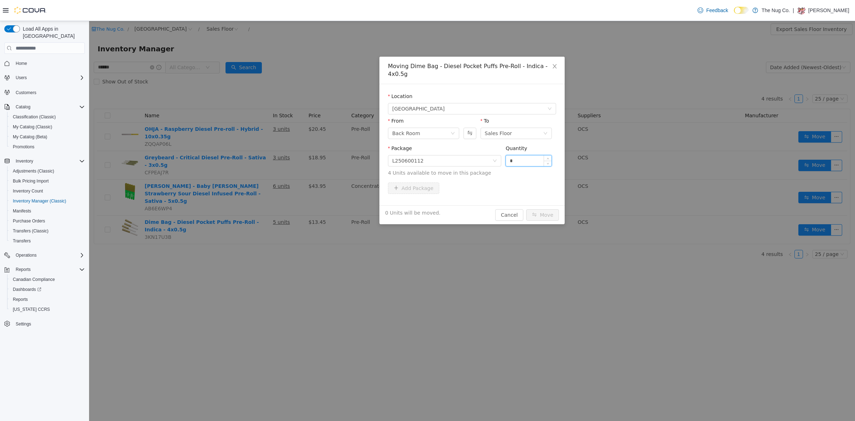
click at [523, 155] on input "*" at bounding box center [529, 160] width 46 height 11
type input "*"
click at [548, 209] on button "Move" at bounding box center [542, 214] width 33 height 11
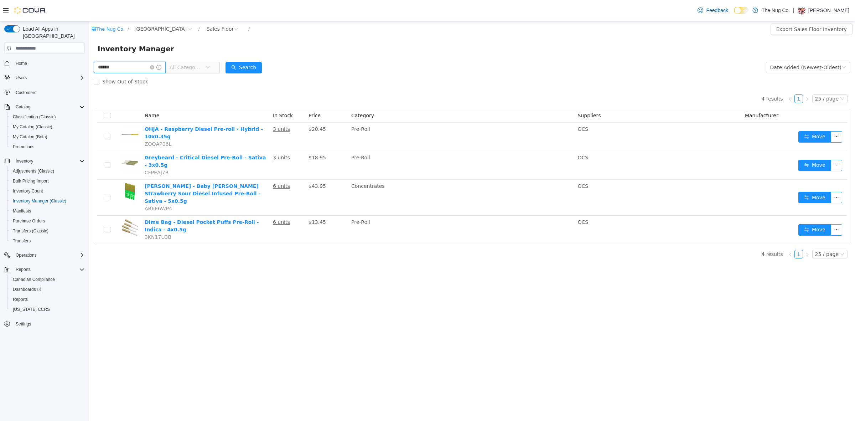
click at [121, 68] on input "******" at bounding box center [130, 67] width 72 height 11
drag, startPoint x: 121, startPoint y: 68, endPoint x: 151, endPoint y: 33, distance: 46.0
click at [122, 67] on input "******" at bounding box center [130, 67] width 72 height 11
type input "******"
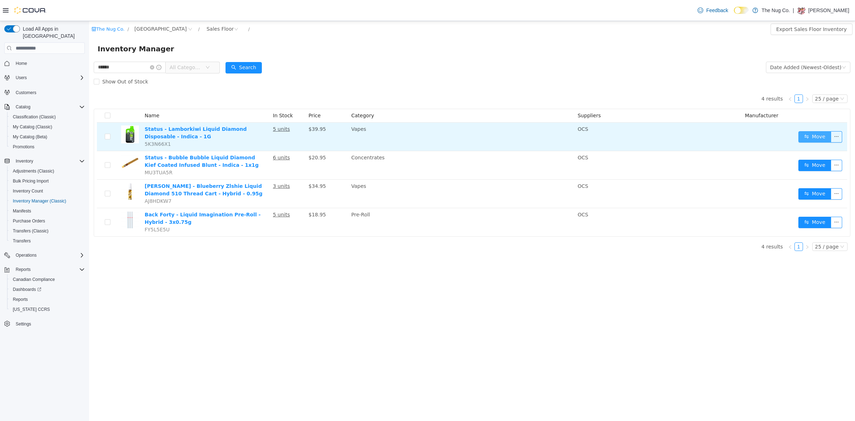
click at [815, 135] on button "Move" at bounding box center [815, 136] width 33 height 11
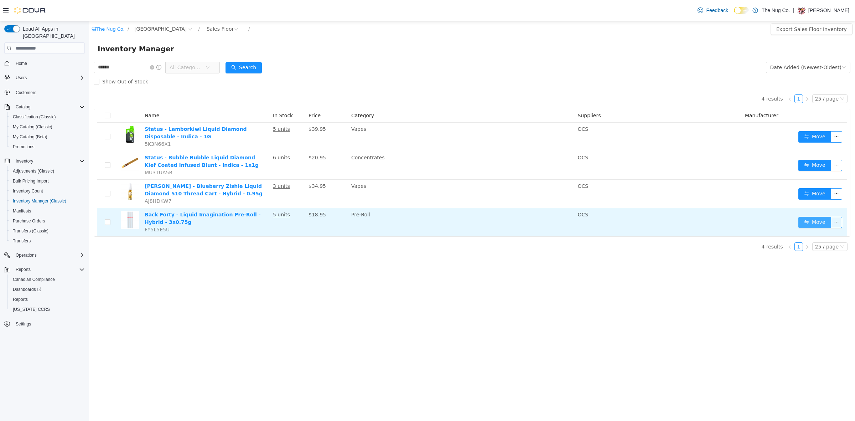
click at [809, 220] on button "Move" at bounding box center [815, 222] width 33 height 11
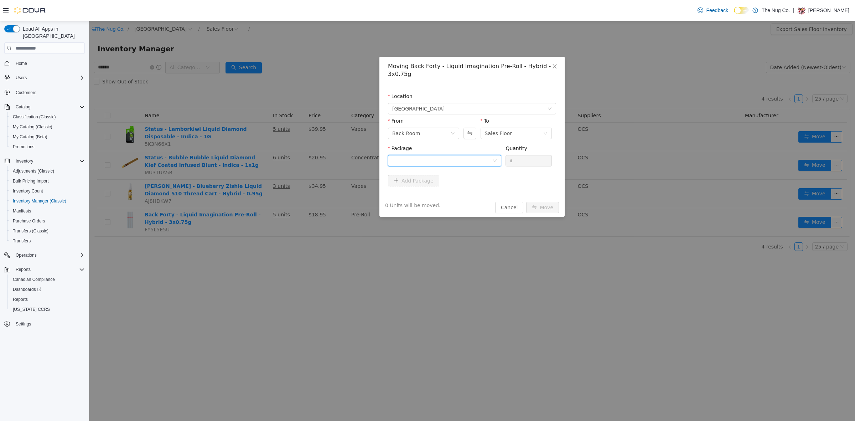
click at [411, 161] on div at bounding box center [442, 160] width 100 height 11
click at [418, 199] on li "30604680-04 Quantity : 8 Units" at bounding box center [444, 190] width 113 height 19
click at [507, 161] on input "*" at bounding box center [529, 160] width 46 height 11
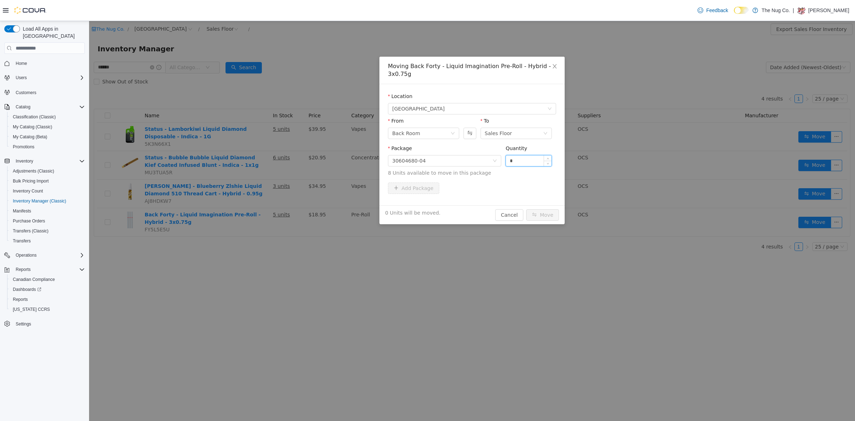
click at [520, 160] on input "*" at bounding box center [529, 160] width 46 height 11
type input "*"
click at [546, 211] on button "Move" at bounding box center [542, 214] width 33 height 11
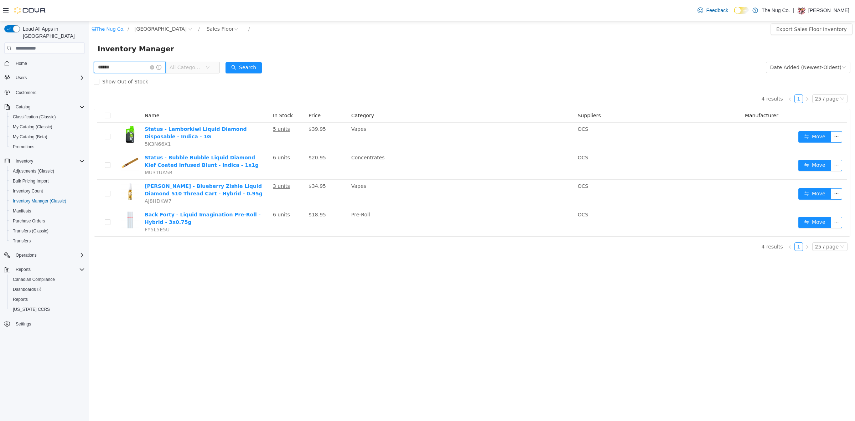
click at [120, 69] on input "******" at bounding box center [130, 67] width 72 height 11
type input "********"
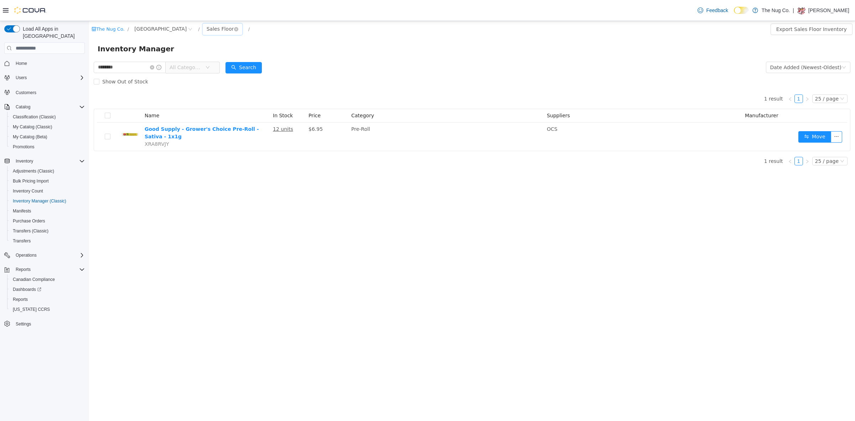
click at [210, 29] on div "Sales Floor" at bounding box center [220, 29] width 27 height 11
click at [219, 35] on div "Sales Floor" at bounding box center [223, 29] width 40 height 11
click at [217, 28] on div "Sales Floor" at bounding box center [220, 29] width 27 height 11
click at [220, 45] on li "All Rooms" at bounding box center [225, 43] width 43 height 11
click at [220, 27] on div "All Rooms" at bounding box center [219, 29] width 25 height 11
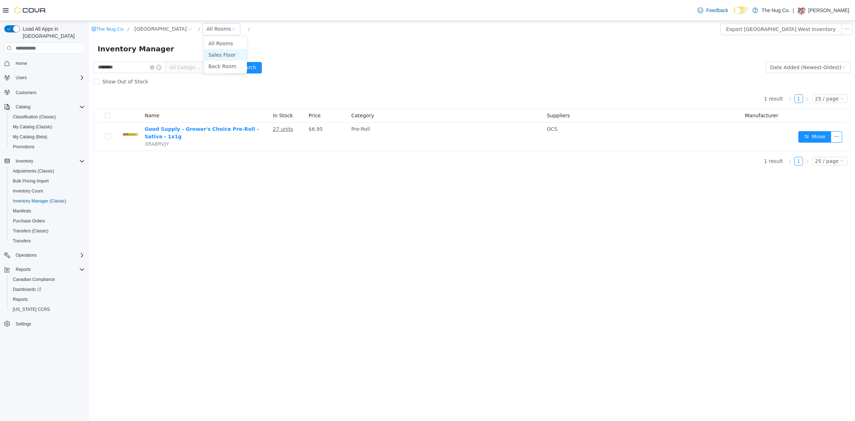
click at [223, 56] on li "Sales Floor" at bounding box center [225, 54] width 43 height 11
click at [215, 25] on div "Sales Floor" at bounding box center [220, 29] width 27 height 11
click at [222, 65] on li "Back Room" at bounding box center [225, 66] width 43 height 11
click at [216, 28] on div "Back Room" at bounding box center [221, 29] width 28 height 11
click at [219, 52] on li "Sales Floor" at bounding box center [225, 54] width 43 height 11
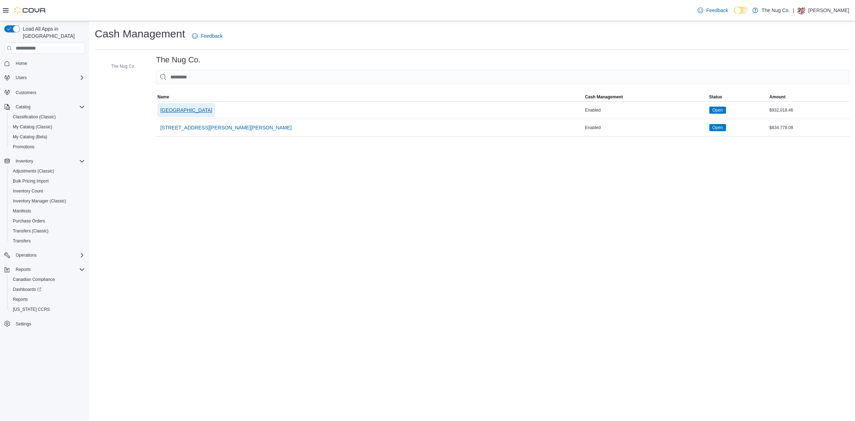
click at [209, 107] on span "[GEOGRAPHIC_DATA]" at bounding box center [186, 110] width 52 height 7
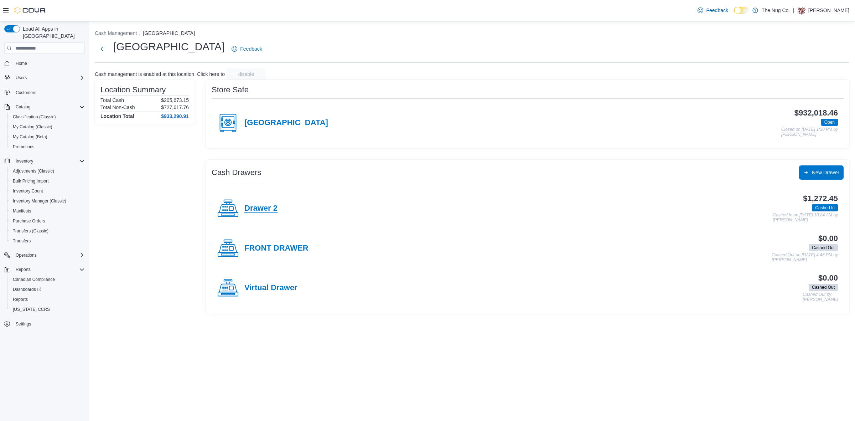
click at [263, 207] on h4 "Drawer 2" at bounding box center [261, 208] width 33 height 9
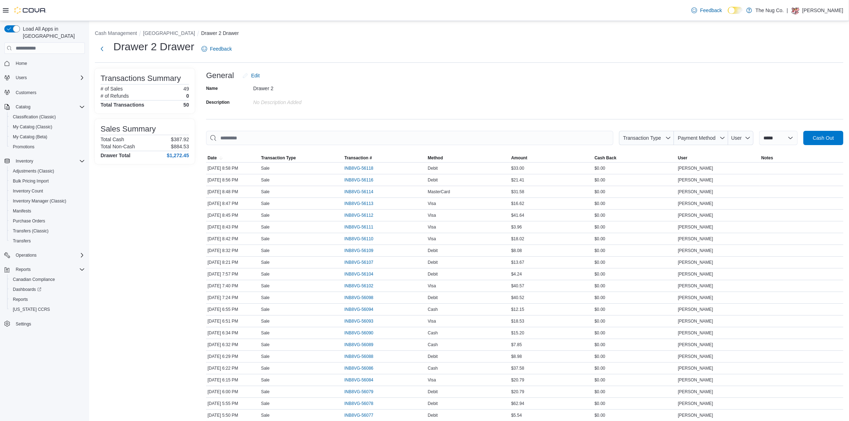
click at [148, 209] on div "Transactions Summary # of Sales 49 # of Refunds 0 Total Transactions 50 Sales S…" at bounding box center [145, 423] width 100 height 711
click at [143, 245] on div "Transactions Summary # of Sales 49 # of Refunds 0 Total Transactions 50 Sales S…" at bounding box center [145, 423] width 100 height 711
click at [447, 111] on div "**********" at bounding box center [524, 423] width 637 height 711
